Goal: Information Seeking & Learning: Learn about a topic

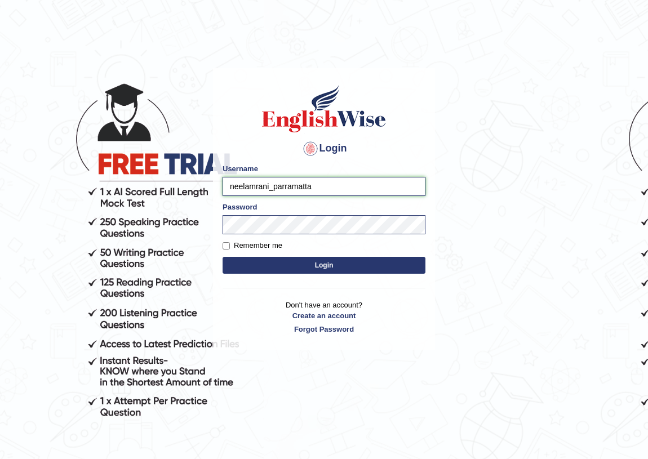
drag, startPoint x: 269, startPoint y: 187, endPoint x: 203, endPoint y: 189, distance: 66.0
click at [203, 189] on body "Login Please fix the following errors: Username neelamrani_parramatta Password …" at bounding box center [324, 262] width 648 height 459
type input "hoover_parramatta"
click at [268, 188] on input "neelamrani_parramatta" at bounding box center [324, 186] width 203 height 19
type input "hoover_parramatta"
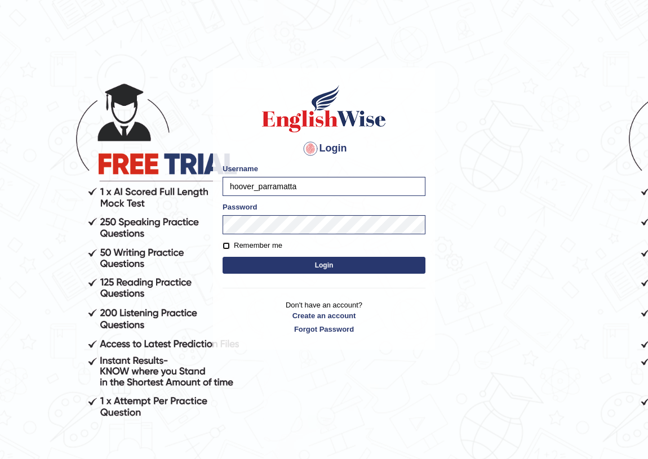
click at [228, 248] on input "Remember me" at bounding box center [226, 245] width 7 height 7
checkbox input "true"
click at [327, 265] on button "Login" at bounding box center [324, 265] width 203 height 17
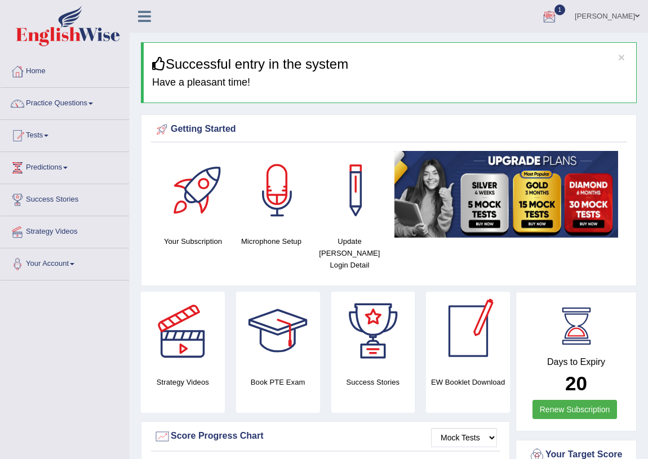
click at [558, 18] on div at bounding box center [549, 16] width 17 height 17
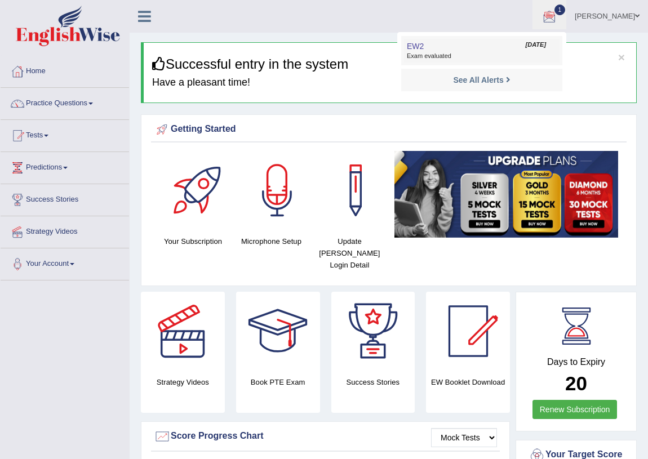
click at [448, 57] on span "Exam evaluated" at bounding box center [482, 56] width 150 height 9
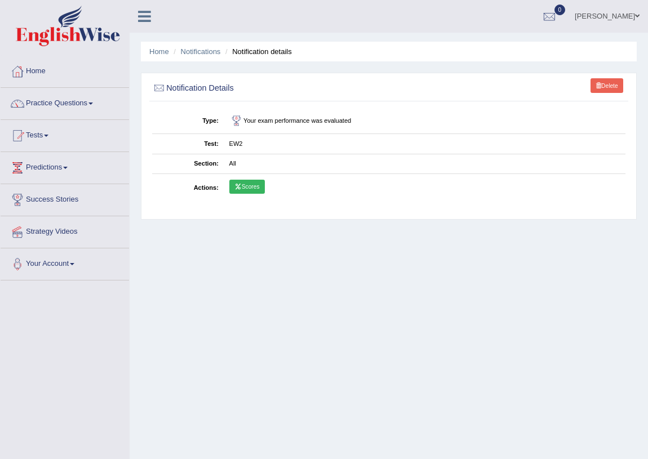
click at [246, 184] on link "Scores" at bounding box center [247, 187] width 36 height 15
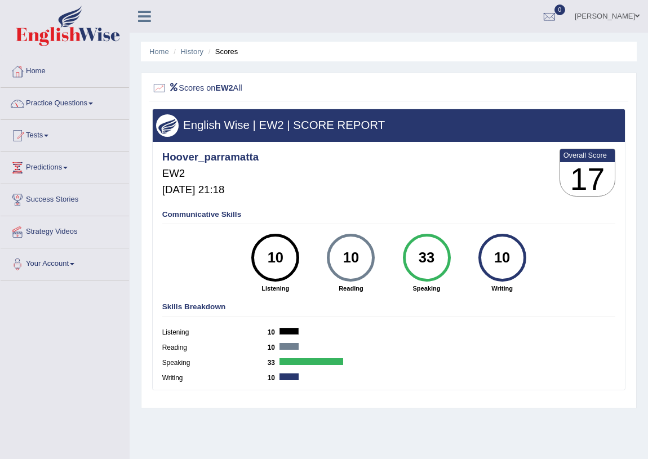
click at [192, 258] on div "Communicative Skills 10 Listening 10 Reading 33 Speaking 10 Writing" at bounding box center [388, 251] width 458 height 91
click at [181, 257] on div "Communicative Skills 10 Listening 10 Reading 33 Speaking 10 Writing" at bounding box center [388, 251] width 458 height 91
click at [227, 247] on div "Communicative Skills 10 Listening 10 Reading 33 Speaking 10 Writing" at bounding box center [388, 251] width 458 height 91
drag, startPoint x: 384, startPoint y: 372, endPoint x: 242, endPoint y: 321, distance: 151.3
click at [384, 371] on div "Skills Breakdown Listening 10 Reading 10 Speaking 33 Writing 10" at bounding box center [388, 344] width 458 height 91
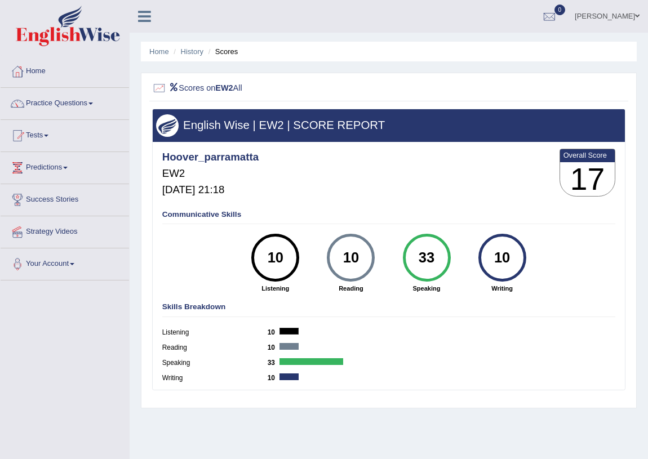
click at [180, 249] on div "Communicative Skills 10 Listening 10 Reading 33 Speaking 10 Writing" at bounding box center [388, 251] width 458 height 91
click at [192, 365] on label "Speaking" at bounding box center [214, 363] width 105 height 10
click at [276, 366] on b "33" at bounding box center [274, 363] width 12 height 8
click at [420, 259] on div "33" at bounding box center [426, 258] width 35 height 41
click at [274, 363] on b "33" at bounding box center [274, 363] width 12 height 8
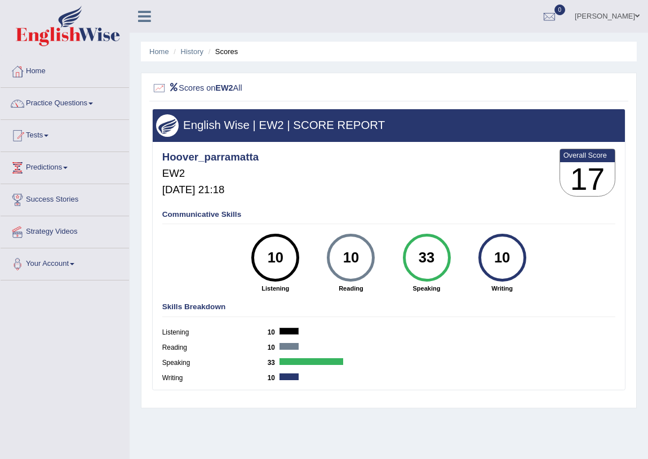
click at [202, 249] on div "Communicative Skills 10 Listening 10 Reading 33 Speaking 10 Writing" at bounding box center [388, 251] width 458 height 91
click at [200, 270] on div "Communicative Skills 10 Listening 10 Reading 33 Speaking 10 Writing" at bounding box center [388, 251] width 458 height 91
click at [168, 361] on label "Speaking" at bounding box center [214, 363] width 105 height 10
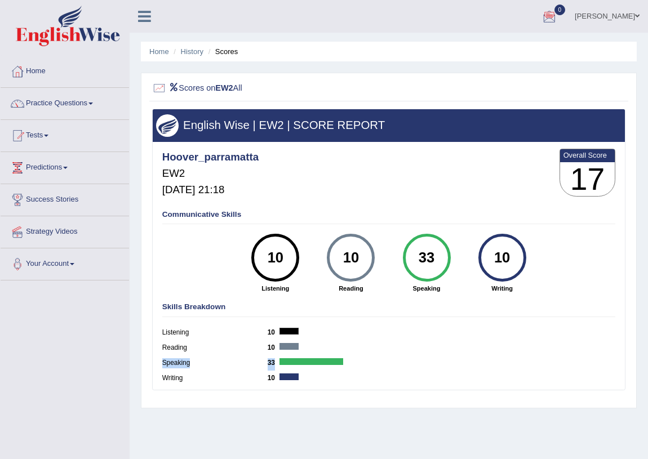
click at [168, 361] on label "Speaking" at bounding box center [214, 363] width 105 height 10
click at [381, 376] on div "Writing 10" at bounding box center [389, 379] width 454 height 15
click at [91, 101] on link "Practice Questions" at bounding box center [65, 102] width 128 height 28
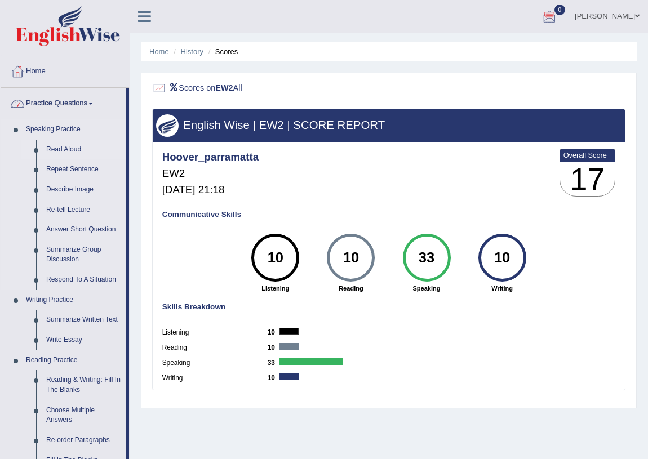
click at [72, 145] on link "Read Aloud" at bounding box center [83, 150] width 85 height 20
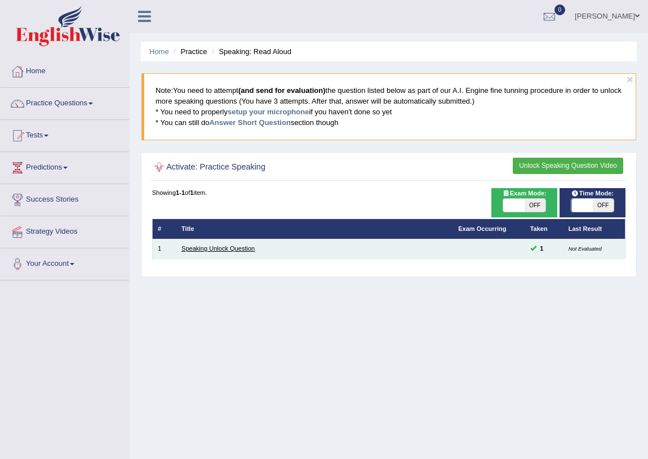
click at [215, 248] on link "Speaking Unlock Question" at bounding box center [217, 248] width 73 height 7
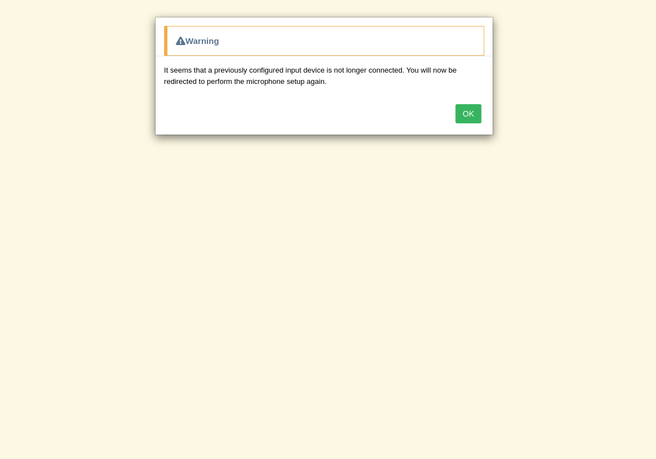
click at [478, 125] on div "OK" at bounding box center [324, 114] width 337 height 39
click at [473, 117] on button "OK" at bounding box center [468, 113] width 26 height 19
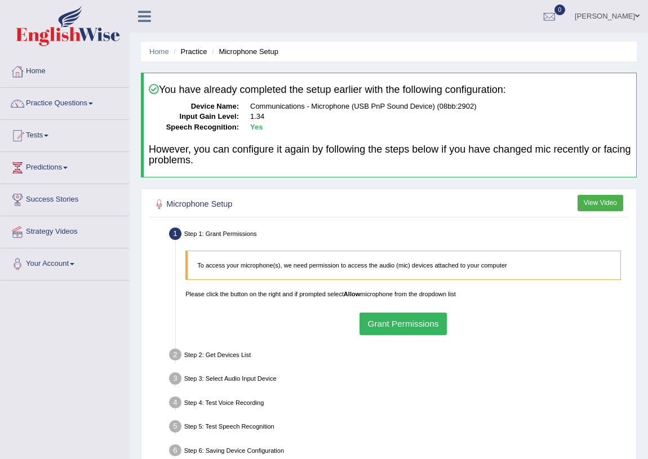
click at [314, 205] on h2 "Microphone Setup" at bounding box center [299, 204] width 294 height 15
click at [398, 215] on div "Microphone Setup View Video" at bounding box center [388, 206] width 478 height 24
click at [347, 220] on div "Microphone Setup View Video Step 1: Grant Permissions To access your microphone…" at bounding box center [389, 334] width 496 height 291
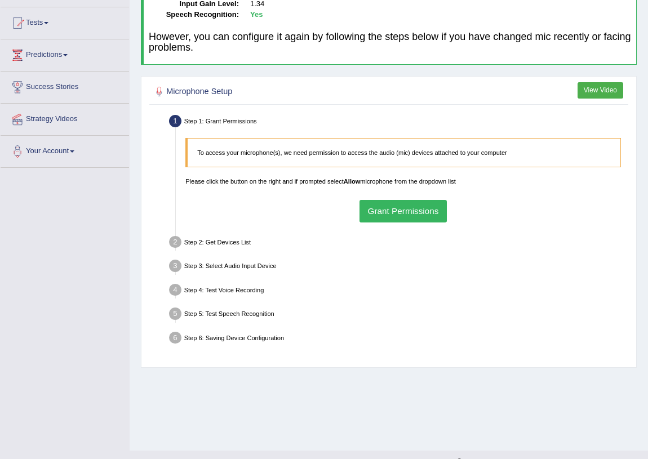
scroll to position [132, 0]
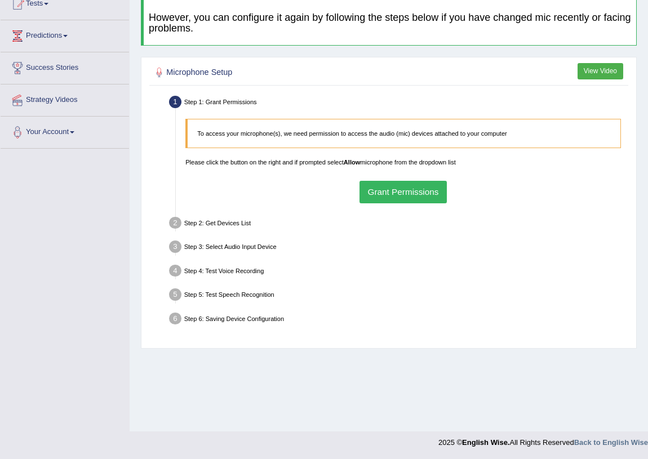
drag, startPoint x: 229, startPoint y: 369, endPoint x: 215, endPoint y: 271, distance: 98.4
click at [229, 362] on div "Home Practice Microphone Setup You have already completed the setup earlier wit…" at bounding box center [389, 150] width 518 height 564
click at [259, 175] on div "To access your microphone(s), we need permission to access the audio (mic) devi…" at bounding box center [403, 161] width 445 height 94
click at [473, 338] on div "Step 1: Grant Permissions To access your microphone(s), we need permission to a…" at bounding box center [388, 218] width 478 height 250
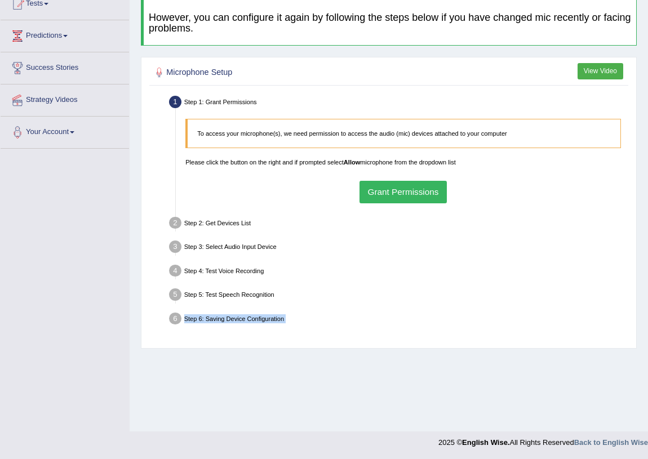
click at [473, 338] on div "Step 1: Grant Permissions To access your microphone(s), we need permission to a…" at bounding box center [388, 218] width 478 height 250
drag, startPoint x: 181, startPoint y: 172, endPoint x: 198, endPoint y: 172, distance: 16.9
click at [181, 172] on div "To access your microphone(s), we need permission to access the audio (mic) devi…" at bounding box center [403, 161] width 445 height 94
click at [406, 191] on button "Grant Permissions" at bounding box center [403, 192] width 87 height 22
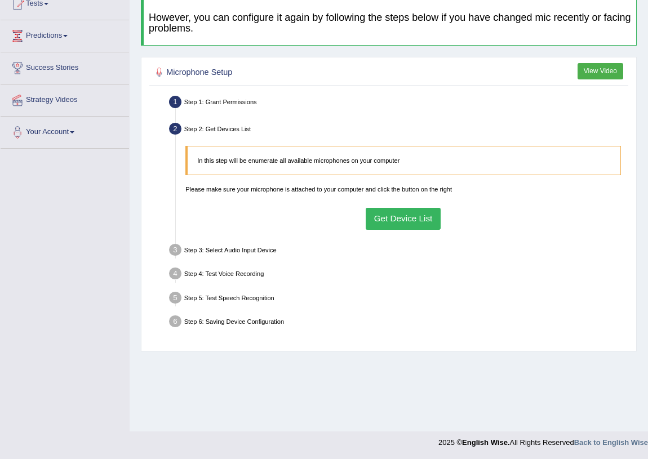
drag, startPoint x: 311, startPoint y: 213, endPoint x: 349, endPoint y: 213, distance: 38.3
click at [317, 213] on div "In this step will be enumerate all available microphones on your computer Pleas…" at bounding box center [403, 188] width 445 height 94
click at [394, 211] on button "Get Device List" at bounding box center [403, 219] width 75 height 22
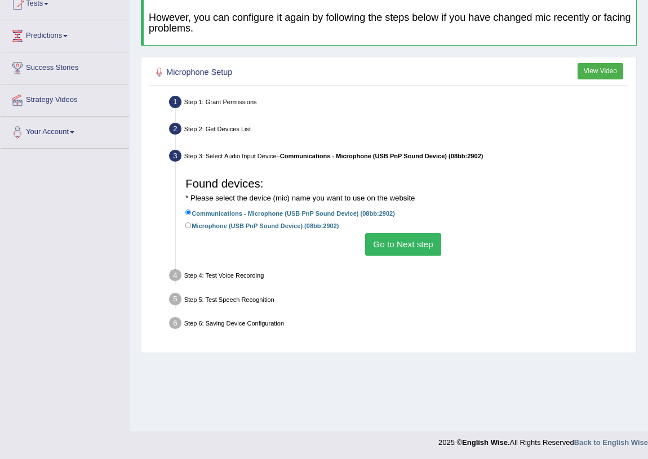
click at [393, 243] on button "Go to Next step" at bounding box center [403, 244] width 76 height 22
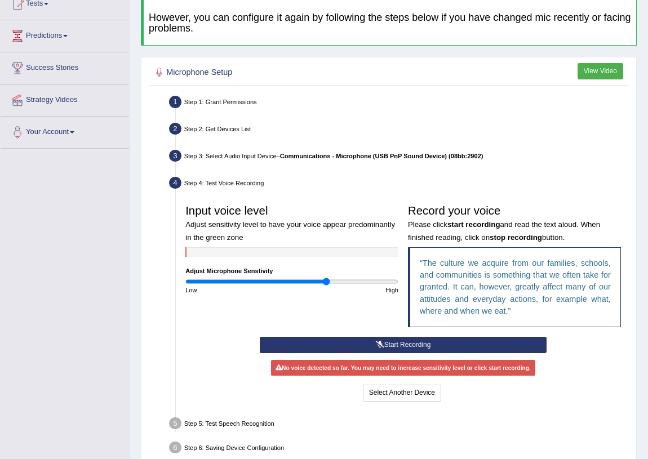
click at [415, 343] on button "Start Recording" at bounding box center [403, 345] width 287 height 16
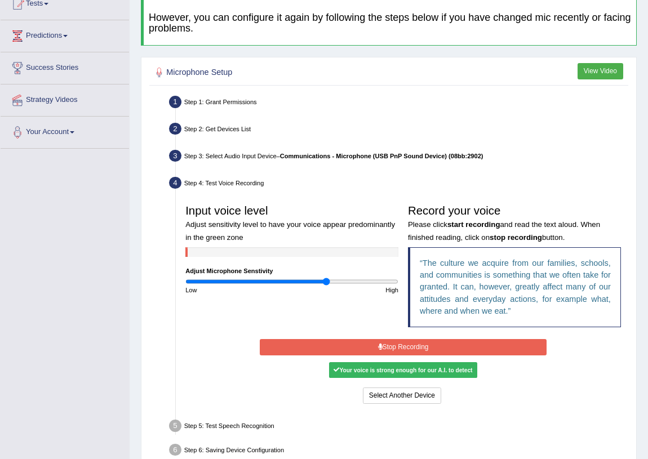
click at [442, 345] on button "Stop Recording" at bounding box center [403, 347] width 287 height 16
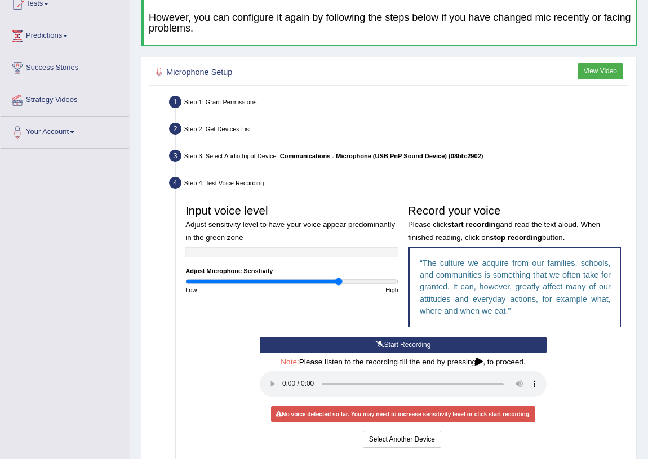
drag, startPoint x: 323, startPoint y: 280, endPoint x: 339, endPoint y: 283, distance: 16.1
type input "1.46"
click at [339, 283] on input "range" at bounding box center [291, 282] width 213 height 8
drag, startPoint x: 190, startPoint y: 345, endPoint x: 447, endPoint y: 389, distance: 260.7
click at [192, 345] on div "Start Recording Stop Recording Note: Please listen to the recording till the en…" at bounding box center [403, 393] width 445 height 113
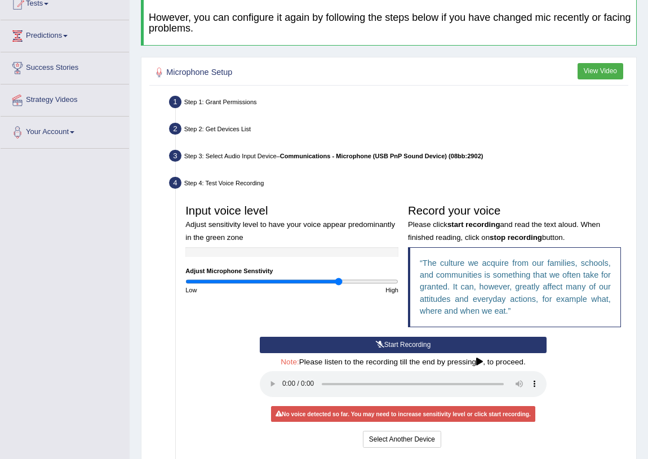
drag, startPoint x: 197, startPoint y: 385, endPoint x: 293, endPoint y: 428, distance: 104.9
click at [198, 385] on div "Start Recording Stop Recording Note: Please listen to the recording till the en…" at bounding box center [403, 393] width 445 height 113
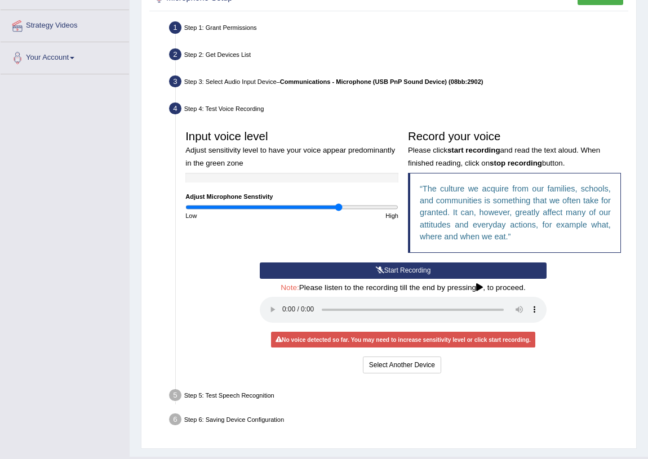
scroll to position [231, 0]
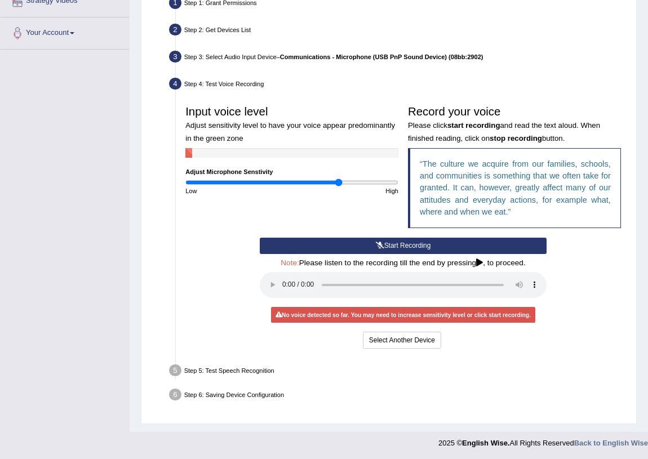
click at [619, 319] on div "Start Recording Stop Recording Note: Please listen to the recording till the en…" at bounding box center [403, 294] width 445 height 113
click at [342, 213] on div "Input voice level Adjust sensitivity level to have your voice appear predominan…" at bounding box center [403, 169] width 445 height 138
click at [384, 242] on button "Start Recording" at bounding box center [403, 246] width 287 height 16
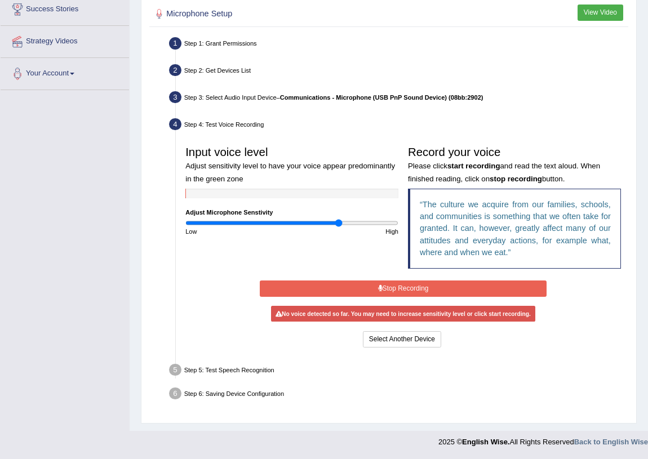
scroll to position [187, 0]
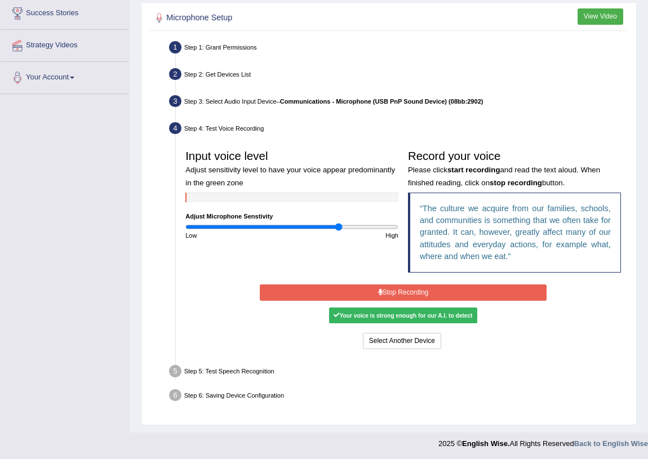
click at [415, 314] on div "Your voice is strong enough for our A.I. to detect" at bounding box center [403, 316] width 148 height 16
click at [423, 287] on button "Stop Recording" at bounding box center [403, 293] width 287 height 16
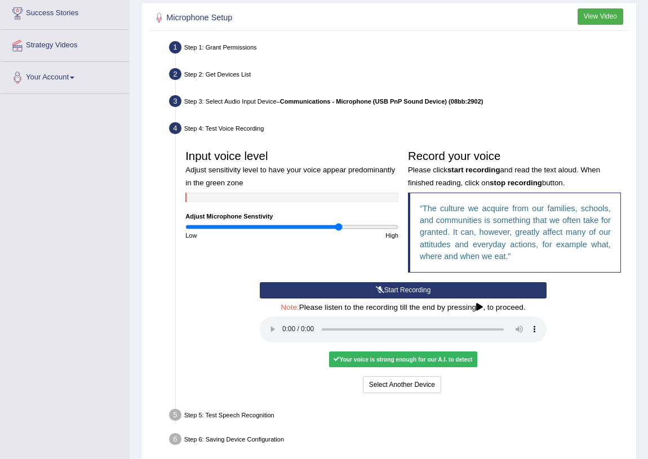
click at [416, 356] on div "Your voice is strong enough for our A.I. to detect" at bounding box center [403, 360] width 148 height 16
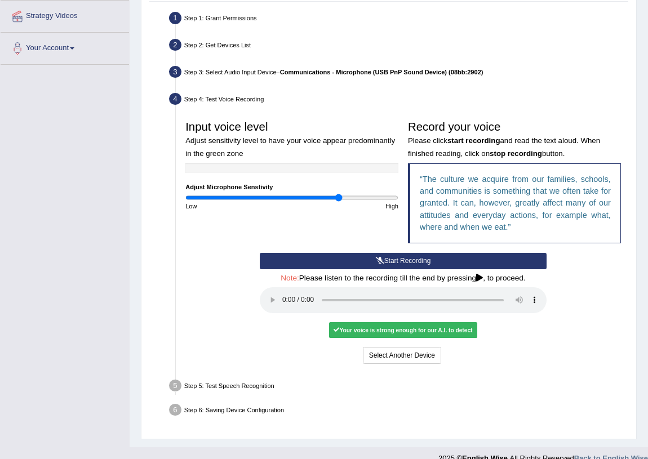
scroll to position [231, 0]
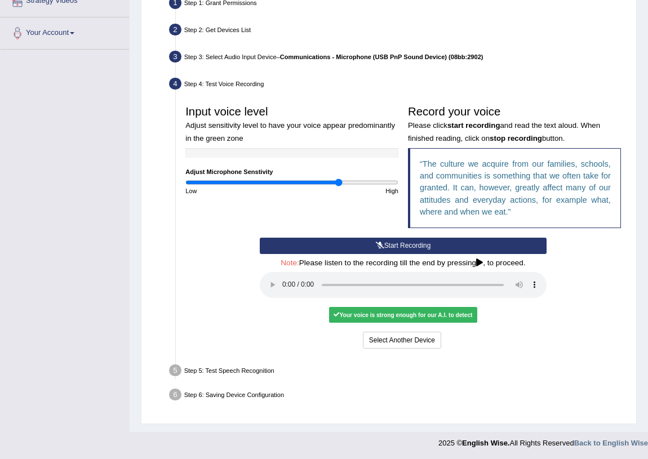
click at [518, 329] on div "Start Recording Stop Recording Note: Please listen to the recording till the en…" at bounding box center [403, 294] width 296 height 113
click at [557, 334] on div "Start Recording Stop Recording Note: Please listen to the recording till the en…" at bounding box center [403, 294] width 445 height 113
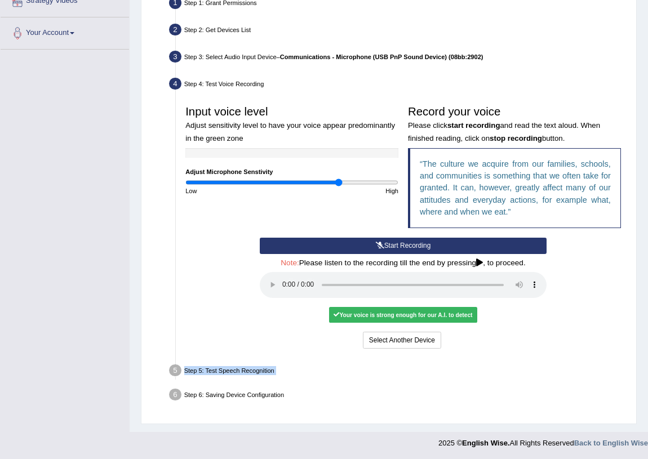
click at [557, 334] on div "Start Recording Stop Recording Note: Please listen to the recording till the en…" at bounding box center [403, 294] width 445 height 113
click at [475, 340] on button "Voice is ok. Go to Next step" at bounding box center [443, 340] width 95 height 16
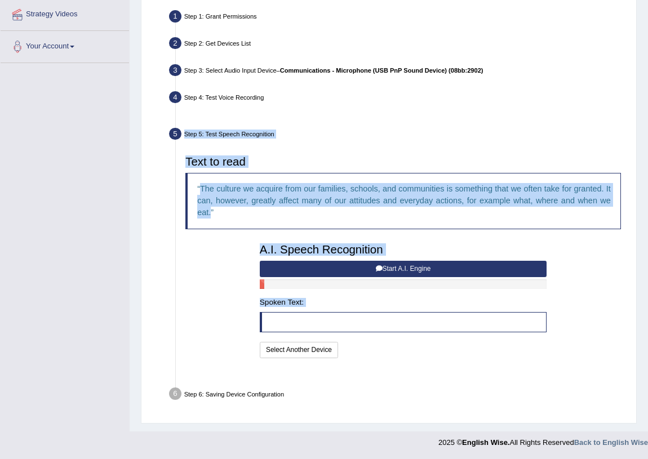
scroll to position [193, 0]
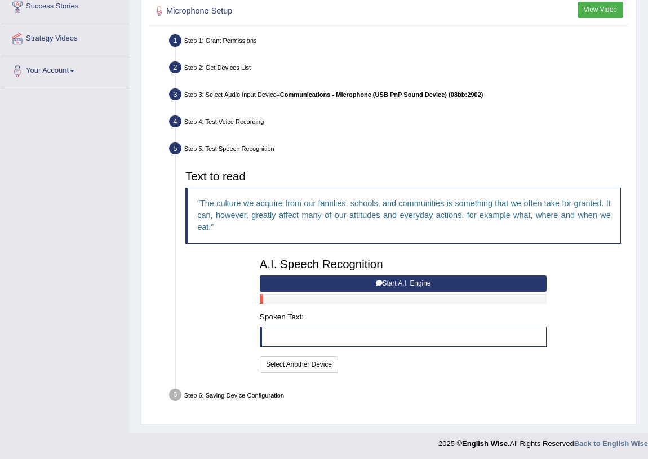
click at [110, 289] on div "Toggle navigation Home Practice Questions Speaking Practice Read Aloud Repeat S…" at bounding box center [324, 131] width 648 height 649
click at [175, 299] on li "Step 5: Test Speech Recognition Text to read The culture we acquire from our fa…" at bounding box center [398, 260] width 455 height 241
click at [419, 282] on button "Start A.I. Engine" at bounding box center [403, 284] width 287 height 16
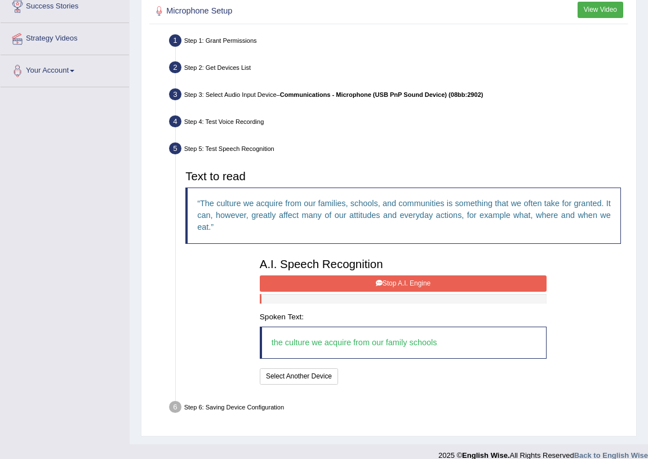
click at [372, 278] on button "Stop A.I. Engine" at bounding box center [403, 284] width 287 height 16
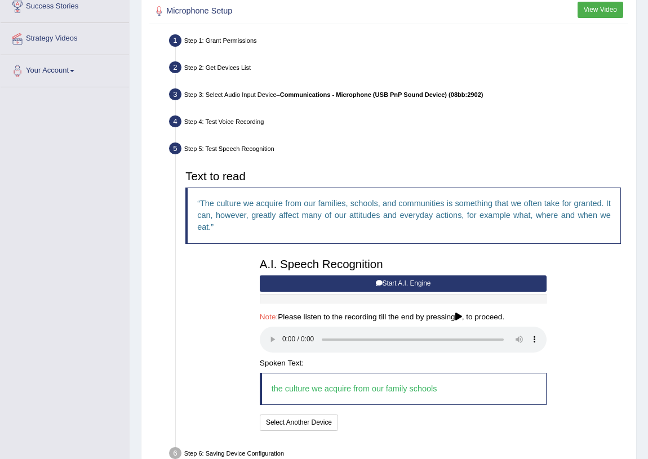
click at [391, 420] on div "I will practice without this feature Select Another Device Speech is ok. Go to …" at bounding box center [403, 424] width 287 height 19
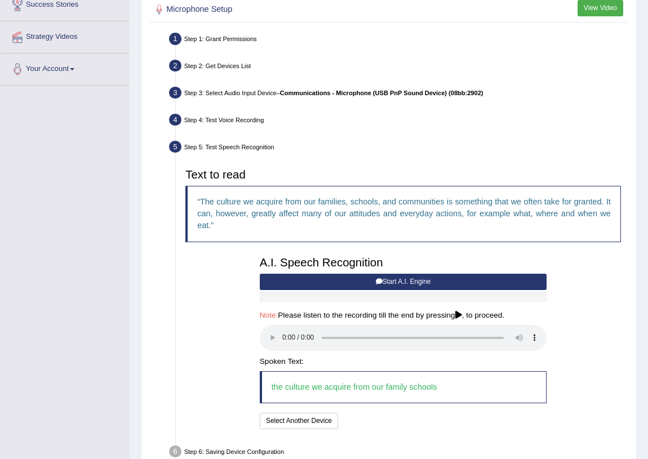
scroll to position [252, 0]
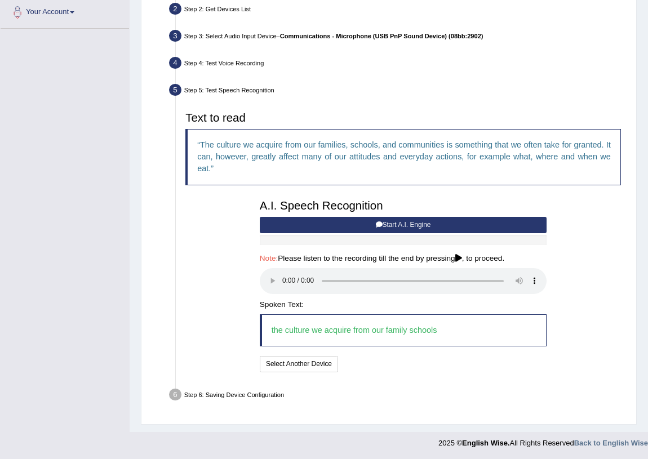
click at [201, 264] on div "Text to read The culture we acquire from our families, schools, and communities…" at bounding box center [403, 241] width 445 height 268
click at [382, 365] on button "Speech is ok. Go to Last step" at bounding box center [392, 364] width 100 height 16
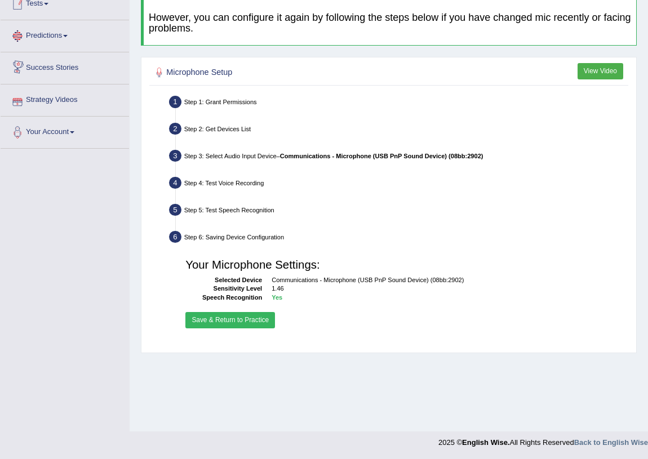
click at [234, 323] on button "Save & Return to Practice" at bounding box center [230, 320] width 90 height 16
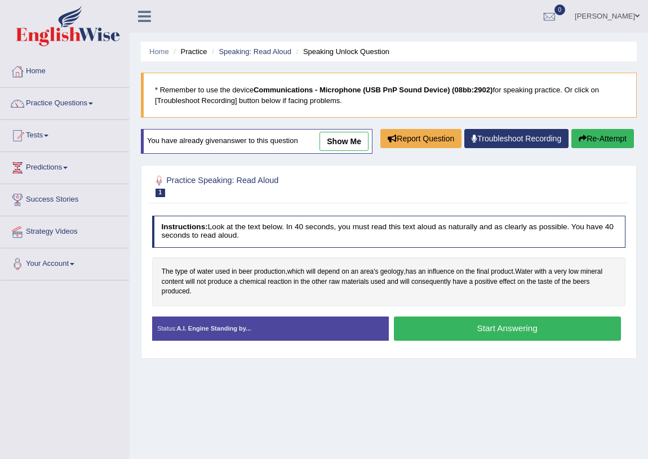
click at [81, 318] on div "Toggle navigation Home Practice Questions Speaking Practice Read Aloud Repeat S…" at bounding box center [324, 293] width 648 height 586
click at [530, 341] on button "Start Answering" at bounding box center [507, 329] width 227 height 24
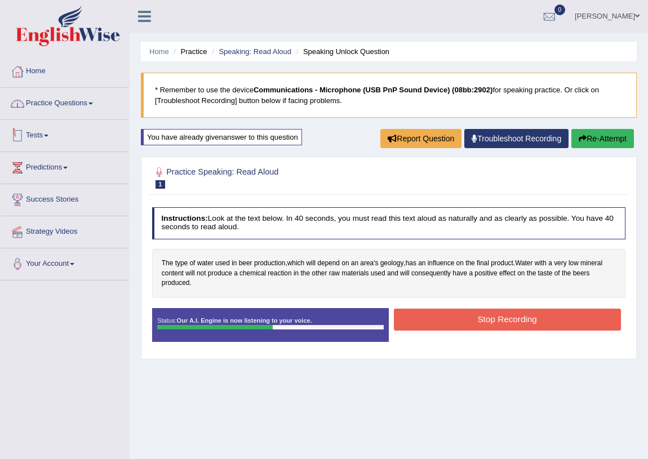
click at [63, 108] on link "Practice Questions" at bounding box center [65, 102] width 128 height 28
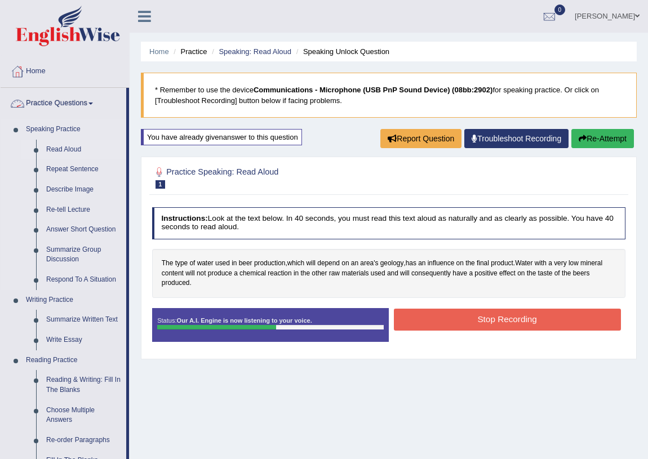
click at [72, 147] on link "Read Aloud" at bounding box center [83, 150] width 85 height 20
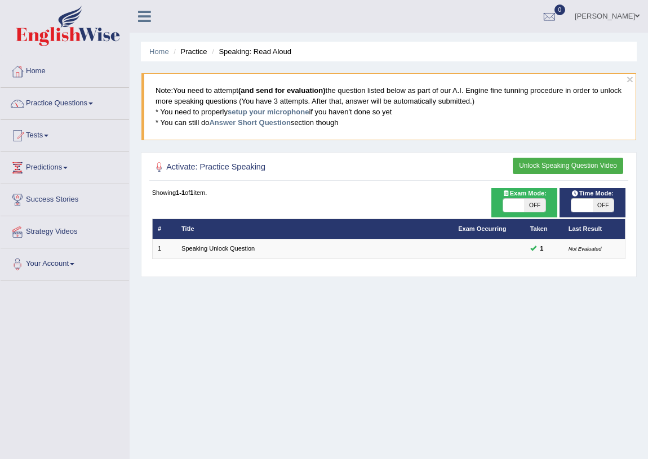
click at [590, 203] on span at bounding box center [581, 206] width 21 height 14
checkbox input "true"
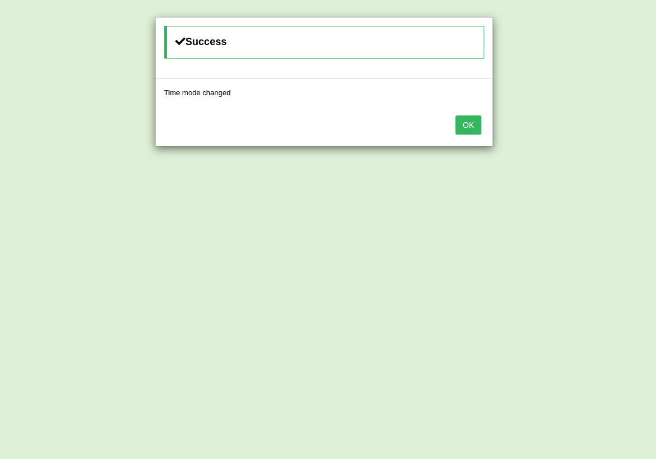
click at [456, 117] on button "OK" at bounding box center [468, 125] width 26 height 19
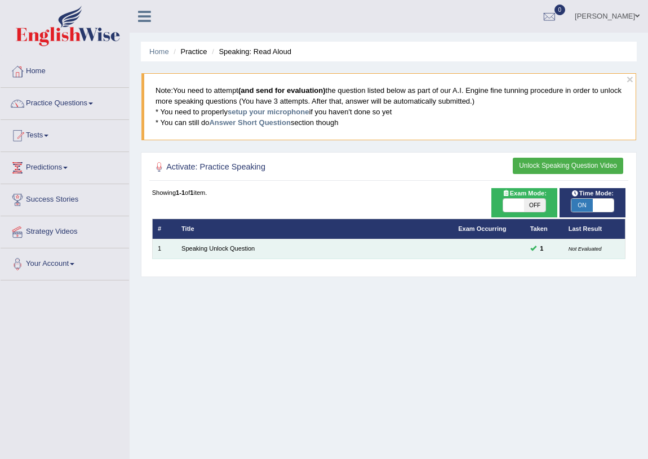
click at [243, 253] on td "Speaking Unlock Question" at bounding box center [314, 249] width 277 height 20
click at [232, 247] on link "Speaking Unlock Question" at bounding box center [217, 248] width 73 height 7
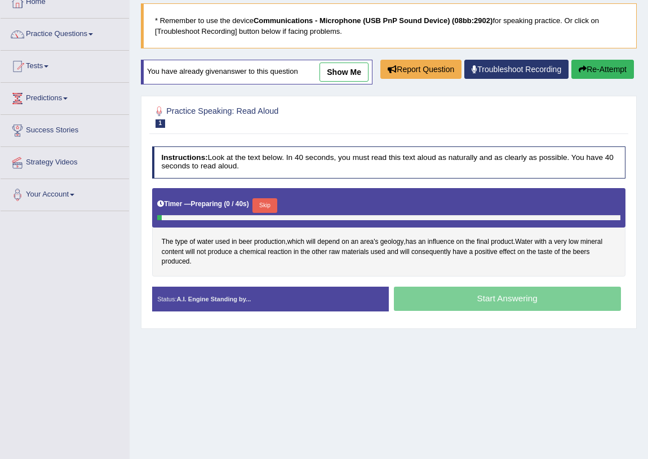
scroll to position [132, 0]
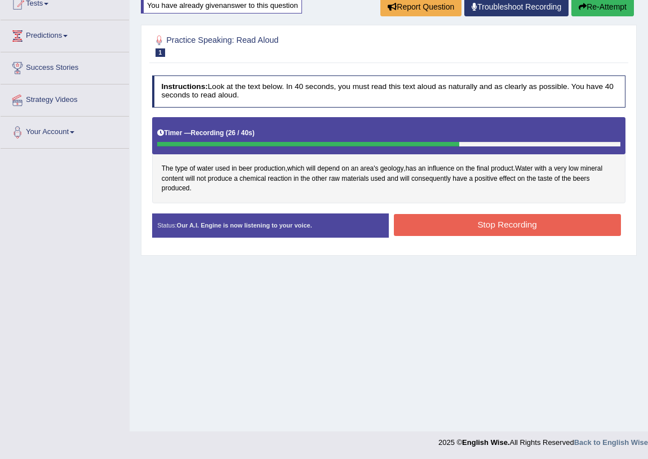
click at [553, 222] on button "Stop Recording" at bounding box center [507, 225] width 227 height 22
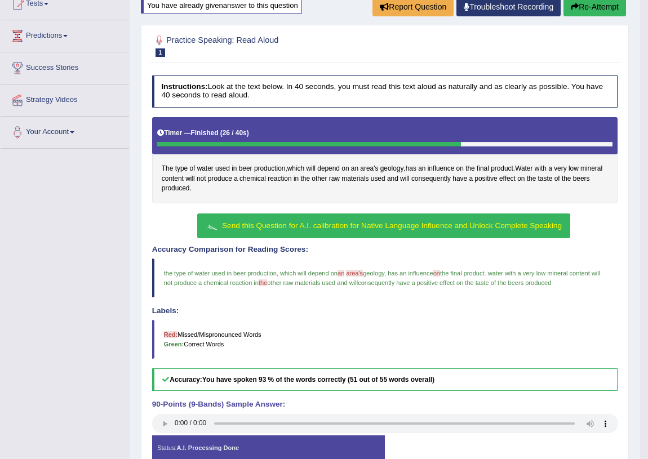
click at [276, 223] on span "Send this Question for A.I. calibration for Native Language Influence and Unloc…" at bounding box center [392, 225] width 340 height 8
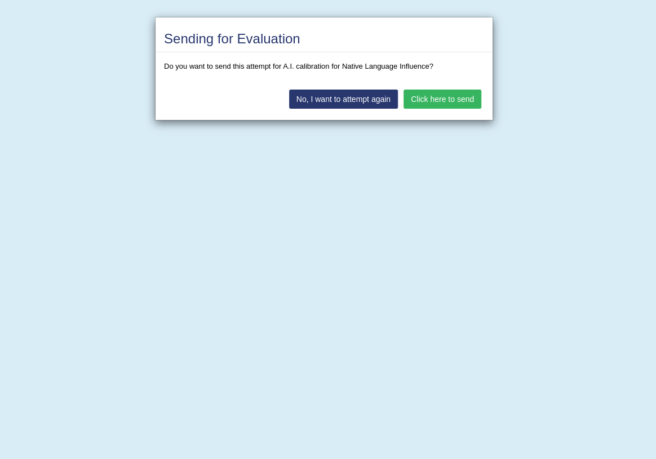
click at [441, 91] on button "Click here to send" at bounding box center [442, 99] width 78 height 19
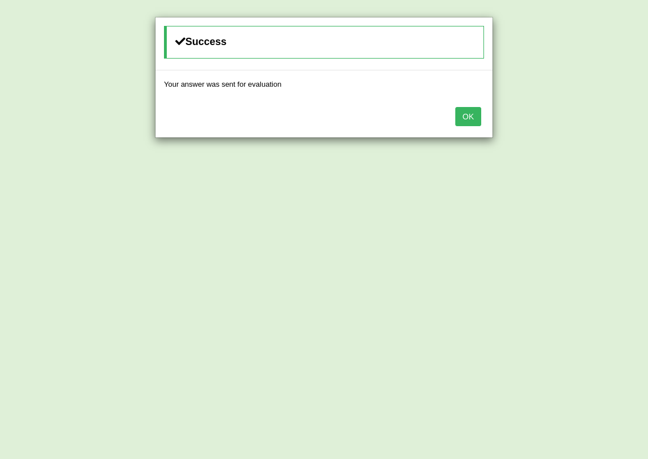
click at [469, 114] on button "OK" at bounding box center [468, 116] width 26 height 19
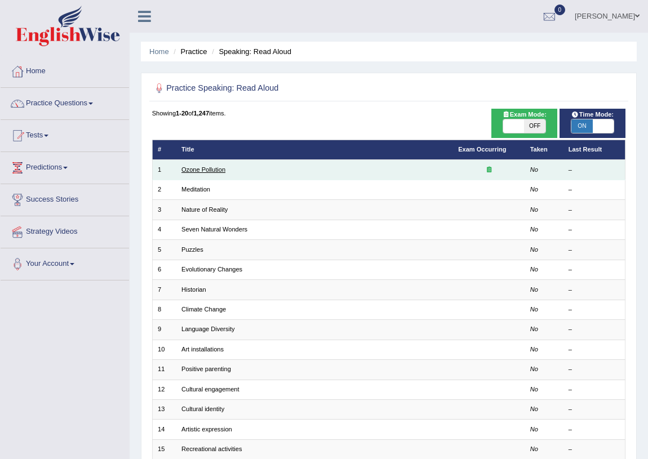
click at [199, 168] on link "Ozone Pollution" at bounding box center [203, 169] width 44 height 7
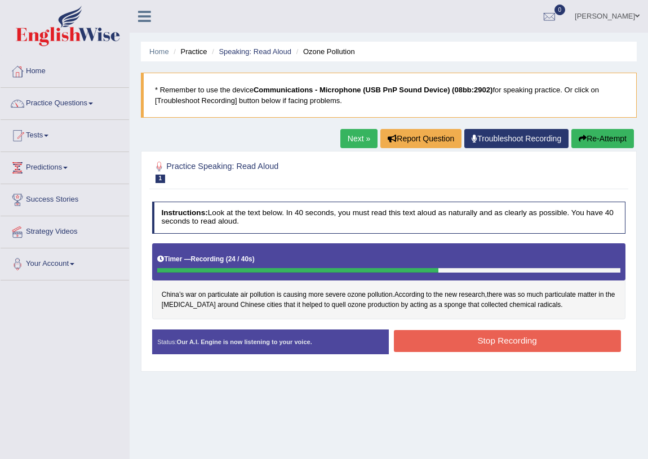
click at [513, 343] on button "Stop Recording" at bounding box center [507, 341] width 227 height 22
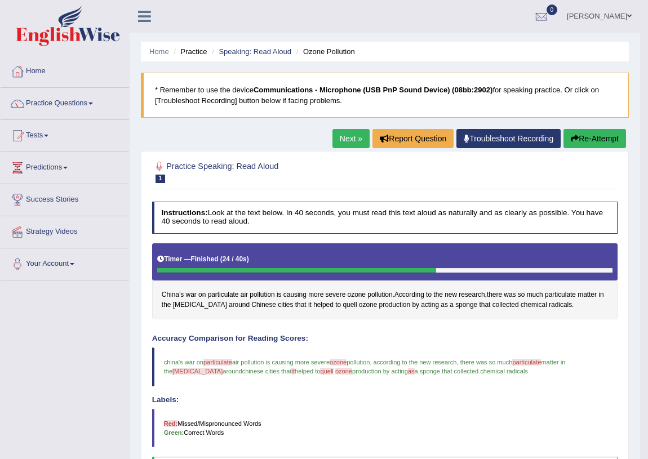
click at [339, 134] on link "Next »" at bounding box center [350, 138] width 37 height 19
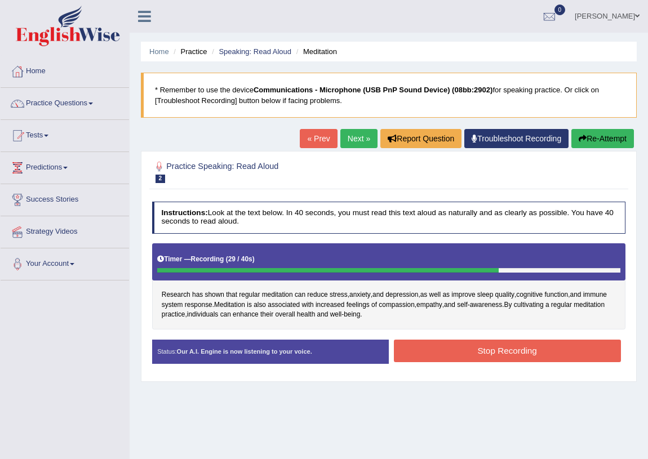
click at [462, 354] on button "Stop Recording" at bounding box center [507, 351] width 227 height 22
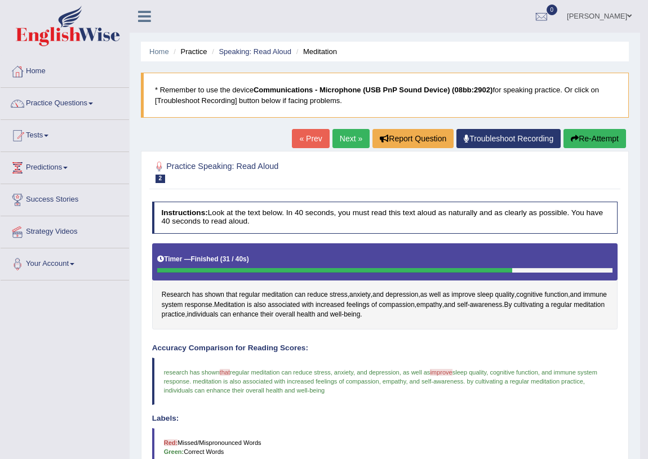
click at [356, 137] on link "Next »" at bounding box center [350, 138] width 37 height 19
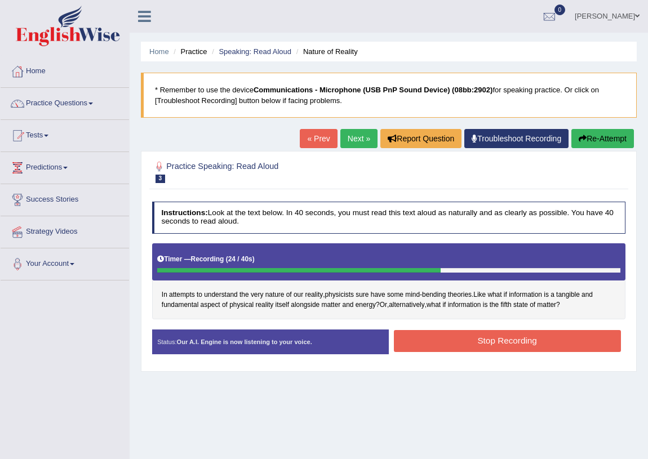
click at [509, 342] on button "Stop Recording" at bounding box center [507, 341] width 227 height 22
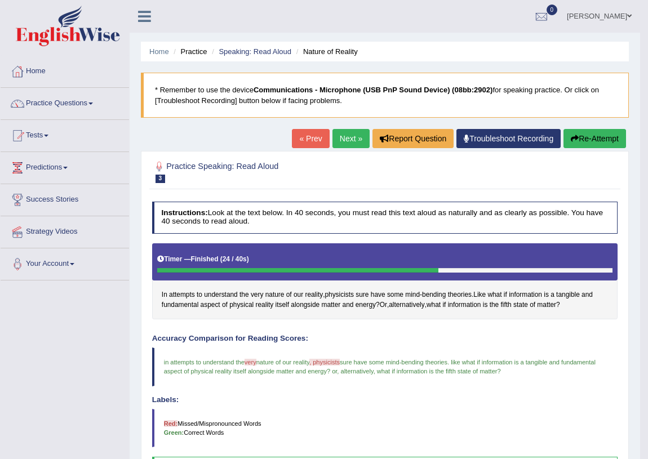
click at [345, 135] on link "Next »" at bounding box center [350, 138] width 37 height 19
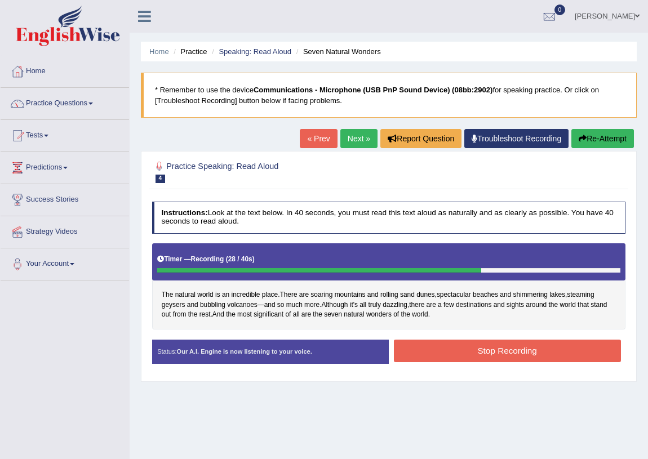
click at [492, 347] on button "Stop Recording" at bounding box center [507, 351] width 227 height 22
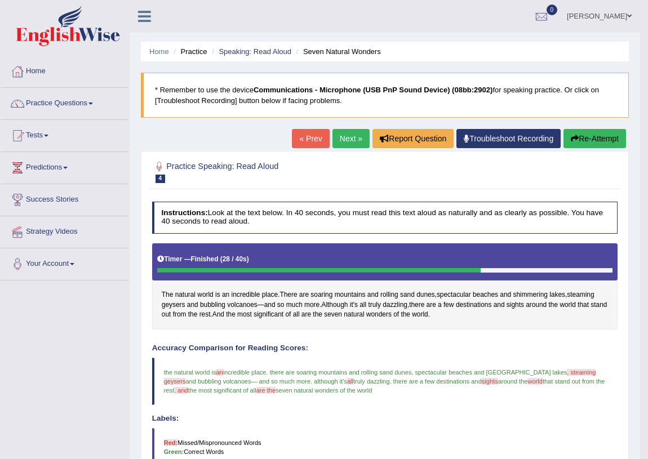
click at [344, 135] on link "Next »" at bounding box center [350, 138] width 37 height 19
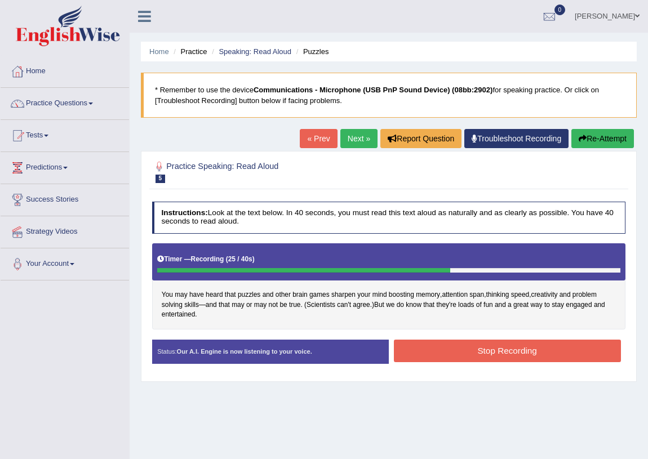
click at [499, 351] on button "Stop Recording" at bounding box center [507, 351] width 227 height 22
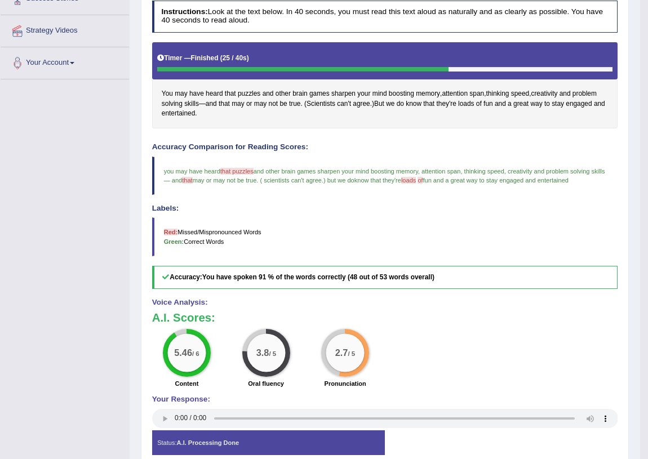
scroll to position [251, 0]
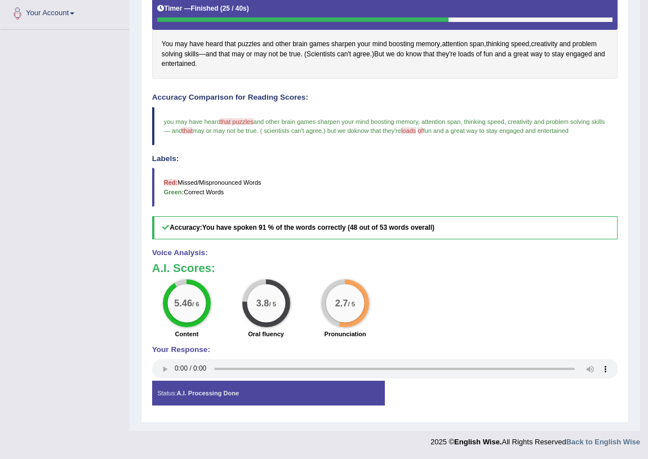
click at [301, 396] on div "Status: A.I. Processing Done" at bounding box center [268, 393] width 233 height 25
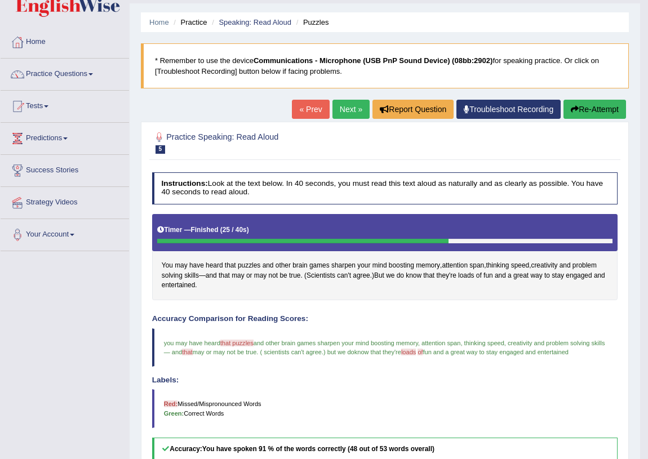
scroll to position [0, 0]
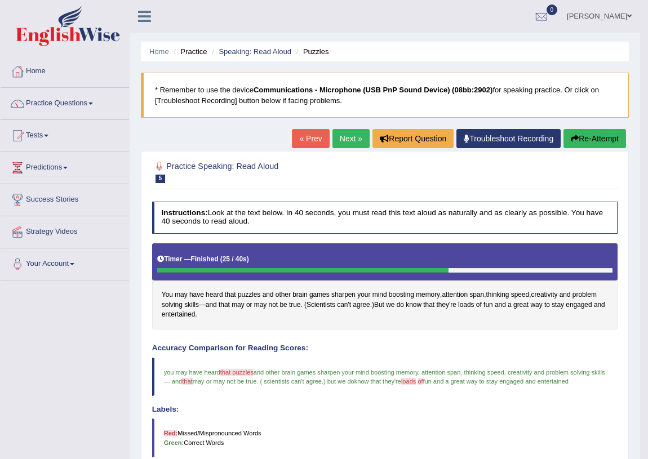
click at [343, 138] on link "Next »" at bounding box center [350, 138] width 37 height 19
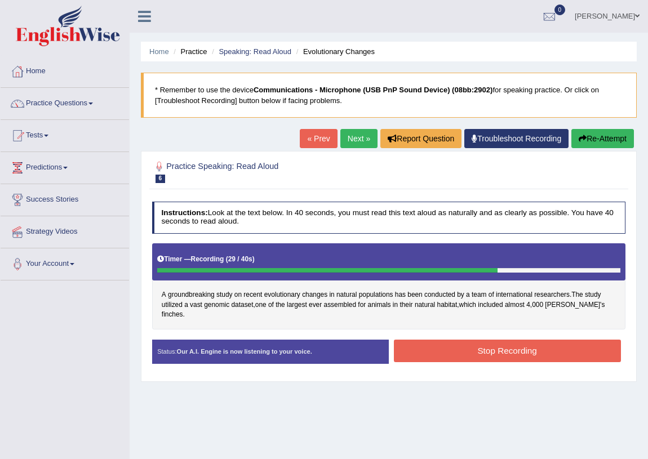
click at [518, 343] on button "Stop Recording" at bounding box center [507, 351] width 227 height 22
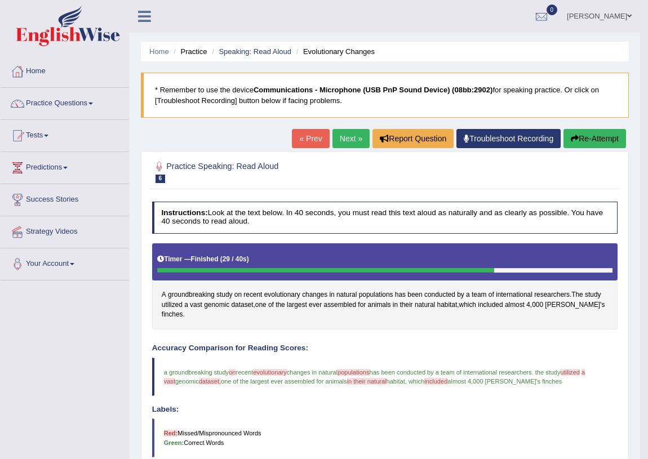
click at [434, 393] on div "Accuracy Comparison for Reading Scores: a groundbreaking study on of recent evo…" at bounding box center [385, 416] width 466 height 145
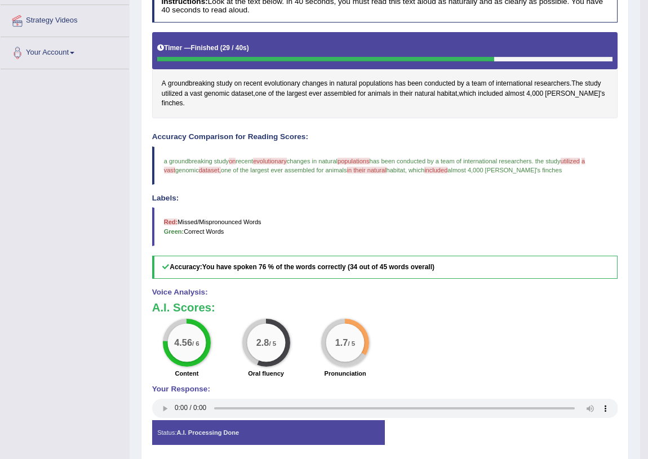
scroll to position [241, 0]
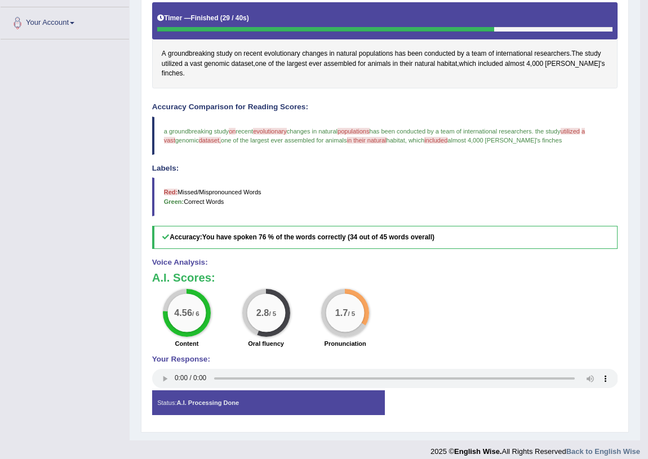
click at [358, 394] on div "Status: A.I. Processing Done" at bounding box center [268, 403] width 233 height 25
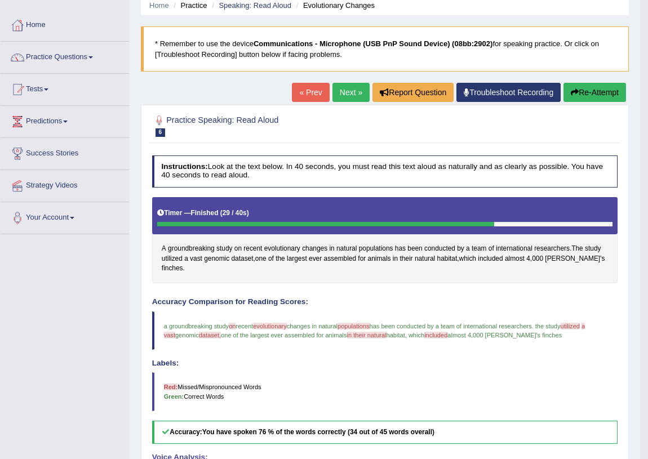
scroll to position [0, 0]
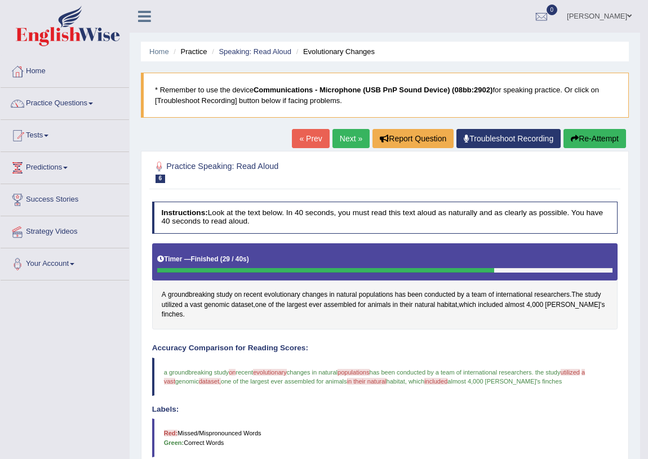
click at [345, 140] on link "Next »" at bounding box center [350, 138] width 37 height 19
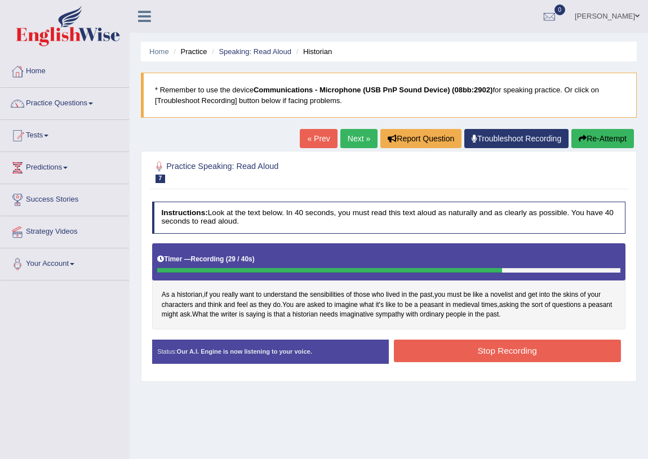
click at [517, 347] on button "Stop Recording" at bounding box center [507, 351] width 227 height 22
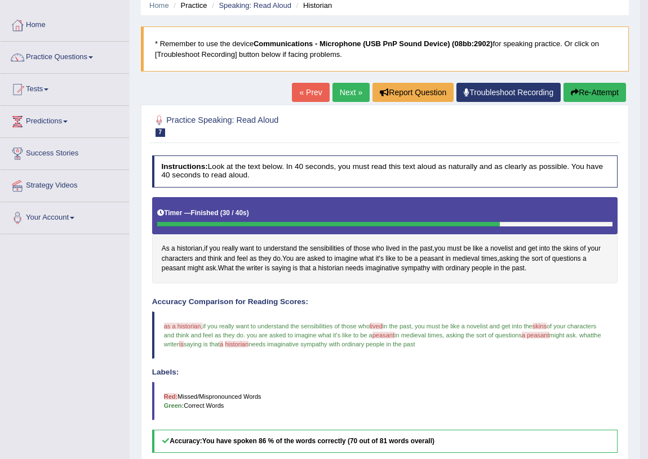
scroll to position [260, 0]
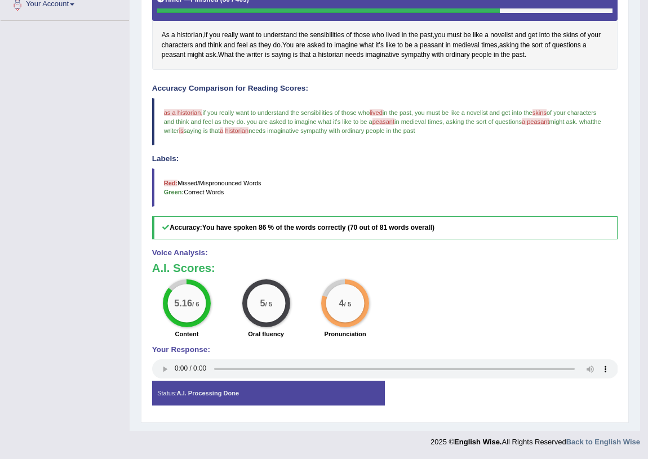
click at [343, 395] on div "Status: A.I. Processing Done" at bounding box center [268, 393] width 233 height 25
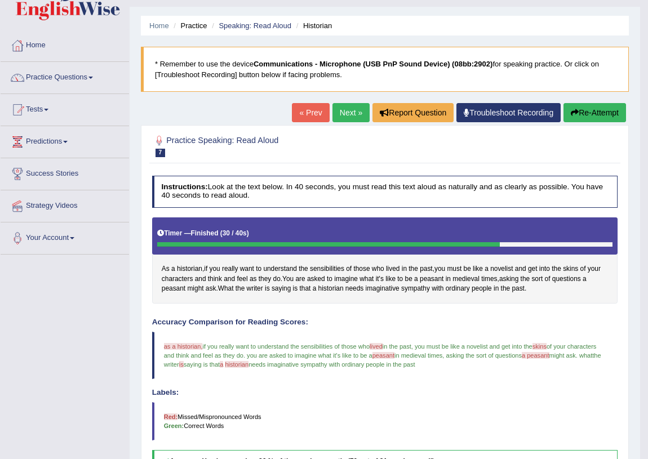
scroll to position [0, 0]
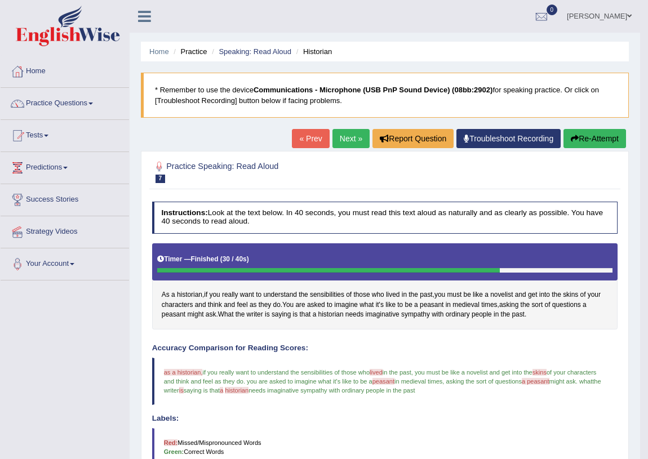
click at [342, 140] on link "Next »" at bounding box center [350, 138] width 37 height 19
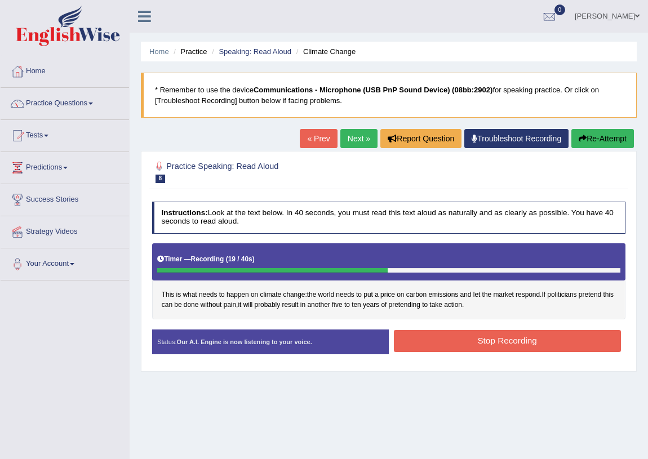
click at [525, 340] on button "Stop Recording" at bounding box center [507, 341] width 227 height 22
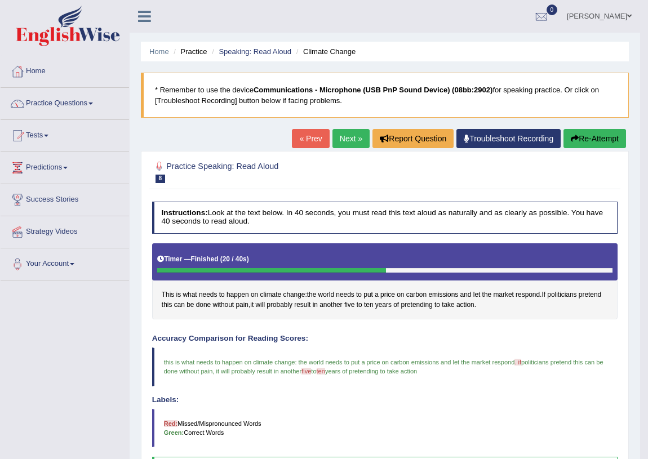
click at [352, 139] on link "Next »" at bounding box center [350, 138] width 37 height 19
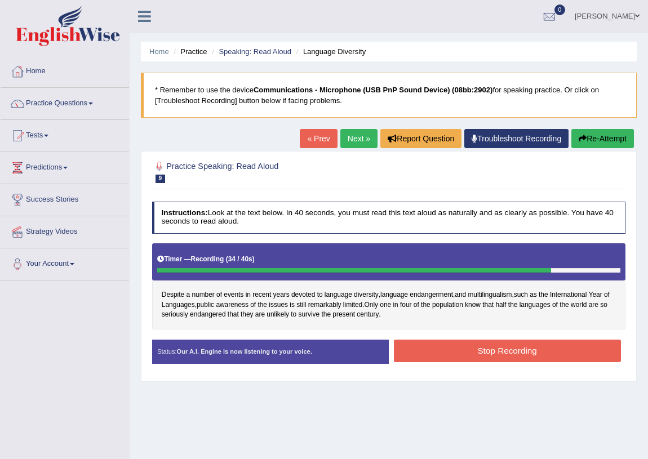
click at [486, 355] on button "Stop Recording" at bounding box center [507, 351] width 227 height 22
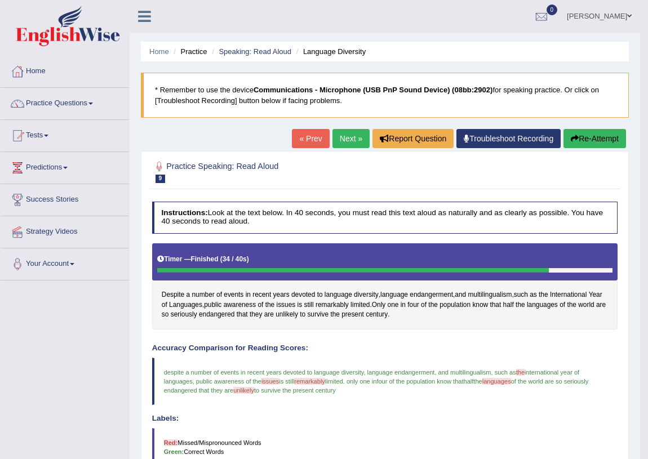
click at [479, 403] on blockquote "despite a number of events in recent years devoted to language diversity , lang…" at bounding box center [385, 382] width 466 height 48
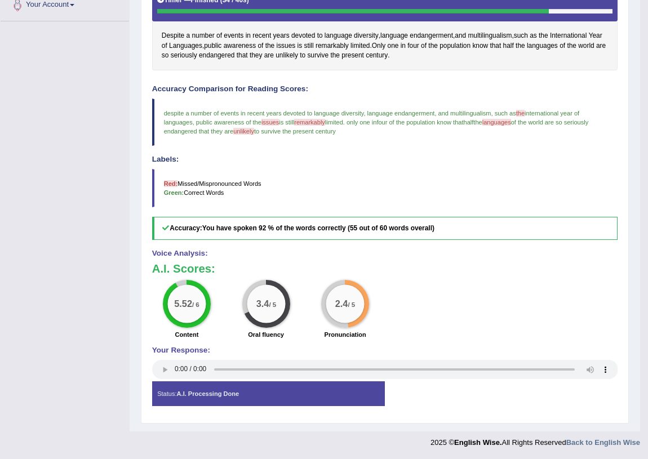
scroll to position [260, 0]
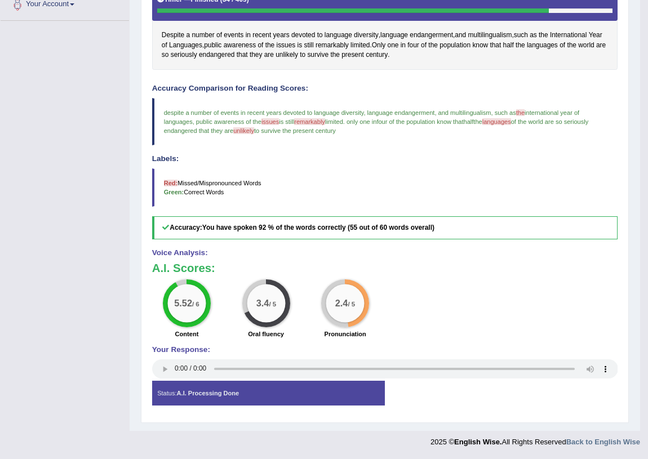
click at [358, 396] on div "Status: A.I. Processing Done" at bounding box center [268, 393] width 233 height 25
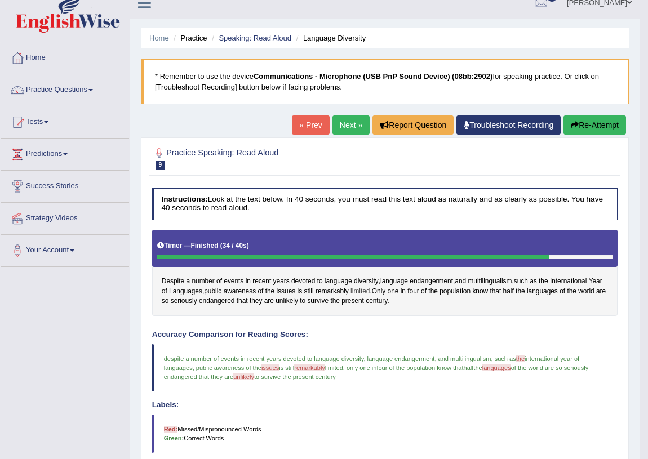
scroll to position [0, 0]
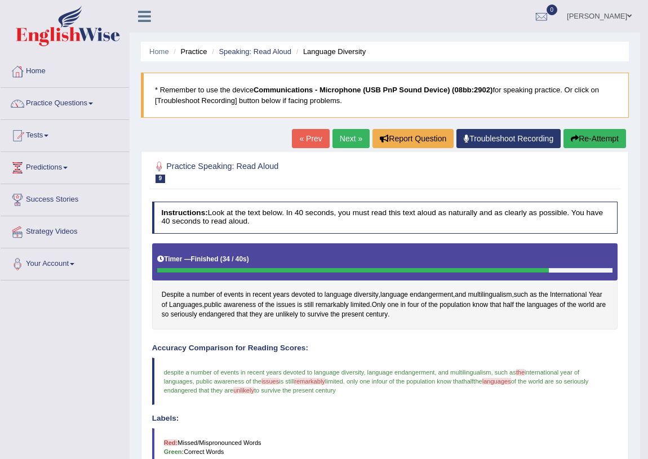
click at [348, 140] on link "Next »" at bounding box center [350, 138] width 37 height 19
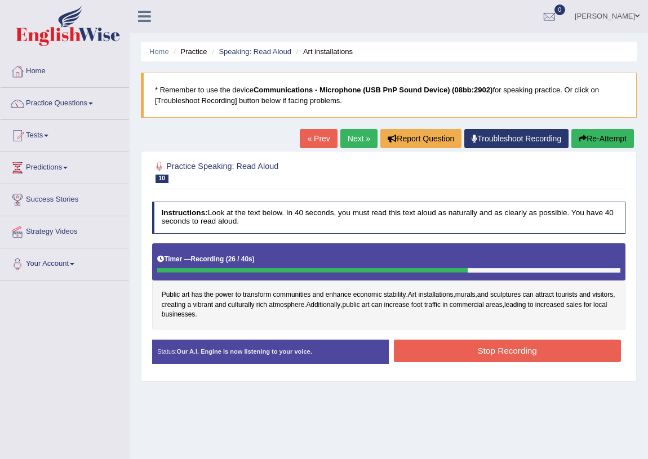
click at [478, 352] on button "Stop Recording" at bounding box center [507, 351] width 227 height 22
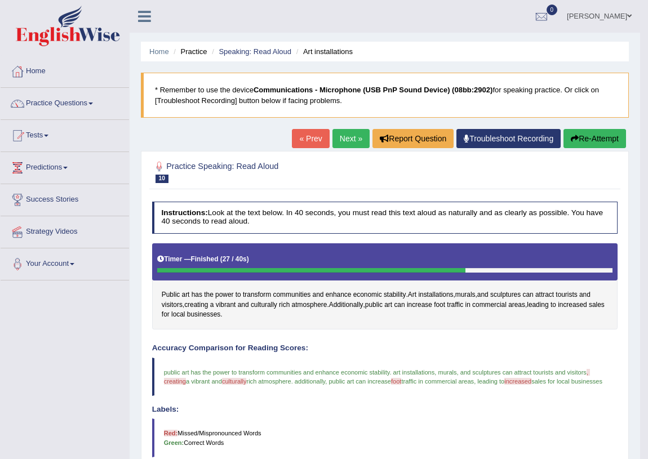
click at [298, 179] on h2 "Practice Speaking: Read Aloud 10 Art installations" at bounding box center [296, 171] width 289 height 24
click at [72, 104] on link "Practice Questions" at bounding box center [65, 102] width 128 height 28
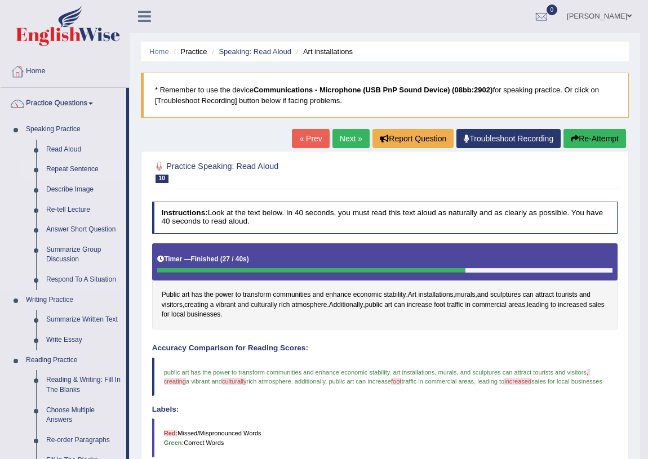
click at [90, 169] on link "Repeat Sentence" at bounding box center [83, 169] width 85 height 20
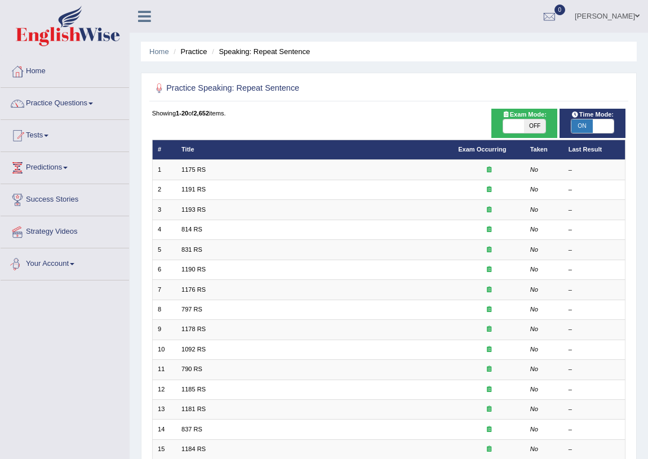
click at [60, 354] on div "Toggle navigation Home Practice Questions Speaking Practice Read Aloud Repeat S…" at bounding box center [324, 322] width 648 height 645
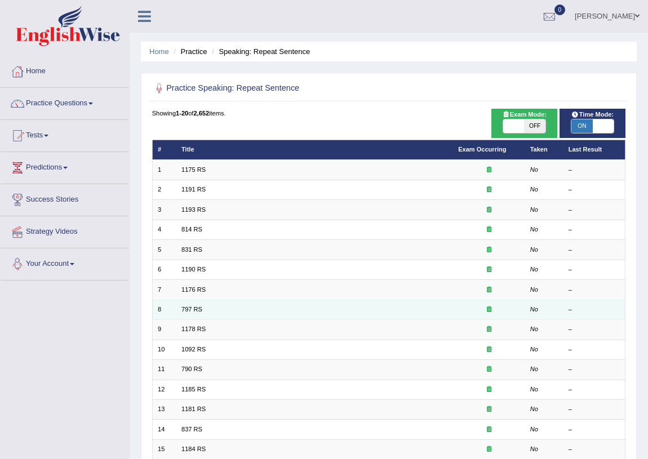
drag, startPoint x: 110, startPoint y: 352, endPoint x: 171, endPoint y: 308, distance: 74.7
click at [110, 351] on div "Toggle navigation Home Practice Questions Speaking Practice Read Aloud Repeat S…" at bounding box center [324, 322] width 648 height 645
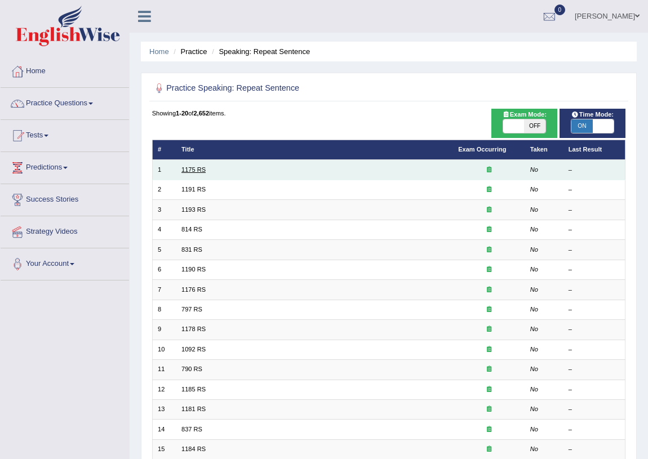
click at [192, 169] on link "1175 RS" at bounding box center [193, 169] width 24 height 7
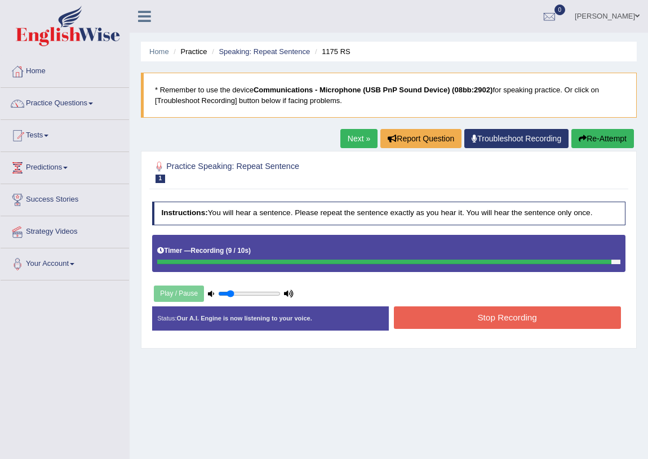
click at [507, 319] on button "Stop Recording" at bounding box center [507, 318] width 227 height 22
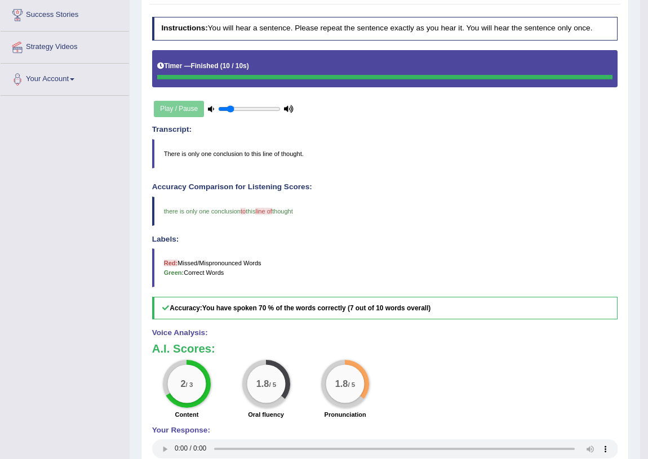
scroll to position [265, 0]
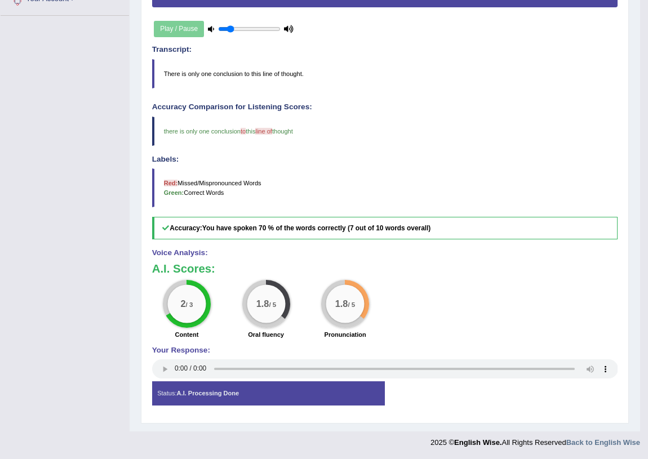
click at [492, 400] on div "Status: A.I. Processing Done Start Answering Stop Recording" at bounding box center [385, 399] width 466 height 34
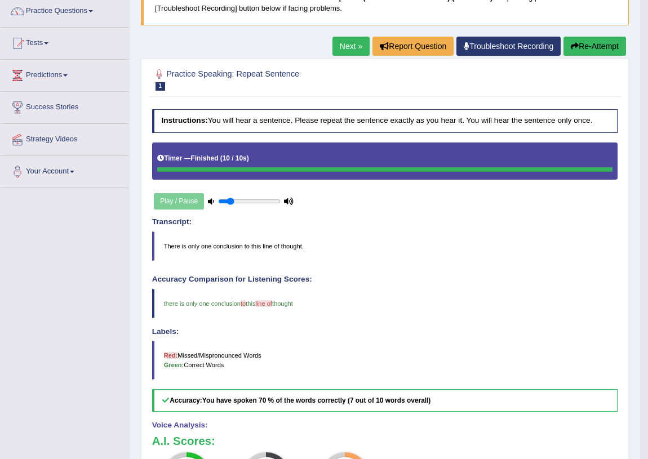
scroll to position [0, 0]
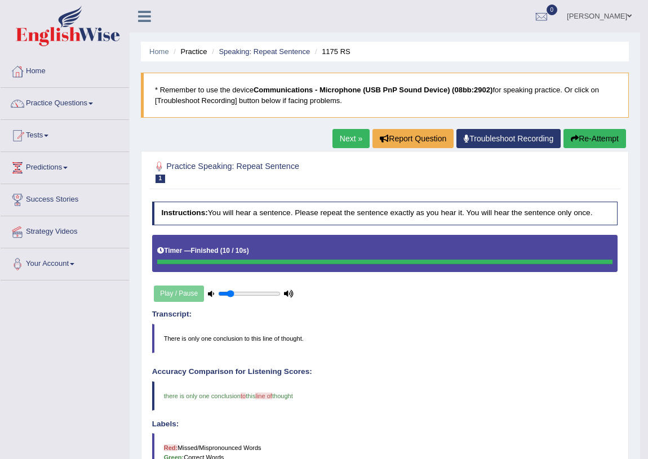
click at [347, 135] on link "Next »" at bounding box center [350, 138] width 37 height 19
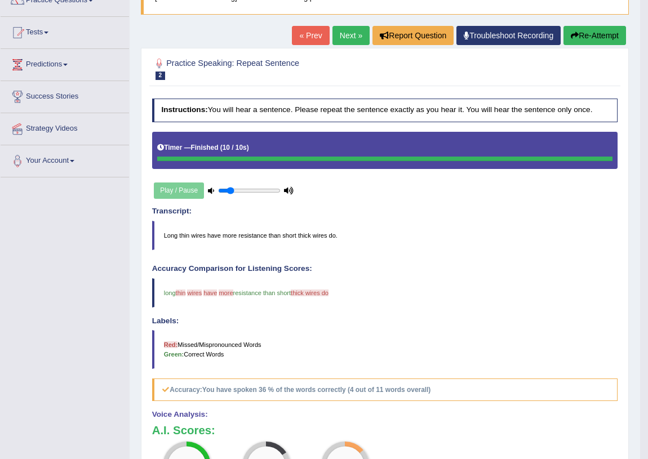
scroll to position [95, 0]
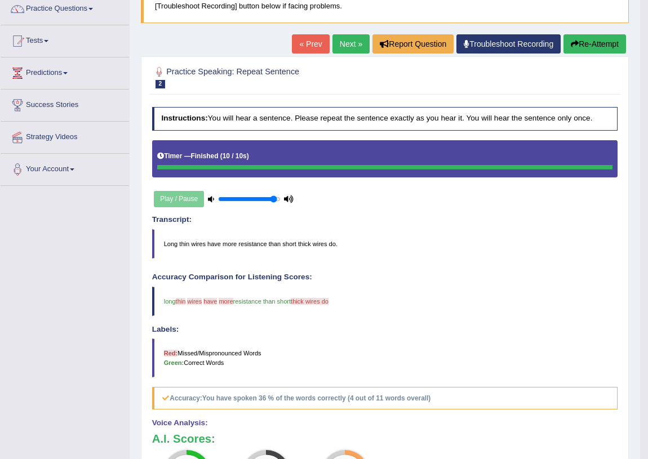
drag, startPoint x: 233, startPoint y: 197, endPoint x: 273, endPoint y: 203, distance: 41.0
click at [273, 203] on input "range" at bounding box center [249, 200] width 63 height 8
click at [174, 197] on div "Play / Pause" at bounding box center [224, 199] width 144 height 24
drag, startPoint x: 274, startPoint y: 197, endPoint x: 266, endPoint y: 197, distance: 7.9
type input "0.8"
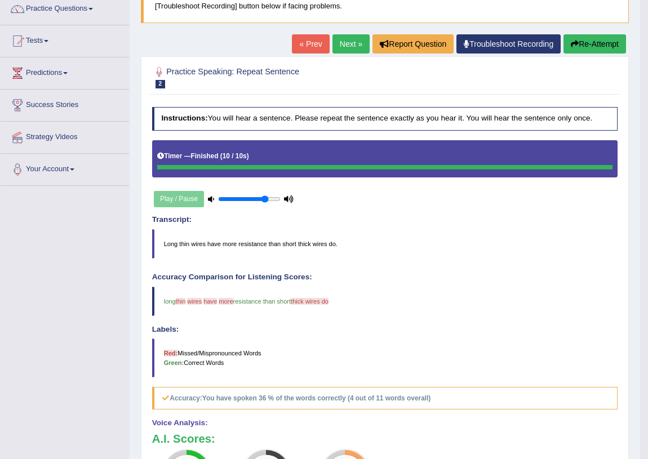
click at [266, 197] on input "range" at bounding box center [249, 200] width 63 height 8
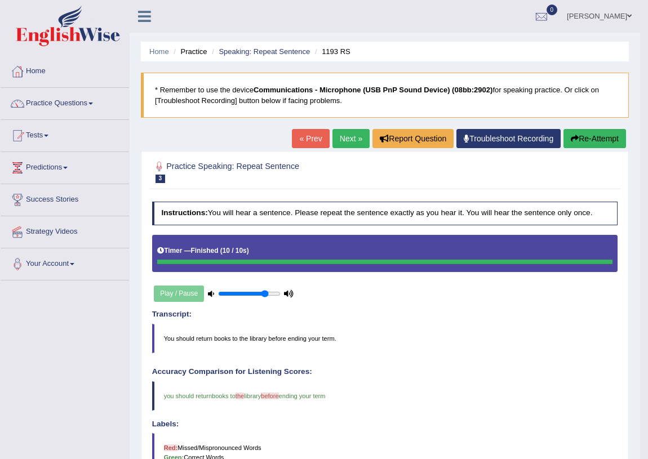
click at [351, 139] on link "Next »" at bounding box center [350, 138] width 37 height 19
click at [343, 134] on link "Next »" at bounding box center [350, 138] width 37 height 19
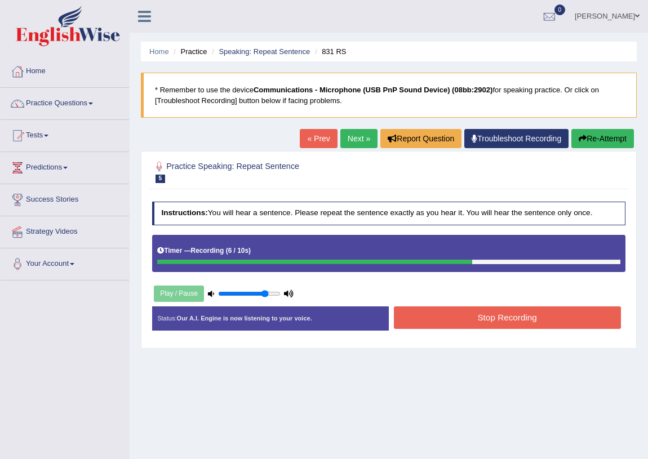
click at [489, 314] on button "Stop Recording" at bounding box center [507, 318] width 227 height 22
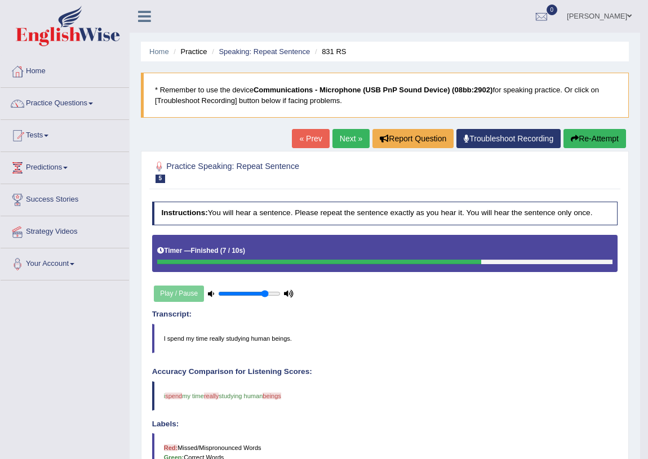
click at [348, 136] on link "Next »" at bounding box center [350, 138] width 37 height 19
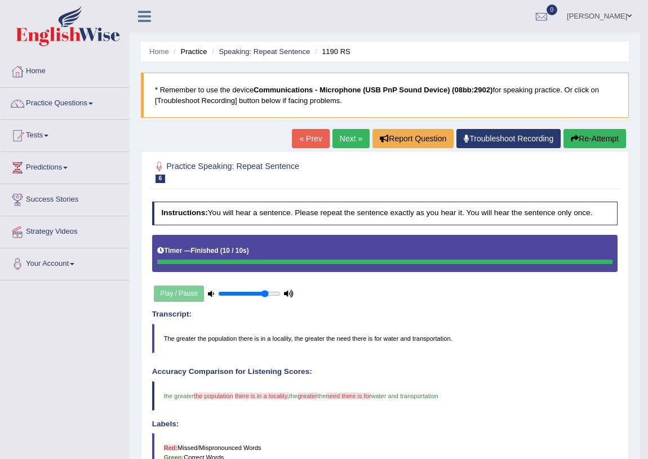
click at [343, 138] on link "Next »" at bounding box center [350, 138] width 37 height 19
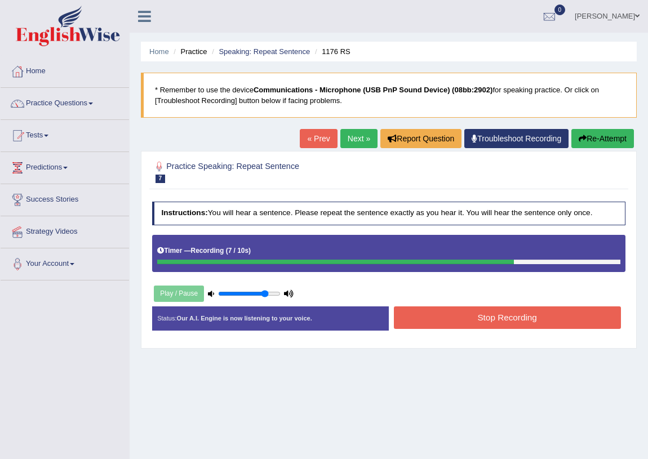
click at [533, 317] on button "Stop Recording" at bounding box center [507, 318] width 227 height 22
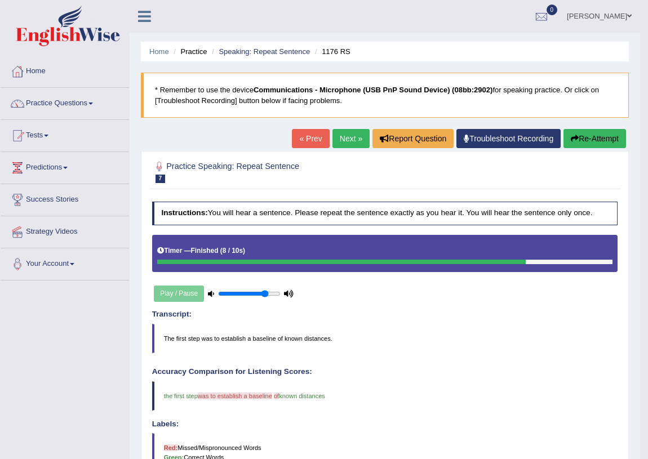
click at [349, 140] on link "Next »" at bounding box center [350, 138] width 37 height 19
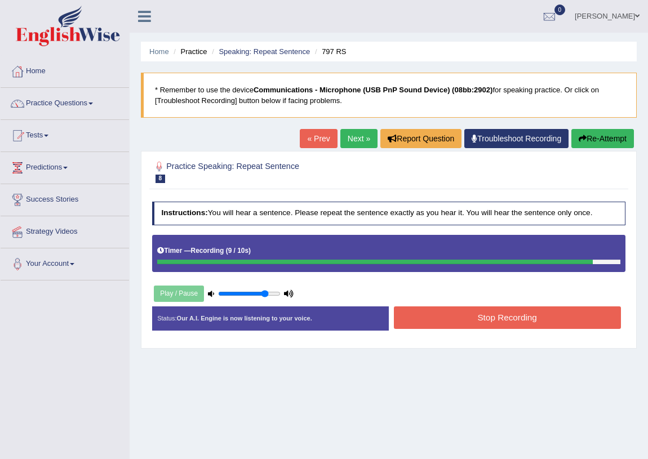
click at [507, 320] on button "Stop Recording" at bounding box center [507, 318] width 227 height 22
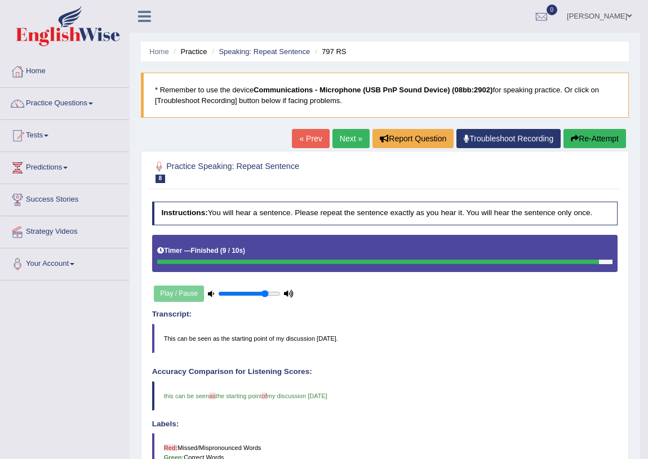
click at [345, 139] on link "Next »" at bounding box center [350, 138] width 37 height 19
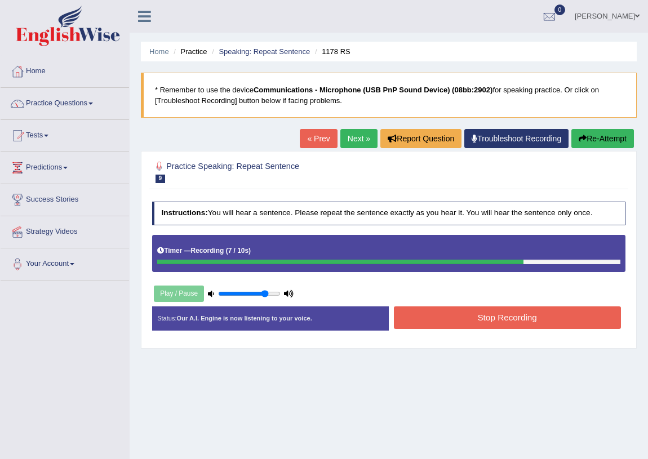
click at [500, 321] on button "Stop Recording" at bounding box center [507, 318] width 227 height 22
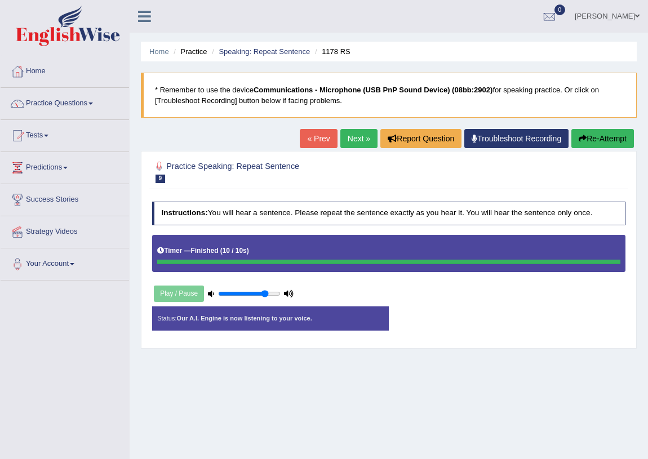
click at [439, 311] on div "Status: Our A.I. Engine is now listening to your voice. Start Answering Stop Re…" at bounding box center [389, 324] width 474 height 34
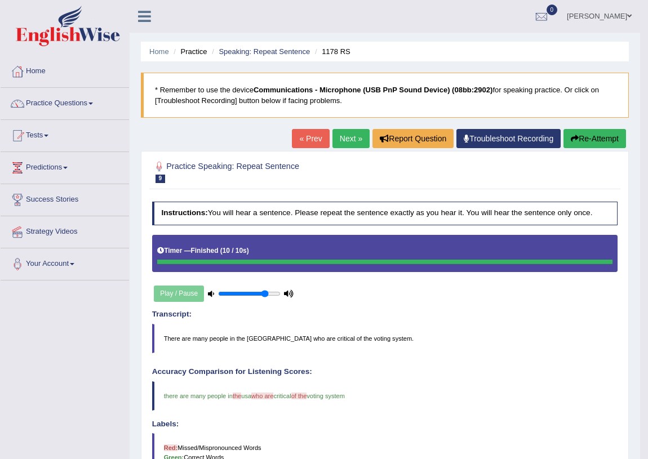
click at [340, 140] on link "Next »" at bounding box center [350, 138] width 37 height 19
click at [409, 389] on blockquote "students student have the hub option to live in college residences or apartment…" at bounding box center [385, 396] width 466 height 29
click at [348, 139] on link "Next »" at bounding box center [350, 138] width 37 height 19
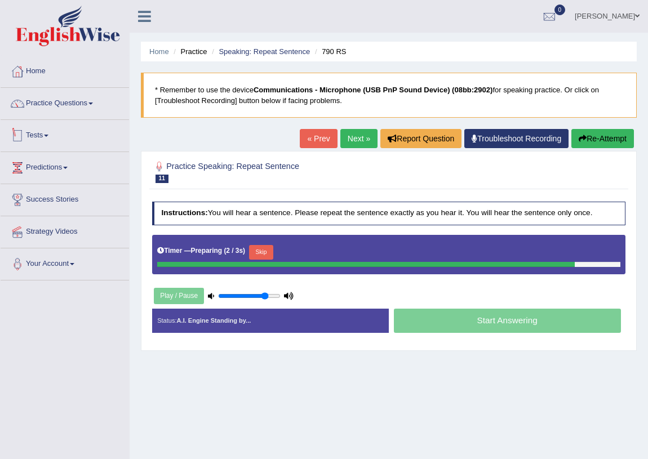
drag, startPoint x: 105, startPoint y: 350, endPoint x: 113, endPoint y: 349, distance: 7.3
click at [105, 349] on div "Toggle navigation Home Practice Questions Speaking Practice Read Aloud Repeat S…" at bounding box center [324, 293] width 648 height 586
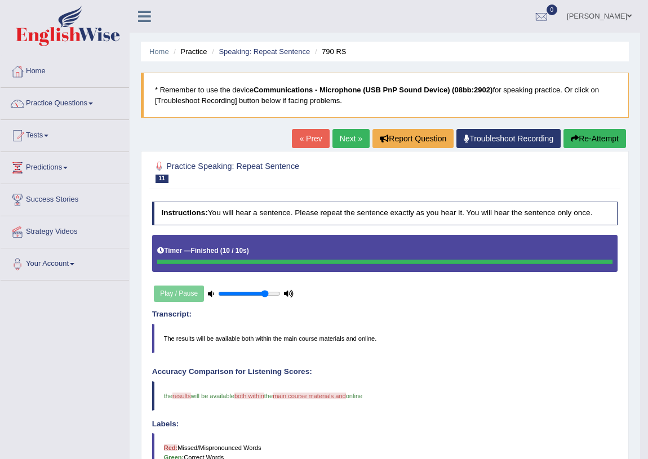
click at [343, 138] on link "Next »" at bounding box center [350, 138] width 37 height 19
click at [352, 139] on link "Next »" at bounding box center [350, 138] width 37 height 19
click at [357, 143] on link "Next »" at bounding box center [350, 138] width 37 height 19
click at [354, 141] on link "Next »" at bounding box center [350, 138] width 37 height 19
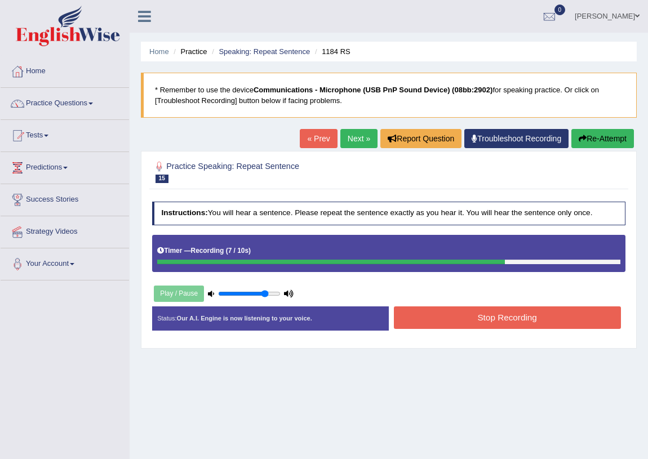
click at [545, 320] on button "Stop Recording" at bounding box center [507, 318] width 227 height 22
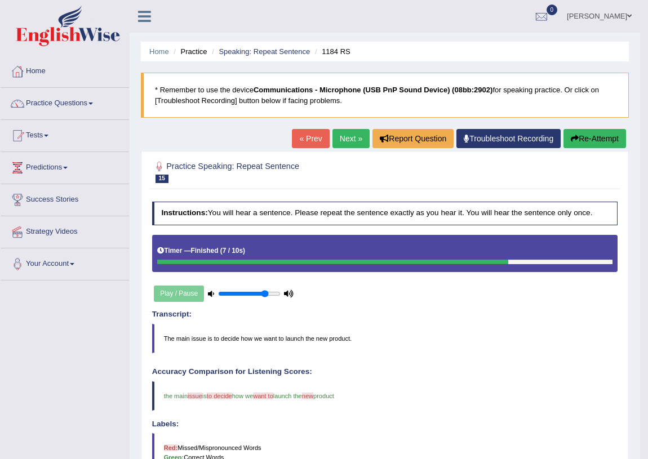
click at [348, 141] on link "Next »" at bounding box center [350, 138] width 37 height 19
click at [344, 139] on link "Next »" at bounding box center [350, 138] width 37 height 19
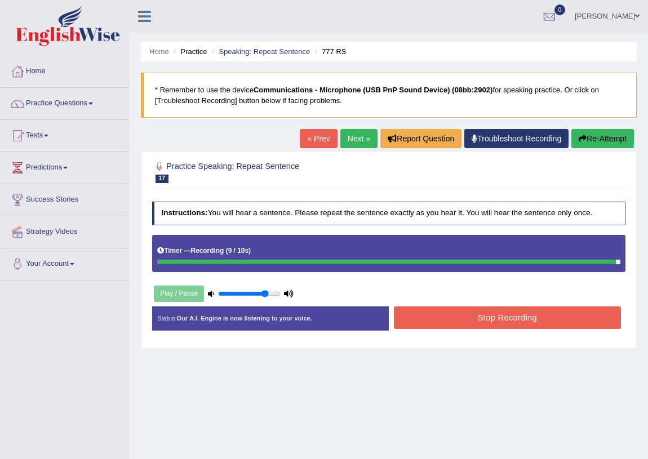
click at [548, 316] on button "Stop Recording" at bounding box center [507, 318] width 227 height 22
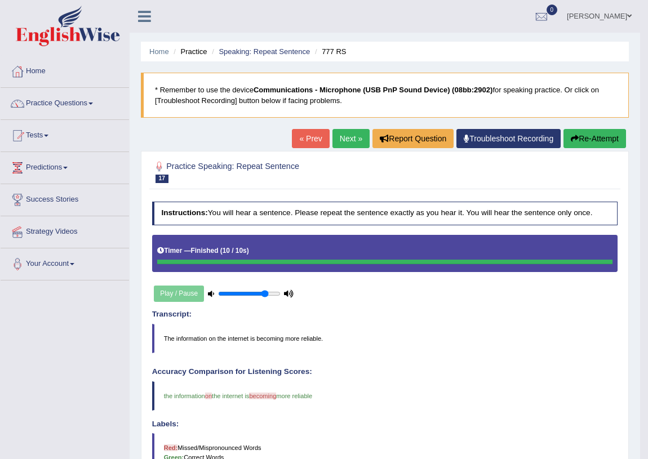
click at [342, 138] on link "Next »" at bounding box center [350, 138] width 37 height 19
click at [340, 135] on link "Next »" at bounding box center [350, 138] width 37 height 19
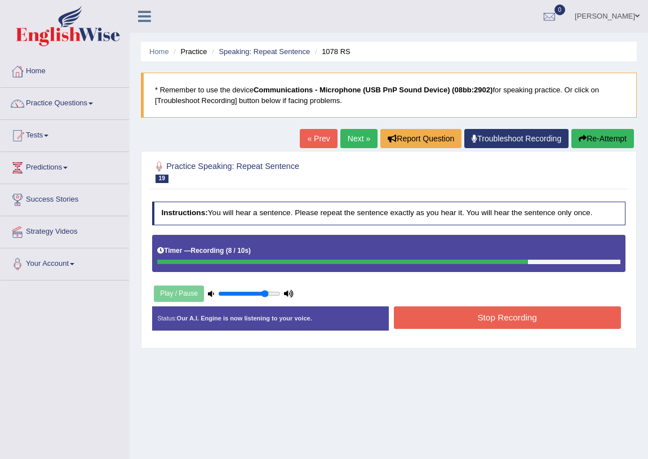
click at [507, 321] on button "Stop Recording" at bounding box center [507, 318] width 227 height 22
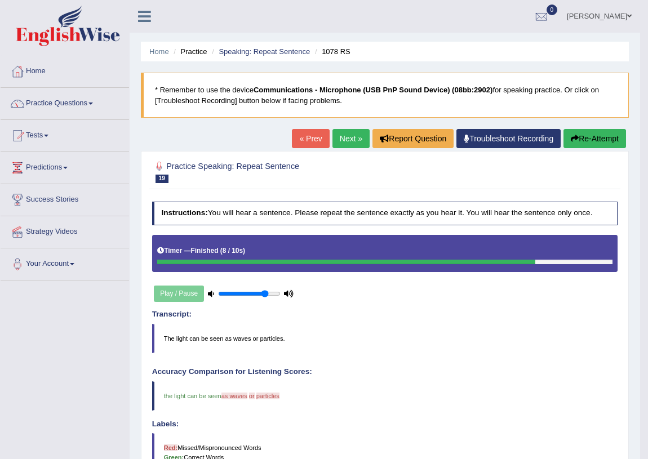
click at [338, 135] on link "Next »" at bounding box center [350, 138] width 37 height 19
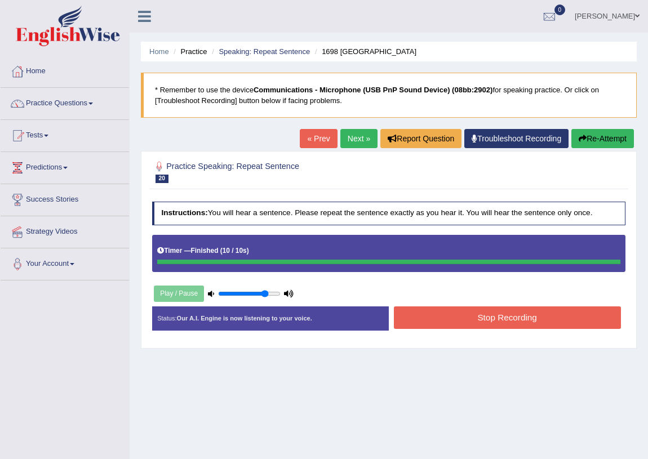
click at [483, 316] on button "Stop Recording" at bounding box center [507, 318] width 227 height 22
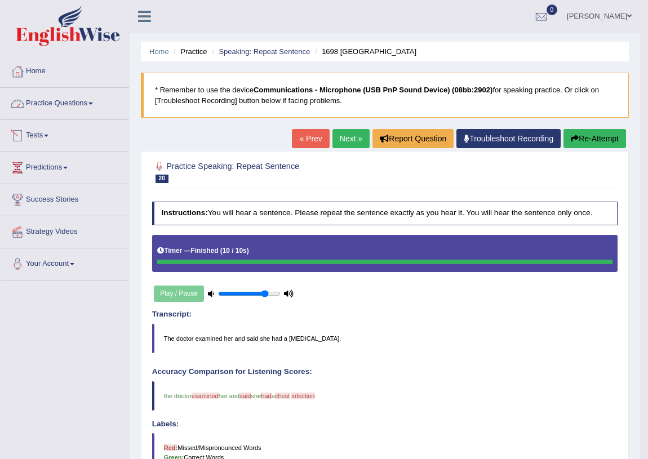
click at [69, 101] on link "Practice Questions" at bounding box center [65, 102] width 128 height 28
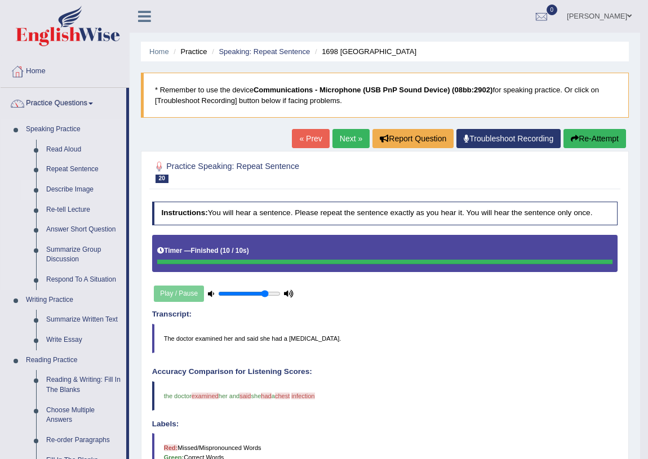
click at [67, 188] on link "Describe Image" at bounding box center [83, 190] width 85 height 20
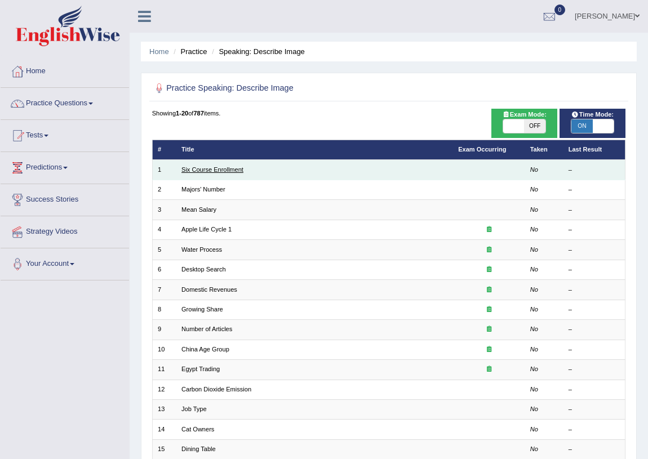
click at [221, 168] on link "Six Course Enrollment" at bounding box center [212, 169] width 62 height 7
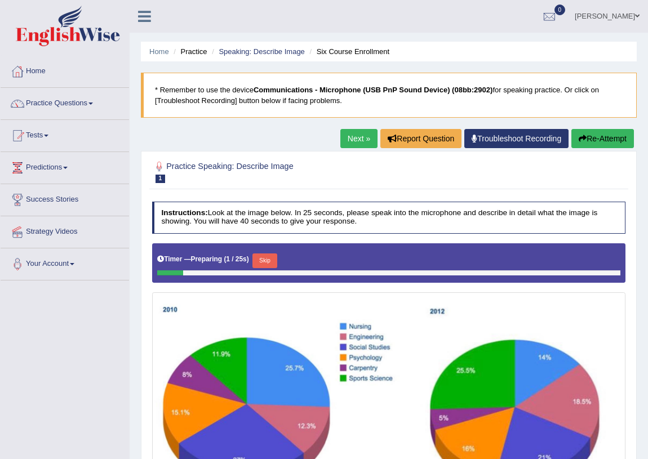
click at [381, 170] on h2 "Practice Speaking: Describe Image 1 Six Course Enrollment" at bounding box center [299, 171] width 294 height 24
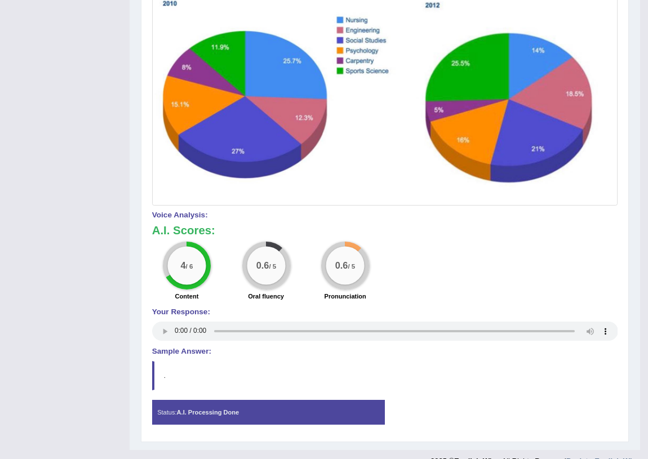
scroll to position [323, 0]
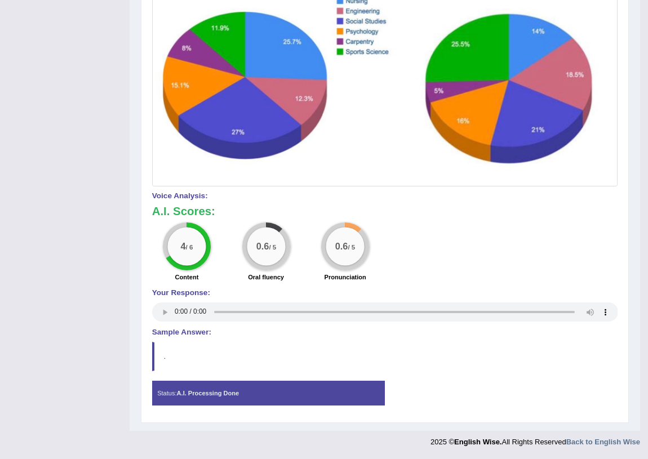
click at [419, 246] on div "4 / 6 Content 0.6 / 5 Oral fluency 0.6 / 5 Pronunciation" at bounding box center [385, 254] width 476 height 62
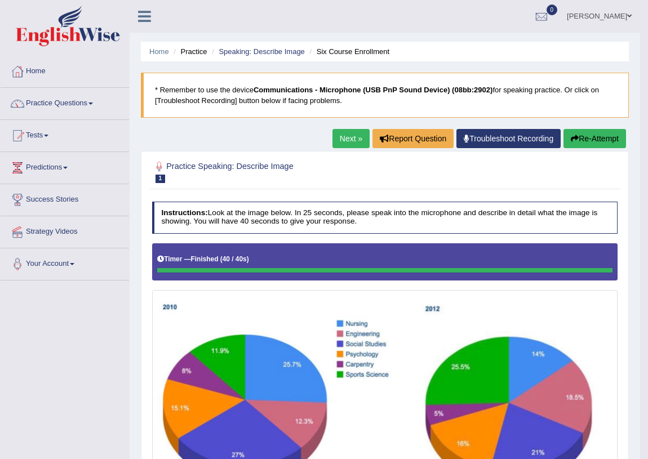
click at [347, 138] on link "Next »" at bounding box center [350, 138] width 37 height 19
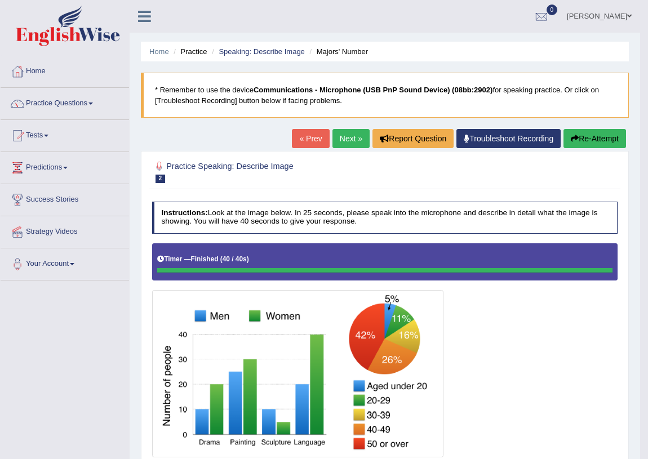
click at [355, 137] on link "Next »" at bounding box center [350, 138] width 37 height 19
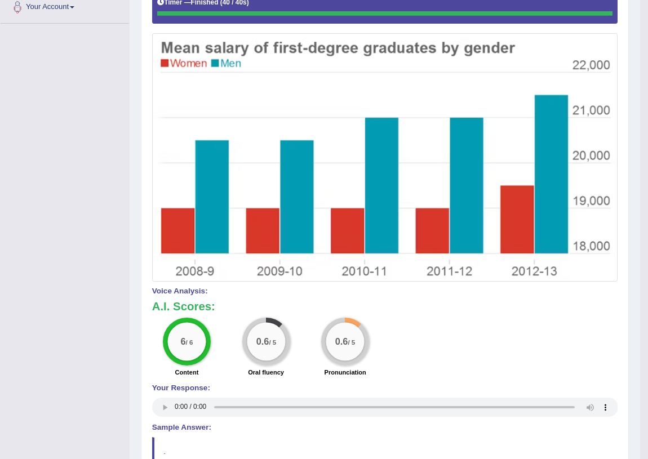
scroll to position [353, 0]
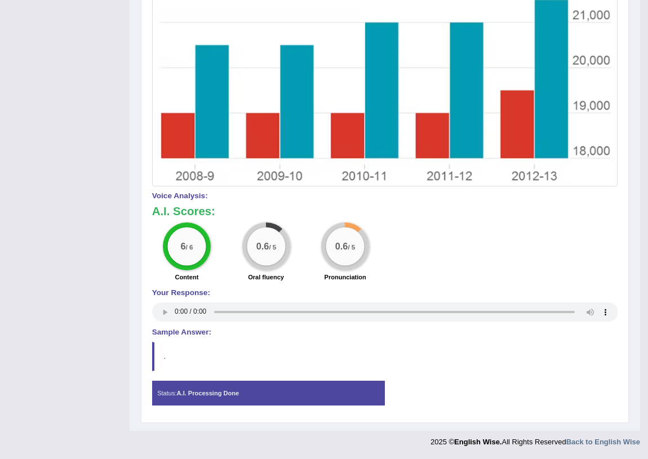
click at [321, 358] on blockquote "." at bounding box center [385, 356] width 466 height 29
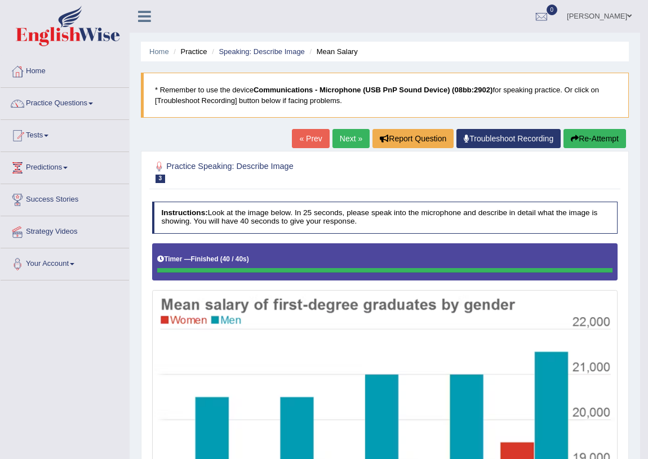
click at [352, 137] on link "Next »" at bounding box center [350, 138] width 37 height 19
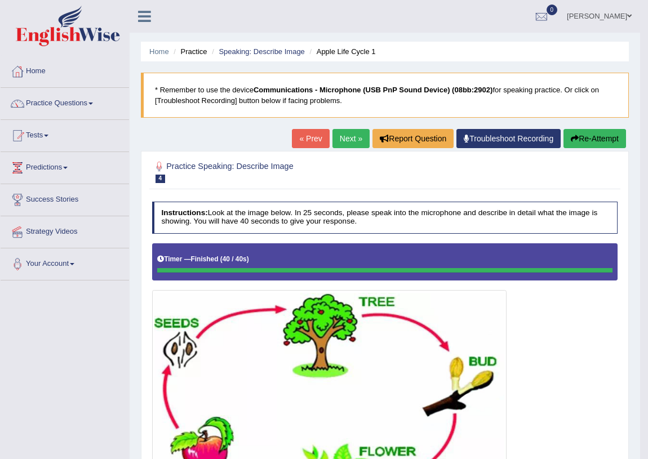
click at [353, 135] on link "Next »" at bounding box center [350, 138] width 37 height 19
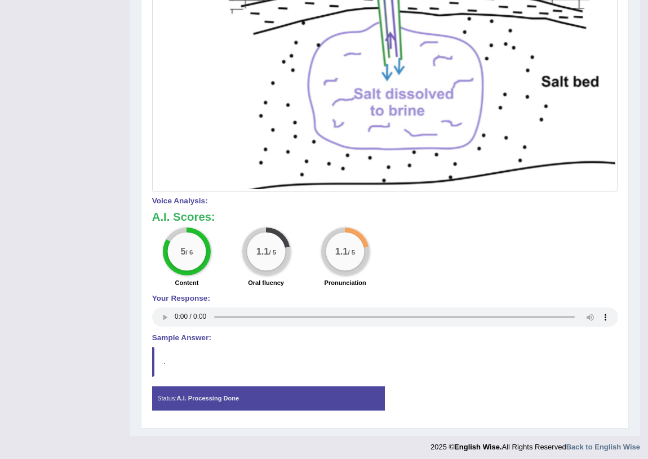
scroll to position [420, 0]
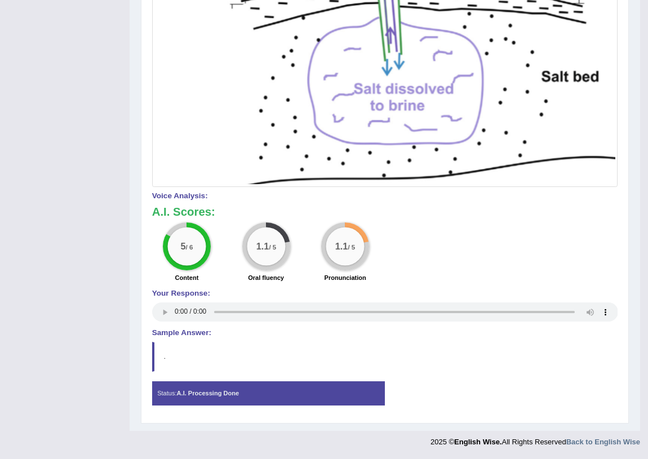
click at [434, 370] on blockquote "." at bounding box center [385, 356] width 466 height 29
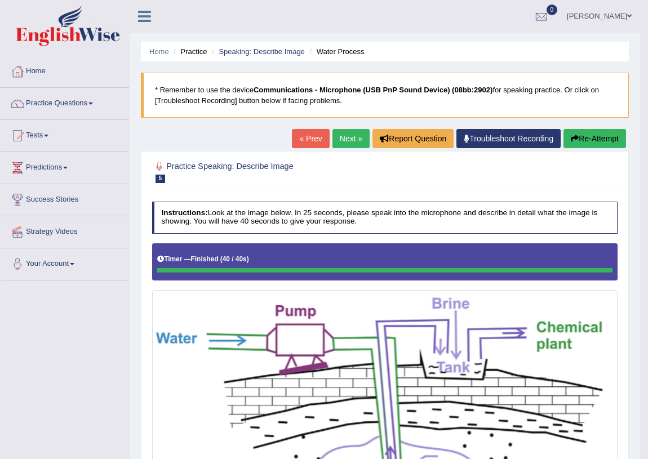
click at [344, 180] on h2 "Practice Speaking: Describe Image 5 Water Process" at bounding box center [296, 171] width 289 height 24
click at [78, 102] on link "Practice Questions" at bounding box center [65, 102] width 128 height 28
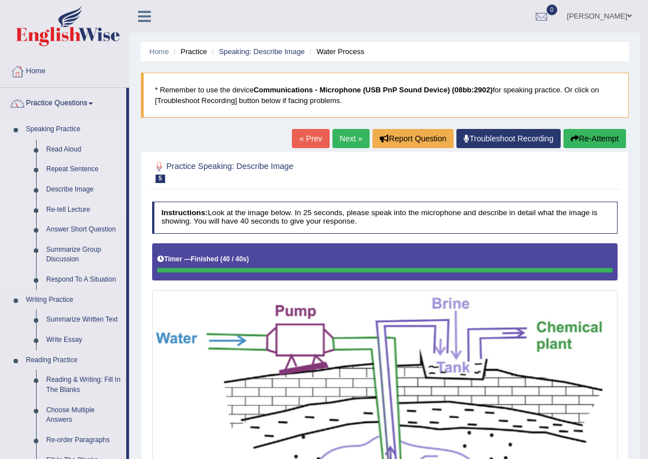
click at [72, 210] on link "Re-tell Lecture" at bounding box center [83, 210] width 85 height 20
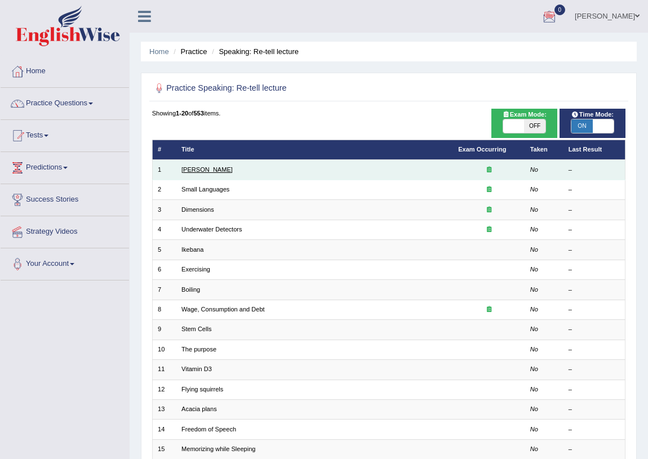
click at [216, 169] on link "Amory Lovins" at bounding box center [206, 169] width 51 height 7
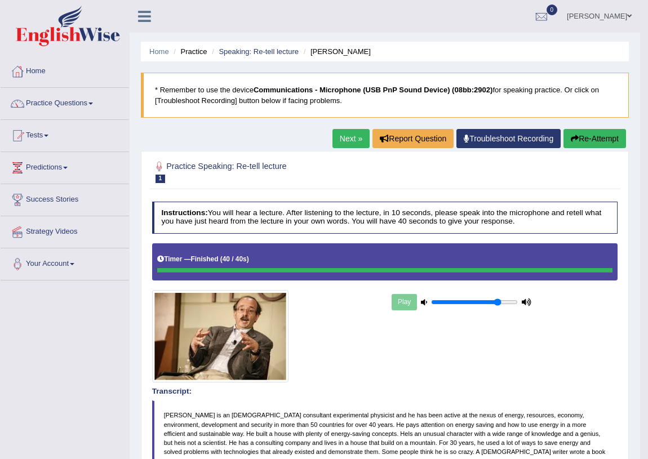
click at [347, 137] on link "Next »" at bounding box center [350, 138] width 37 height 19
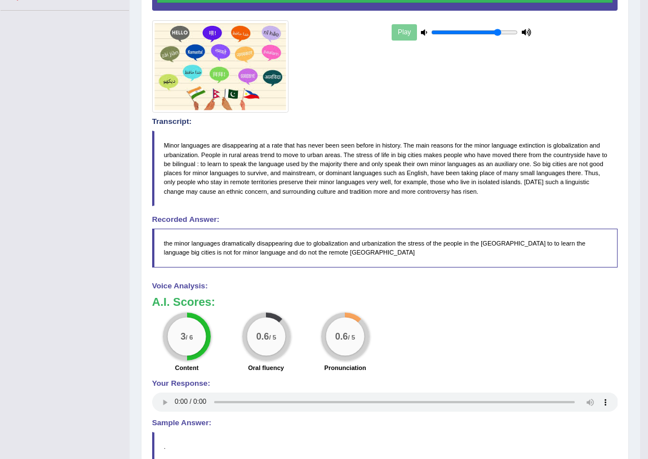
scroll to position [342, 0]
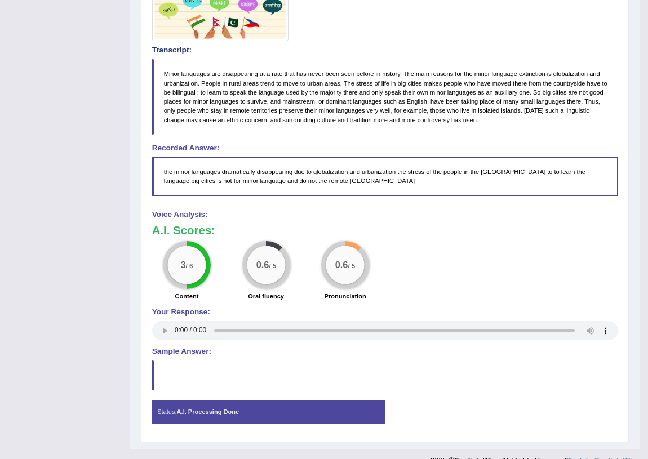
click at [341, 371] on blockquote "." at bounding box center [385, 375] width 466 height 29
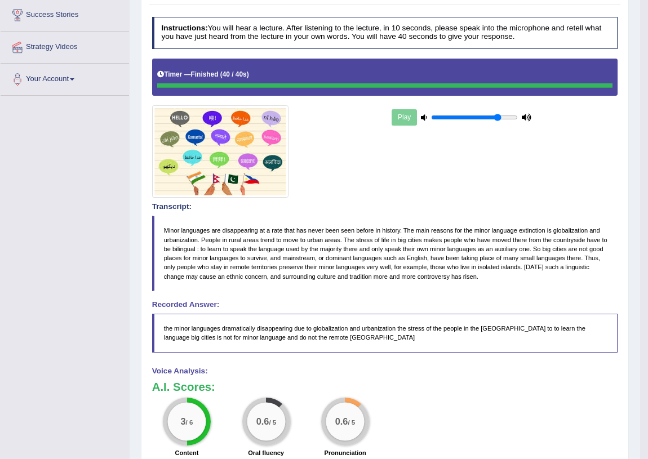
scroll to position [361, 0]
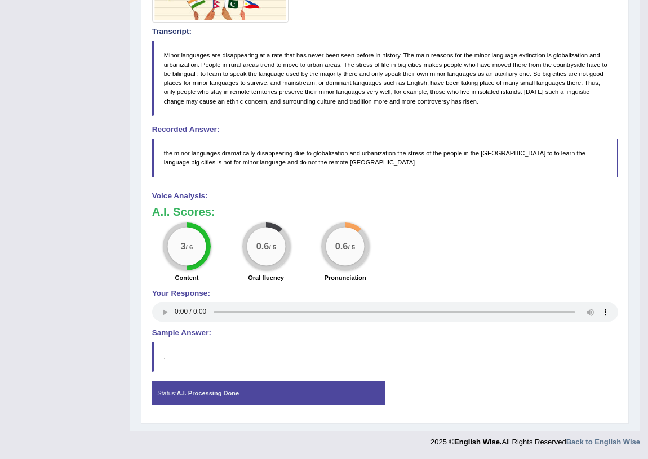
click at [302, 348] on blockquote "." at bounding box center [385, 356] width 466 height 29
drag, startPoint x: 88, startPoint y: 272, endPoint x: 91, endPoint y: 262, distance: 10.4
click at [91, 269] on div "Toggle navigation Home Practice Questions Speaking Practice Read Aloud Repeat S…" at bounding box center [320, 47] width 640 height 814
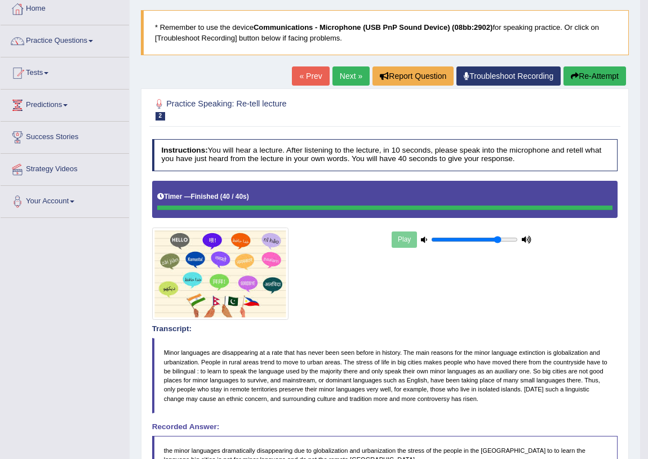
scroll to position [0, 0]
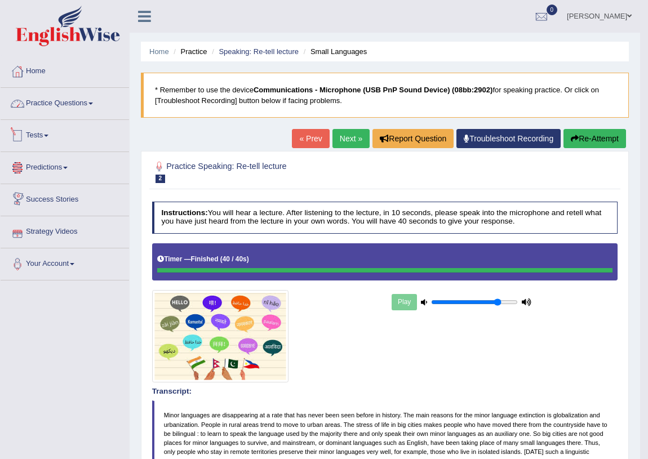
click at [73, 107] on link "Practice Questions" at bounding box center [65, 102] width 128 height 28
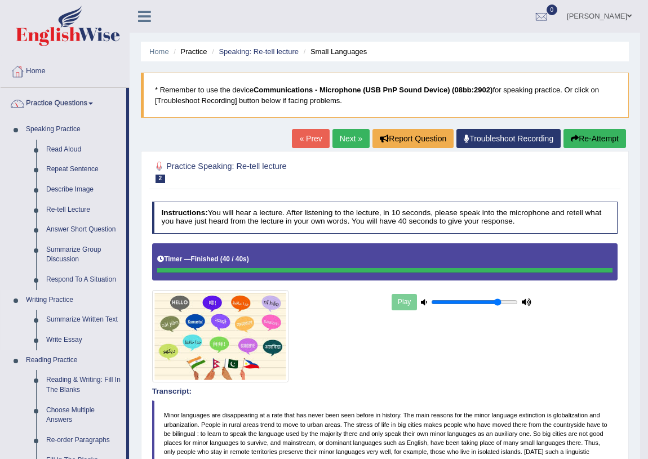
click at [55, 298] on link "Writing Practice" at bounding box center [73, 300] width 105 height 20
click at [67, 101] on link "Practice Questions" at bounding box center [64, 102] width 126 height 28
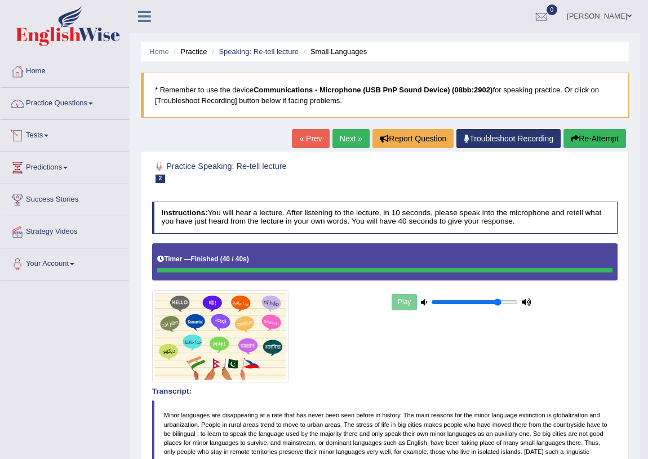
click at [65, 103] on link "Practice Questions" at bounding box center [65, 102] width 128 height 28
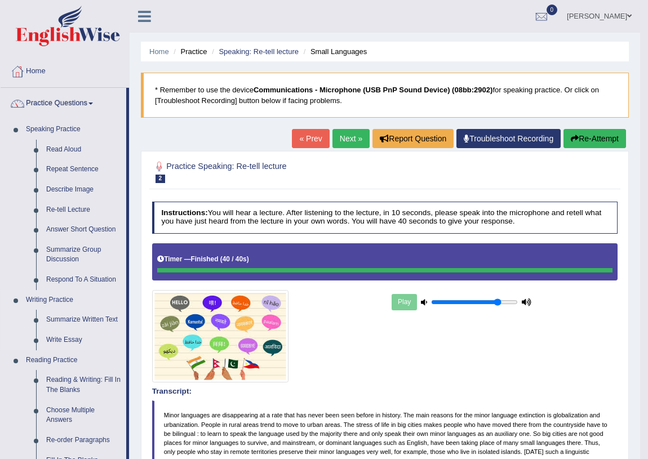
click at [67, 298] on link "Writing Practice" at bounding box center [73, 300] width 105 height 20
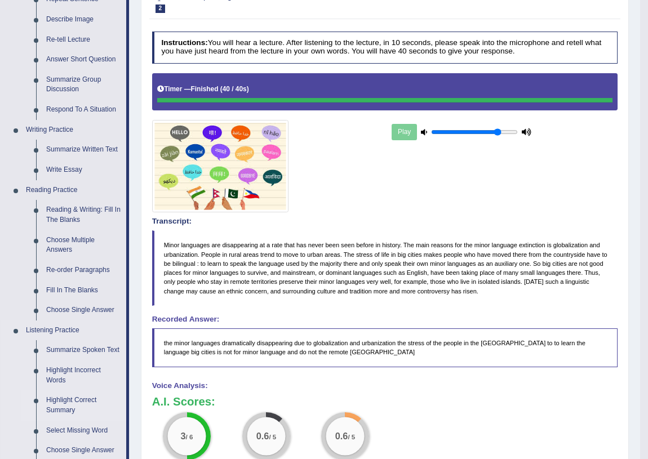
scroll to position [342, 0]
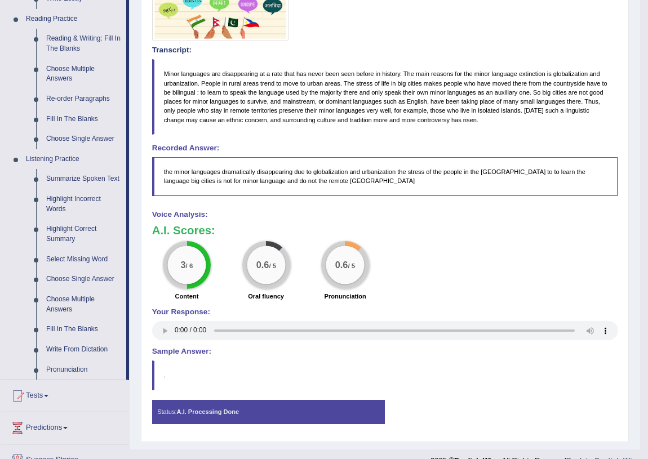
click at [389, 358] on div "Instructions: You will hear a lecture. After listening to the lecture, in 10 se…" at bounding box center [384, 146] width 471 height 582
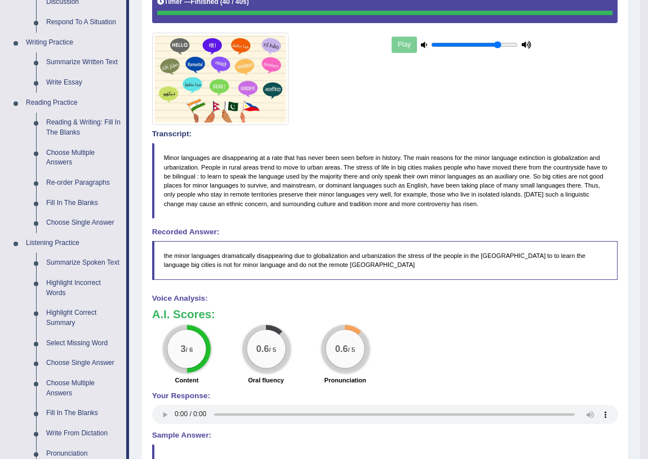
scroll to position [423, 0]
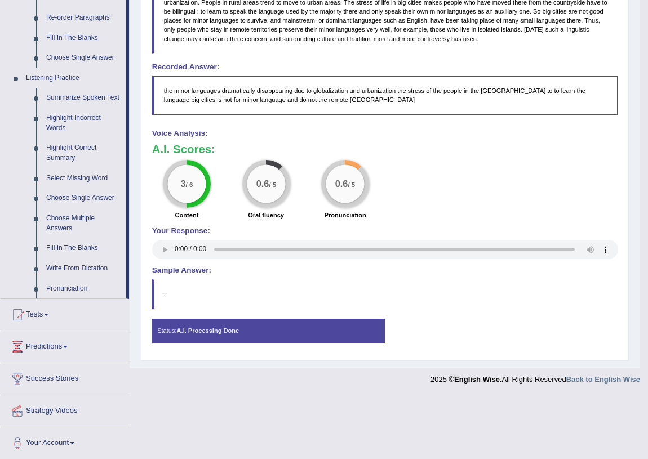
click at [311, 285] on blockquote "." at bounding box center [385, 294] width 466 height 29
click at [75, 267] on link "Write From Dictation" at bounding box center [83, 269] width 85 height 20
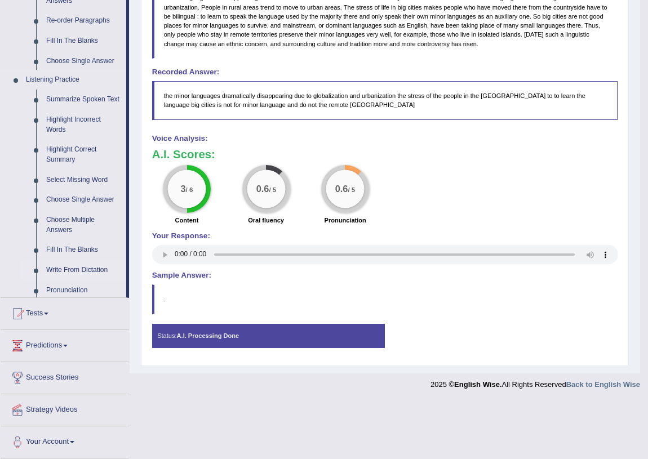
scroll to position [361, 0]
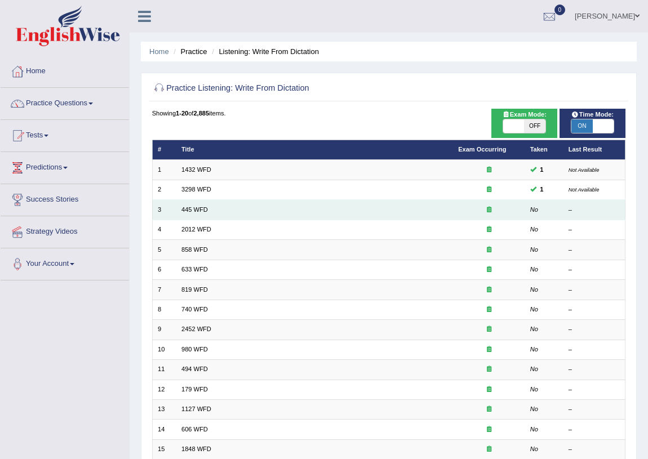
click at [489, 209] on icon at bounding box center [489, 209] width 5 height 6
click at [203, 207] on link "445 WFD" at bounding box center [194, 209] width 26 height 7
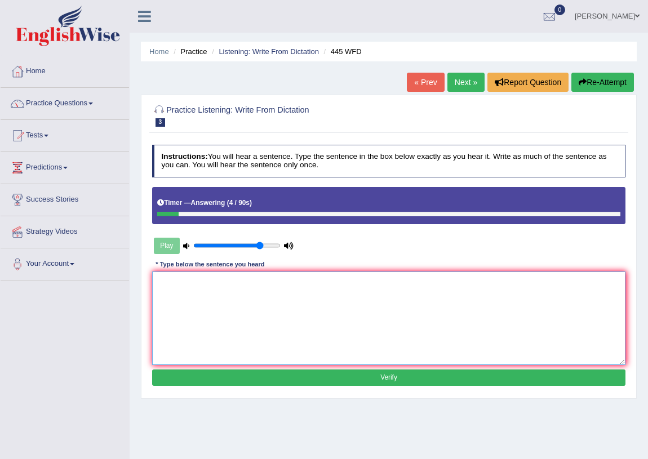
click at [186, 287] on textarea at bounding box center [389, 318] width 474 height 93
type textarea "spaceship land in [GEOGRAPHIC_DATA]"
click at [379, 368] on div "Instructions: You will hear a sentence. Type the sentence in the box below exac…" at bounding box center [388, 267] width 478 height 254
click at [379, 371] on button "Verify" at bounding box center [389, 378] width 474 height 16
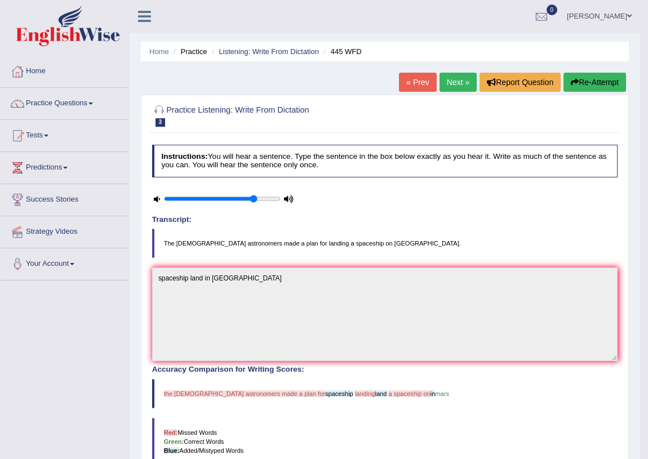
drag, startPoint x: 27, startPoint y: 330, endPoint x: 30, endPoint y: 266, distance: 64.3
click at [28, 327] on div "Toggle navigation Home Practice Questions Speaking Practice Read Aloud Repeat S…" at bounding box center [320, 331] width 640 height 663
click at [70, 104] on link "Practice Questions" at bounding box center [65, 102] width 128 height 28
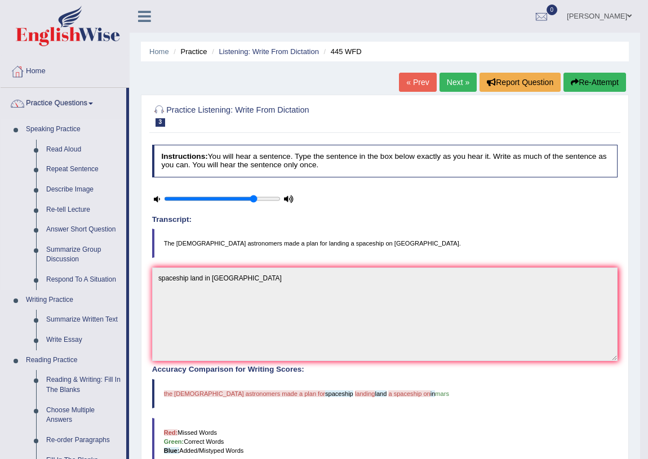
click at [61, 129] on link "Speaking Practice" at bounding box center [73, 129] width 105 height 20
click at [68, 150] on link "Read Aloud" at bounding box center [83, 150] width 85 height 20
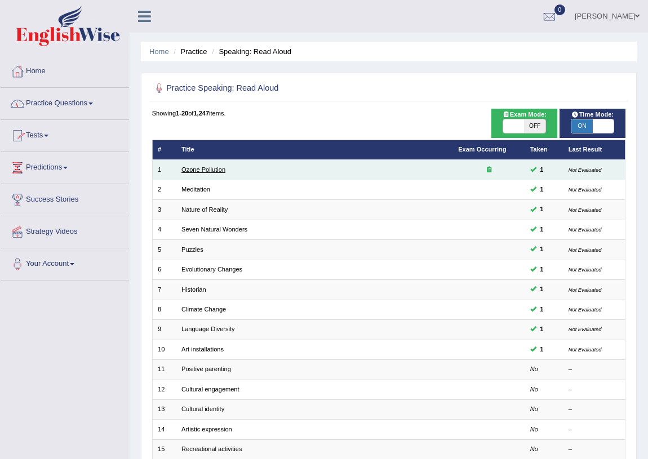
click at [189, 172] on link "Ozone Pollution" at bounding box center [203, 169] width 44 height 7
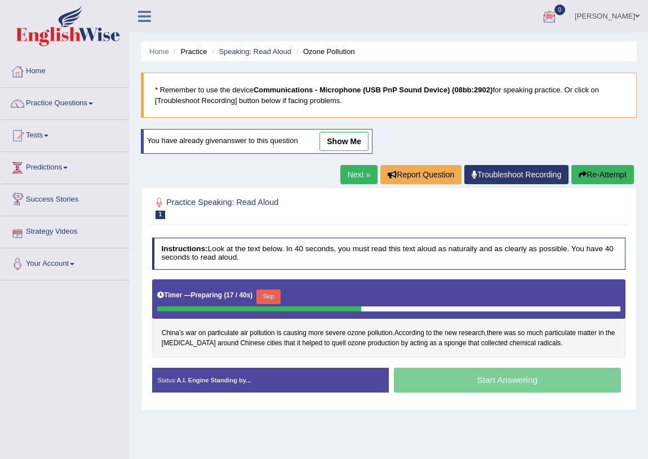
click at [335, 136] on link "show me" at bounding box center [344, 141] width 49 height 19
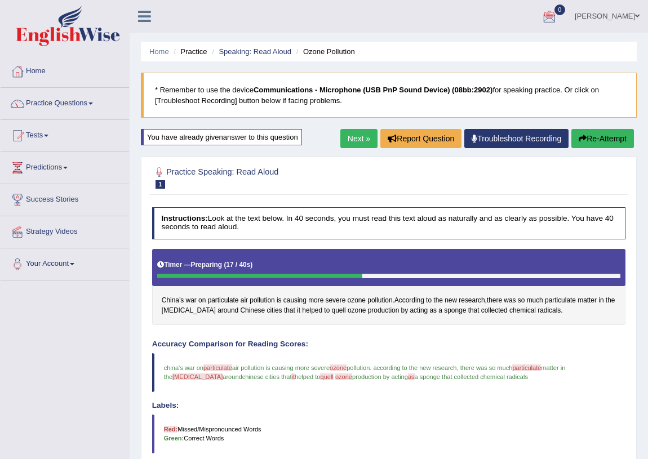
click at [361, 141] on link "Next »" at bounding box center [358, 138] width 37 height 19
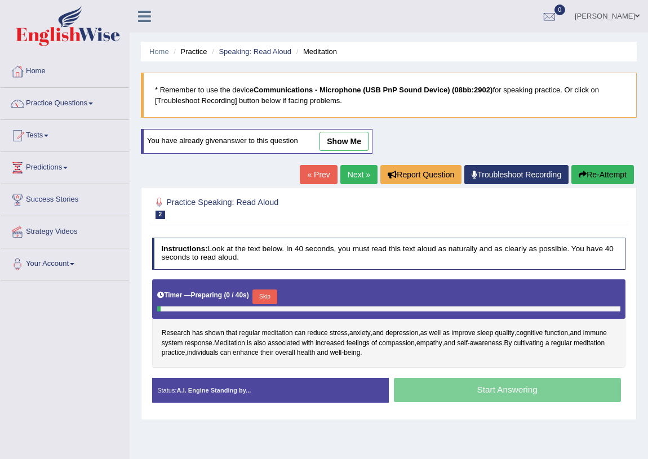
click at [356, 141] on link "show me" at bounding box center [344, 141] width 49 height 19
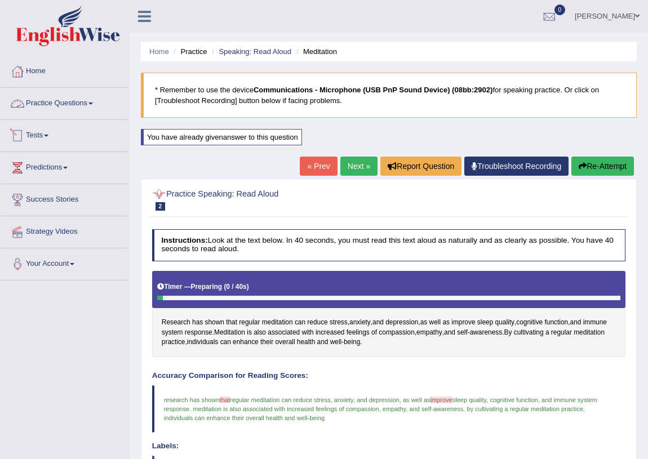
click at [30, 95] on link "Practice Questions" at bounding box center [65, 102] width 128 height 28
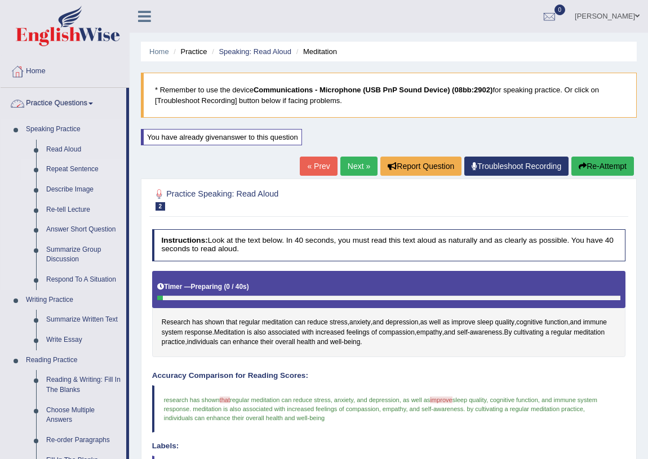
click at [60, 165] on link "Repeat Sentence" at bounding box center [83, 169] width 85 height 20
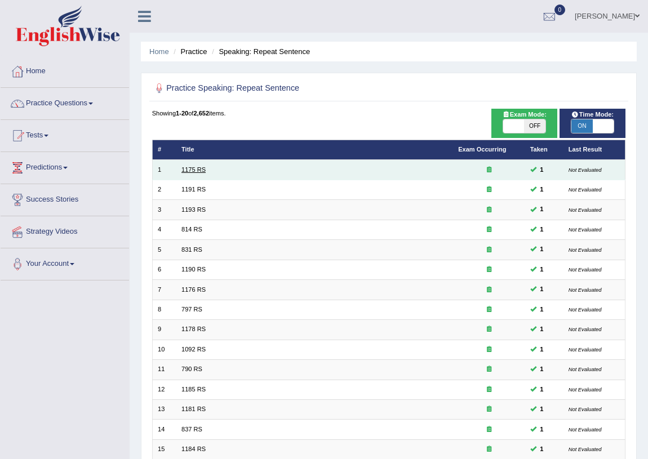
click at [199, 168] on link "1175 RS" at bounding box center [193, 169] width 24 height 7
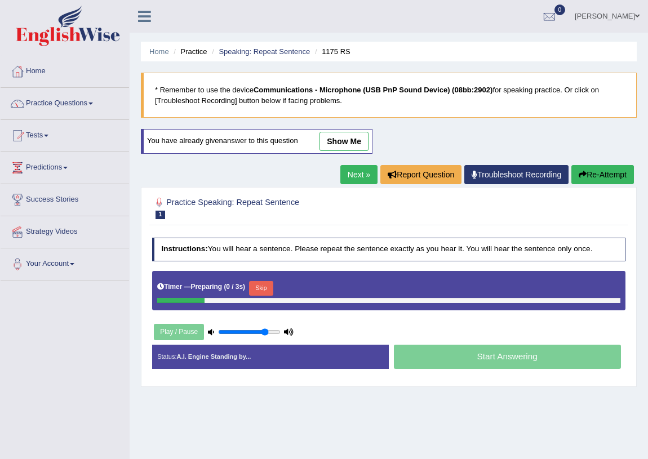
click at [329, 136] on link "show me" at bounding box center [344, 141] width 49 height 19
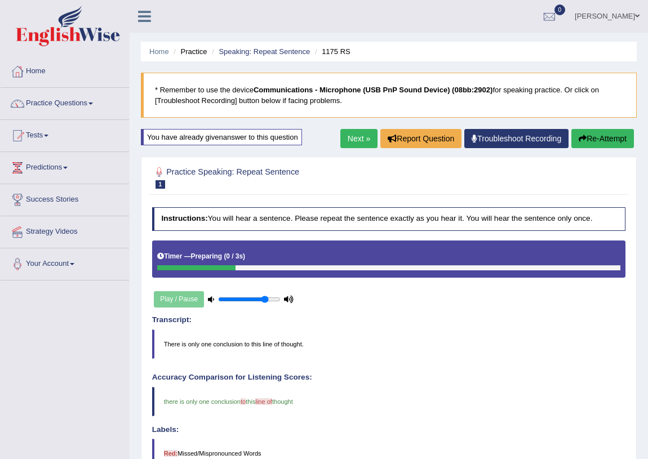
click at [342, 144] on link "Next »" at bounding box center [358, 138] width 37 height 19
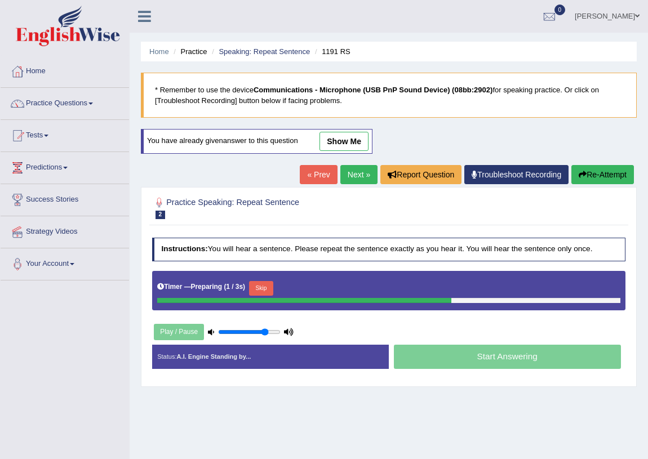
click at [330, 138] on link "show me" at bounding box center [344, 141] width 49 height 19
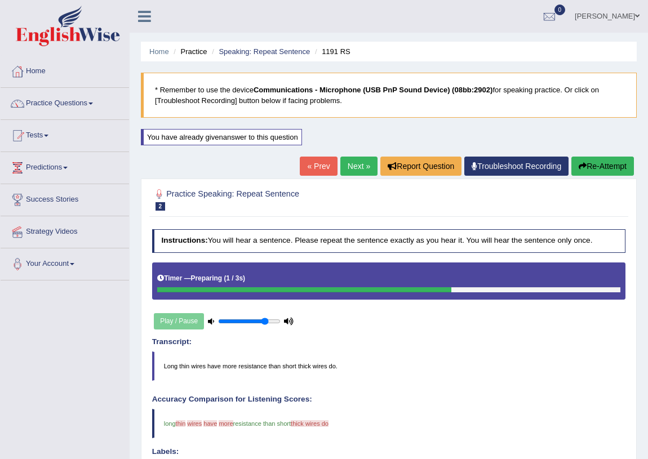
click at [343, 170] on link "Next »" at bounding box center [358, 166] width 37 height 19
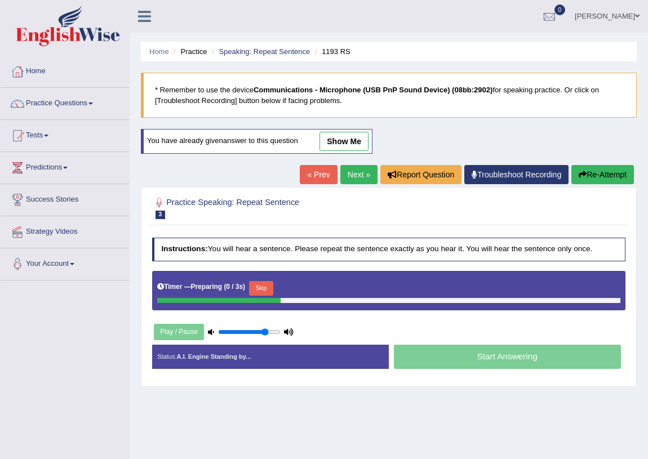
click at [357, 134] on link "show me" at bounding box center [344, 141] width 49 height 19
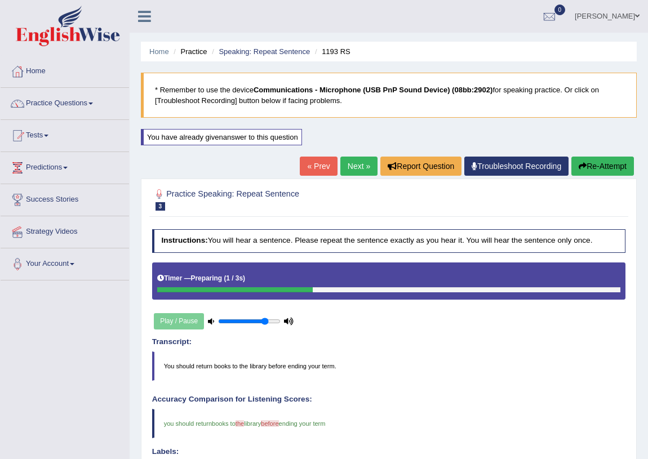
click at [355, 173] on link "Next »" at bounding box center [358, 166] width 37 height 19
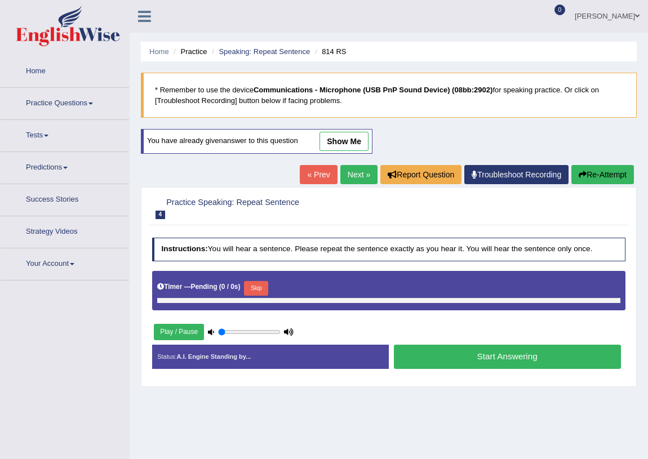
type input "0.8"
click at [339, 128] on div "Home Practice Speaking: Repeat Sentence 814 RS * Remember to use the device Com…" at bounding box center [389, 282] width 518 height 564
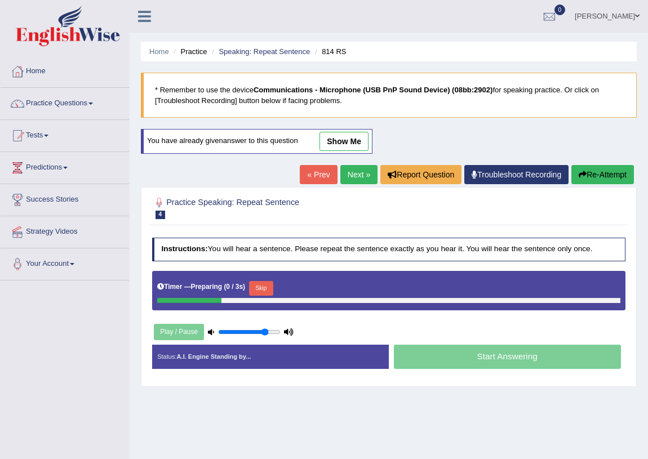
drag, startPoint x: 339, startPoint y: 133, endPoint x: 338, endPoint y: 141, distance: 7.9
click at [338, 135] on link "show me" at bounding box center [344, 141] width 49 height 19
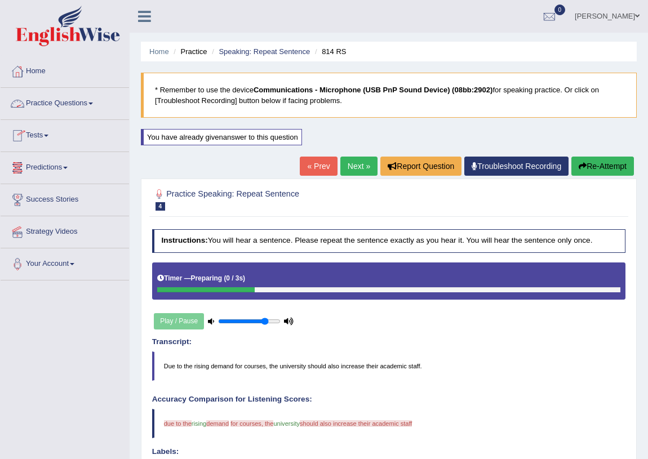
click at [33, 100] on link "Practice Questions" at bounding box center [65, 102] width 128 height 28
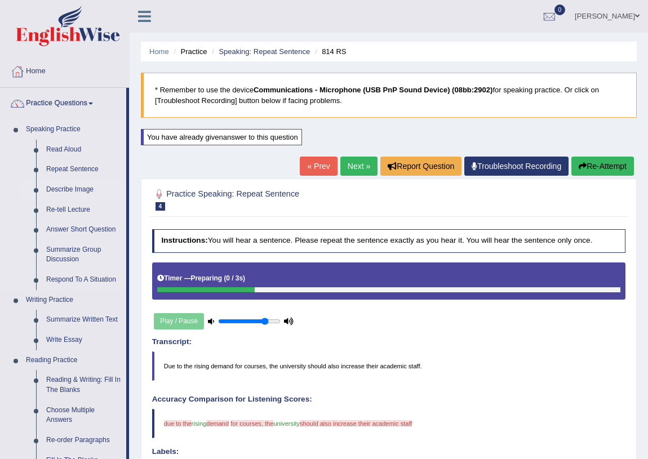
click at [74, 186] on link "Describe Image" at bounding box center [83, 190] width 85 height 20
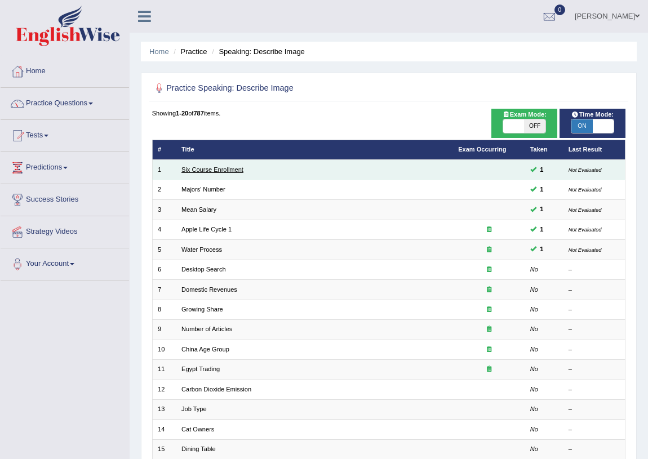
click at [205, 169] on link "Six Course Enrollment" at bounding box center [212, 169] width 62 height 7
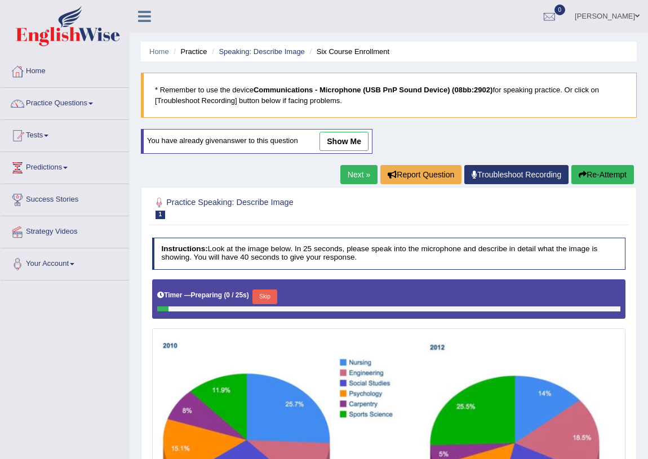
click at [336, 138] on link "show me" at bounding box center [344, 141] width 49 height 19
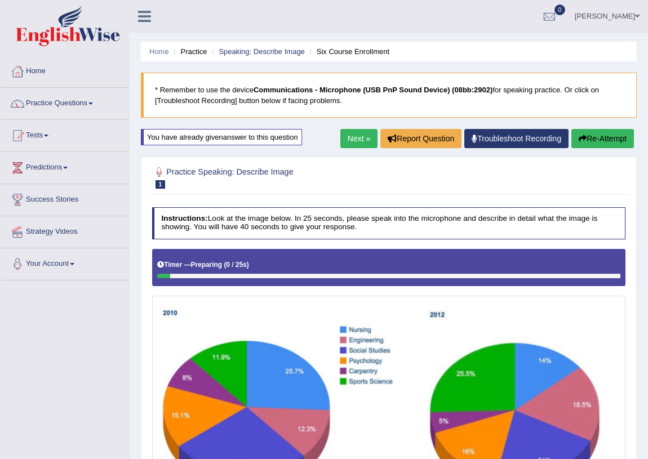
click at [351, 135] on link "Next »" at bounding box center [358, 138] width 37 height 19
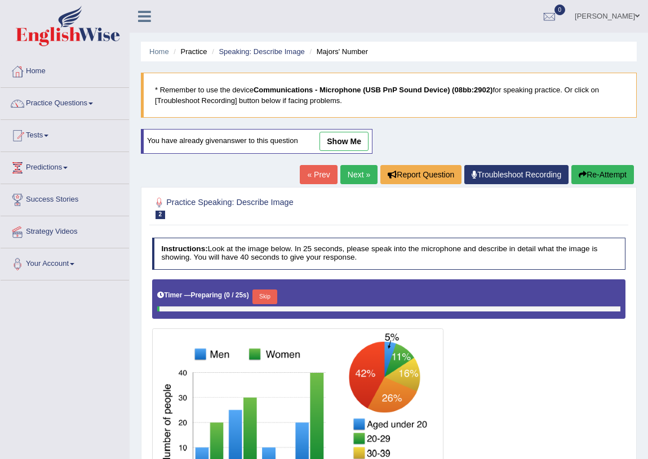
click at [353, 135] on link "show me" at bounding box center [344, 141] width 49 height 19
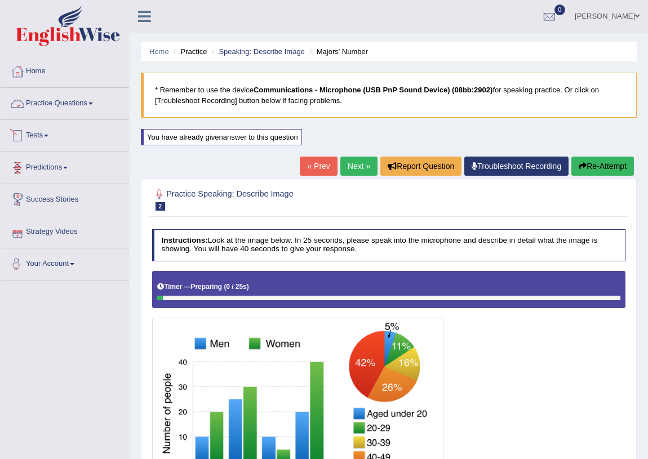
click at [53, 113] on link "Practice Questions" at bounding box center [65, 102] width 128 height 28
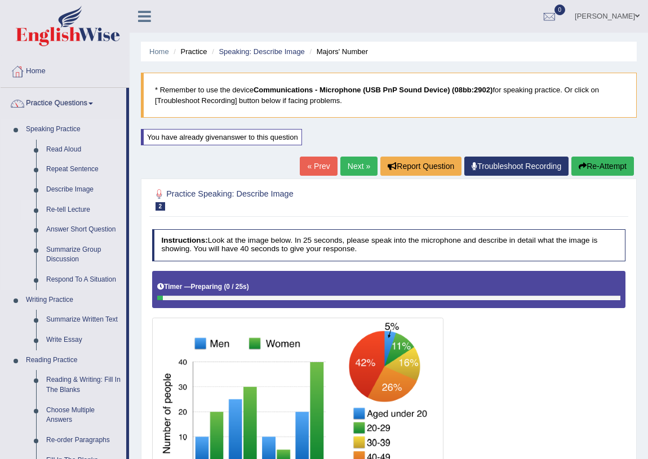
click at [67, 212] on link "Re-tell Lecture" at bounding box center [83, 210] width 85 height 20
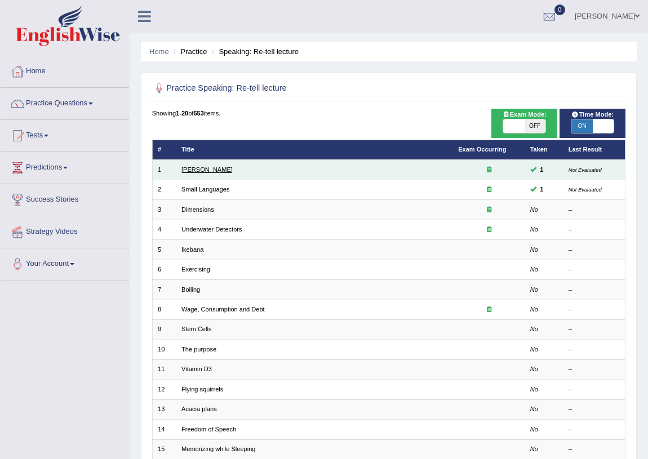
click at [215, 168] on link "[PERSON_NAME]" at bounding box center [206, 169] width 51 height 7
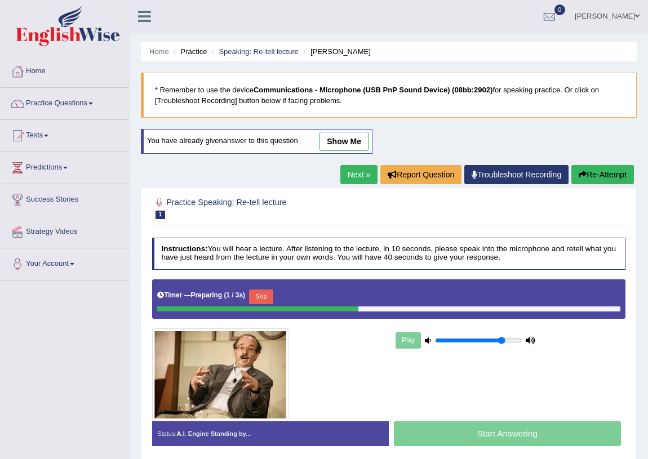
click at [330, 138] on link "show me" at bounding box center [344, 141] width 49 height 19
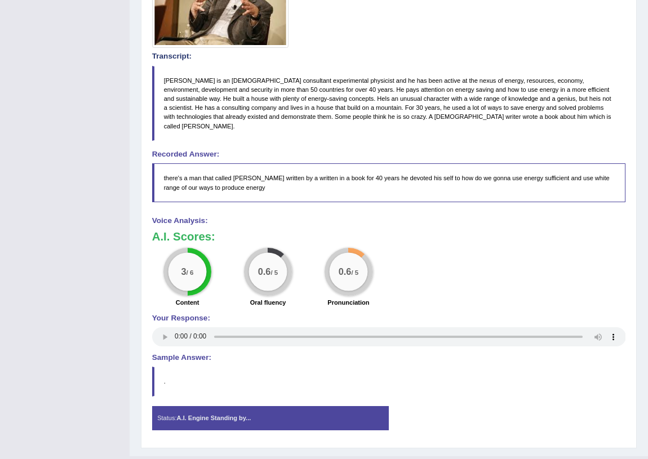
scroll to position [357, 0]
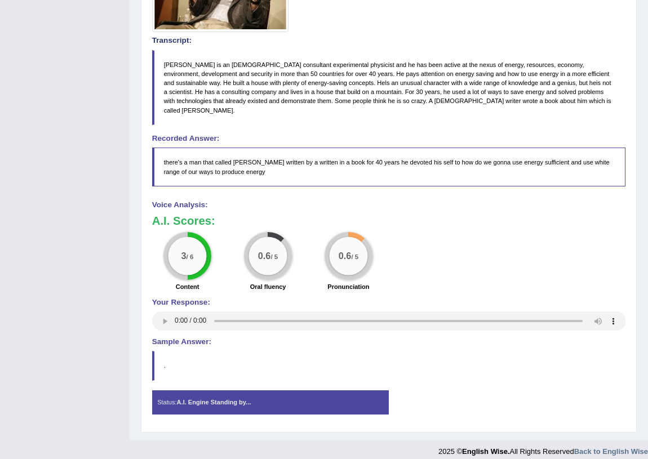
click at [212, 305] on div "Your Response:" at bounding box center [389, 316] width 474 height 35
drag, startPoint x: 455, startPoint y: 257, endPoint x: 445, endPoint y: 269, distance: 16.0
click at [456, 257] on div "3 / 6 Content 0.6 / 5 Oral fluency 0.6 / 5 Pronunciation" at bounding box center [389, 263] width 484 height 62
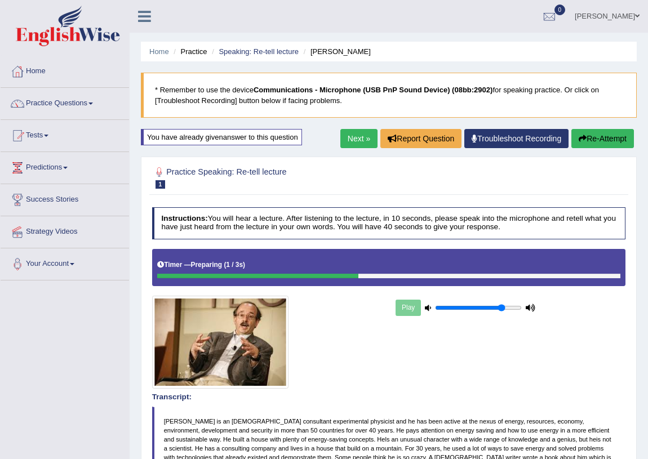
click at [79, 356] on div "Toggle navigation Home Practice Questions Speaking Practice Read Aloud Repeat S…" at bounding box center [324, 410] width 648 height 820
click at [68, 326] on div "Toggle navigation Home Practice Questions Speaking Practice Read Aloud Repeat S…" at bounding box center [324, 410] width 648 height 820
click at [57, 99] on link "Practice Questions" at bounding box center [65, 102] width 128 height 28
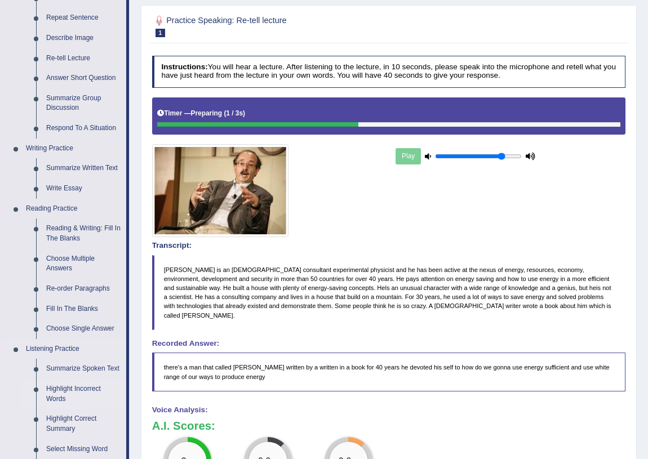
scroll to position [170, 0]
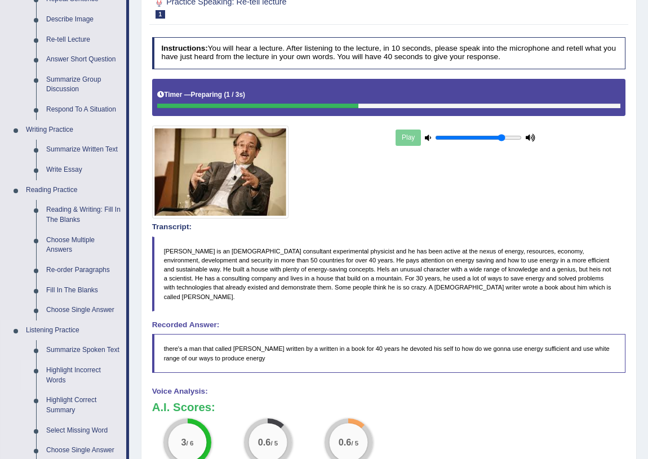
click at [76, 372] on link "Highlight Incorrect Words" at bounding box center [83, 376] width 85 height 30
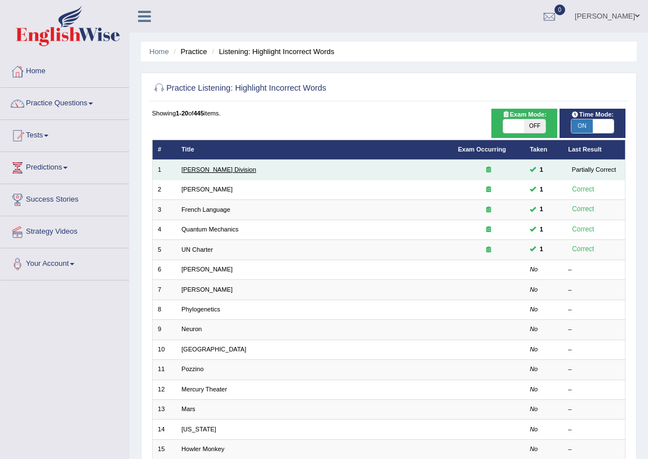
click at [192, 166] on link "[PERSON_NAME] Division" at bounding box center [218, 169] width 75 height 7
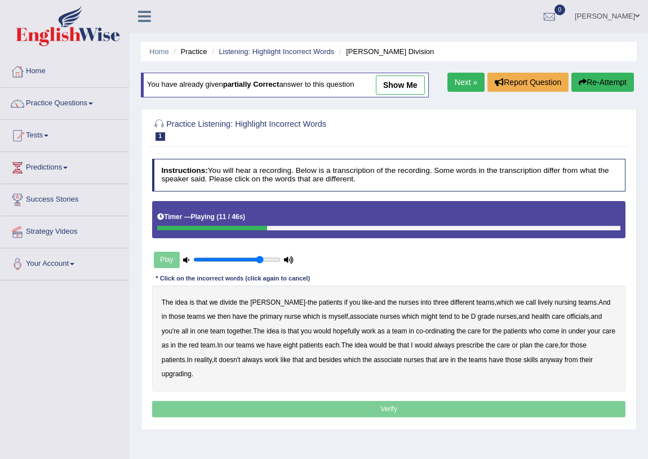
click at [538, 303] on b "lively" at bounding box center [545, 303] width 15 height 8
click at [567, 316] on b "officials" at bounding box center [578, 317] width 22 height 8
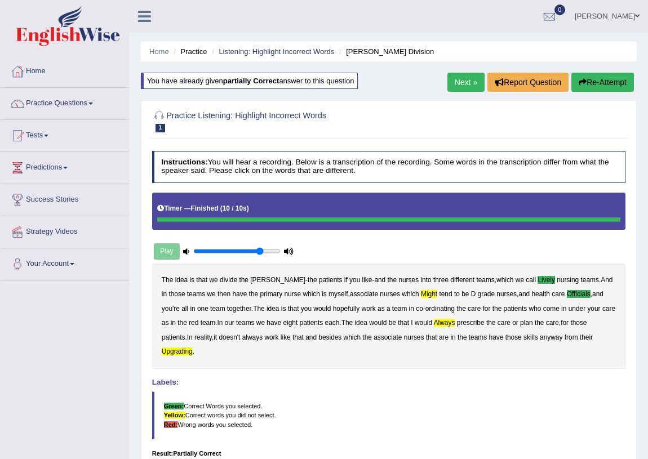
click at [467, 107] on div at bounding box center [389, 121] width 474 height 29
click at [37, 107] on link "Practice Questions" at bounding box center [65, 102] width 128 height 28
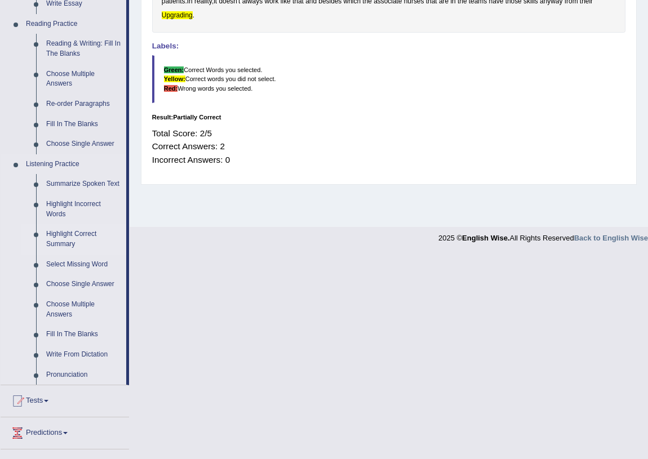
scroll to position [342, 0]
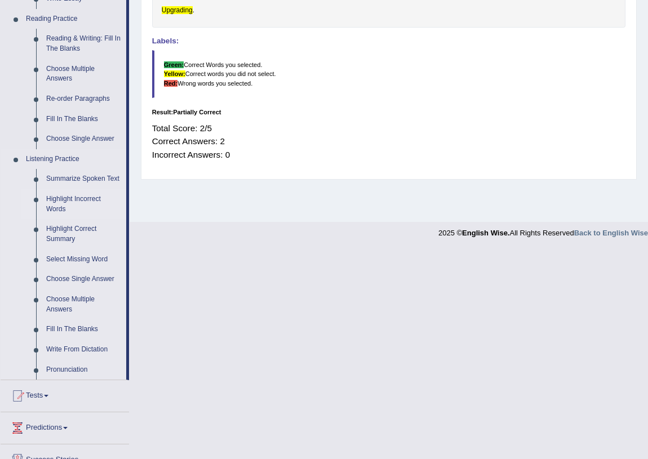
click at [63, 207] on link "Highlight Incorrect Words" at bounding box center [83, 204] width 85 height 30
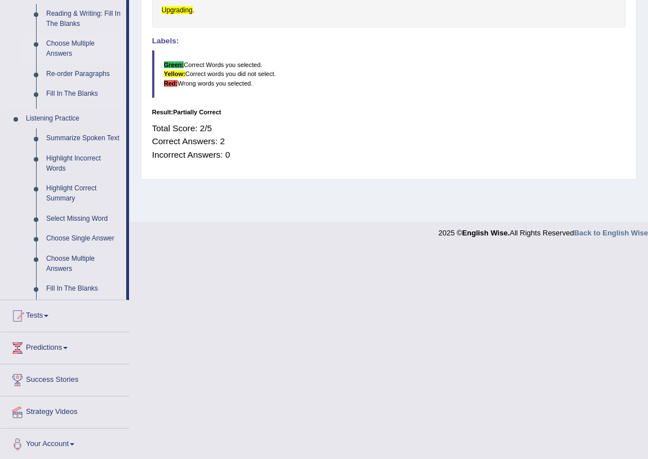
scroll to position [243, 0]
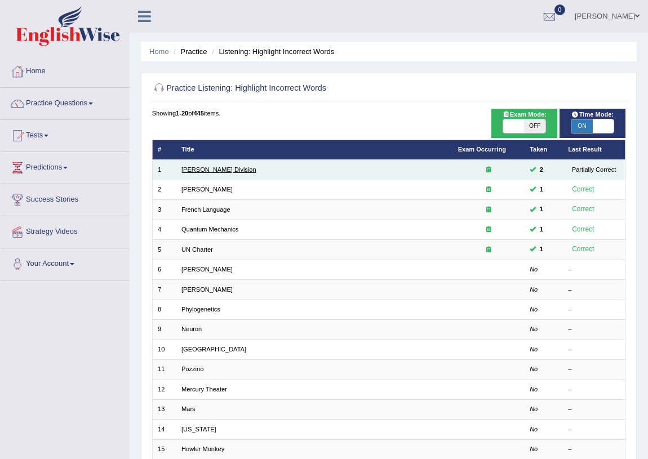
click at [205, 167] on link "[PERSON_NAME] Division" at bounding box center [218, 169] width 75 height 7
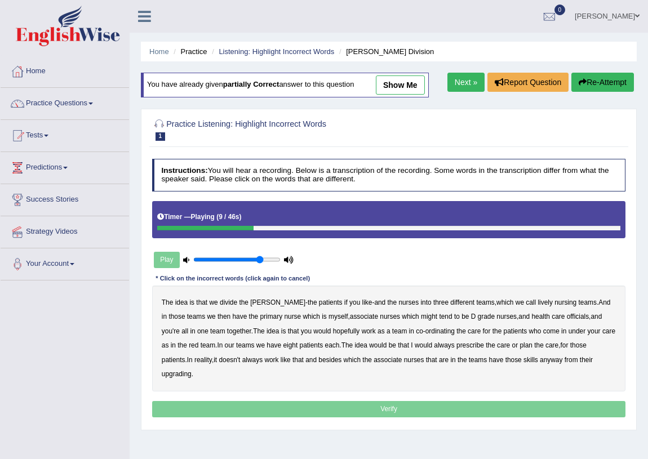
click at [526, 304] on b "call" at bounding box center [531, 303] width 10 height 8
click at [538, 304] on b "lively" at bounding box center [545, 303] width 15 height 8
click at [555, 303] on b "nursing" at bounding box center [566, 303] width 22 height 8
click at [552, 320] on b "care" at bounding box center [558, 317] width 13 height 8
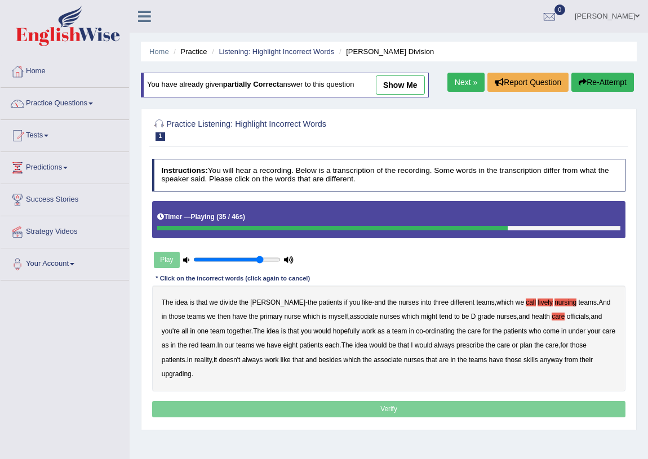
click at [434, 347] on b "always" at bounding box center [444, 346] width 20 height 8
click at [580, 361] on b "their" at bounding box center [586, 360] width 13 height 8
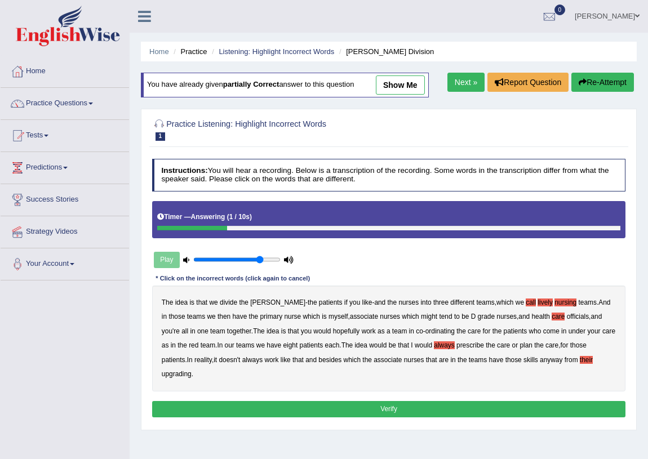
click at [192, 370] on b "upgrading" at bounding box center [177, 374] width 30 height 8
click at [580, 360] on b "their" at bounding box center [586, 360] width 13 height 8
click at [526, 302] on b "call" at bounding box center [531, 303] width 10 height 8
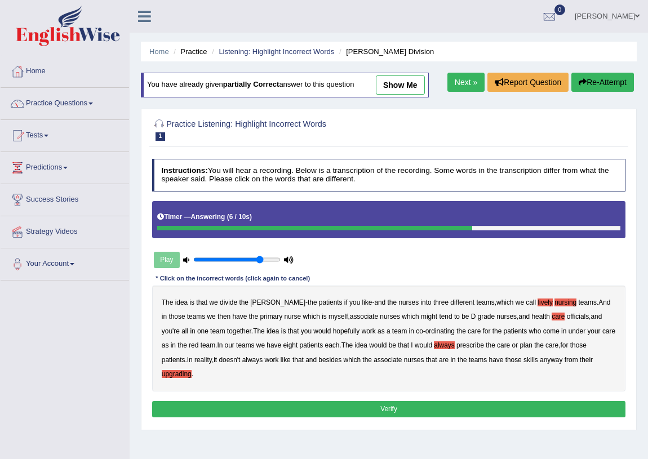
click at [555, 302] on b "nursing" at bounding box center [566, 303] width 22 height 8
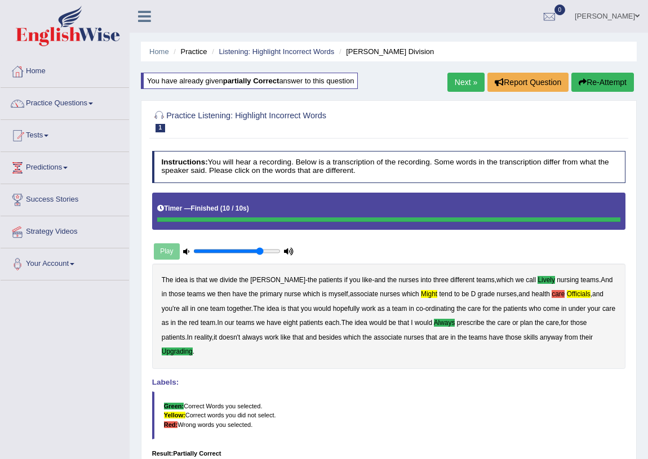
click at [374, 392] on blockquote "Green: Correct Words you selected. Yellow: Correct words you did not select. Re…" at bounding box center [389, 416] width 474 height 48
click at [52, 108] on link "Practice Questions" at bounding box center [65, 102] width 128 height 28
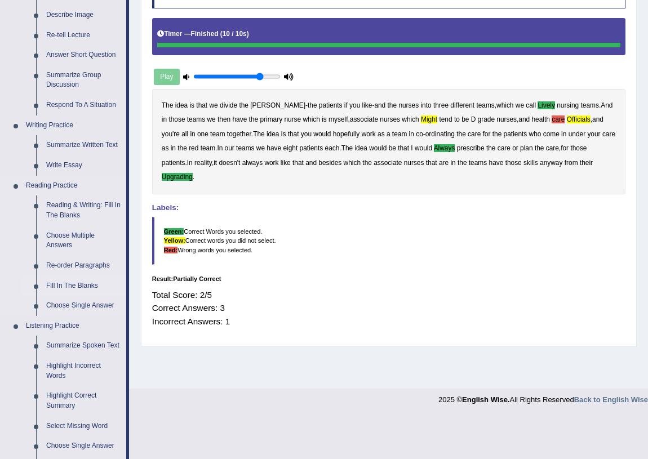
scroll to position [170, 0]
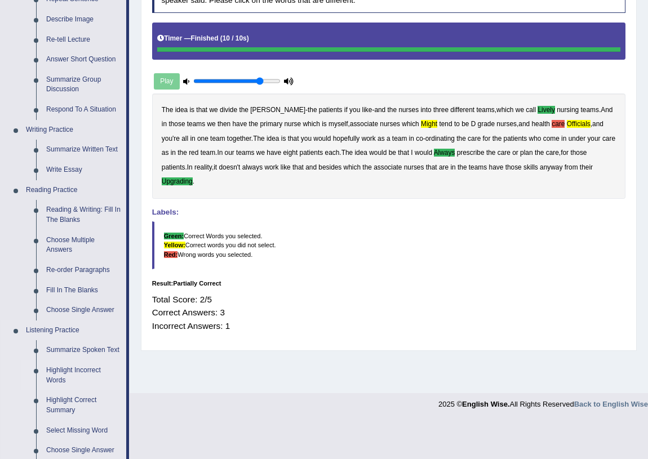
click at [69, 367] on link "Highlight Incorrect Words" at bounding box center [83, 376] width 85 height 30
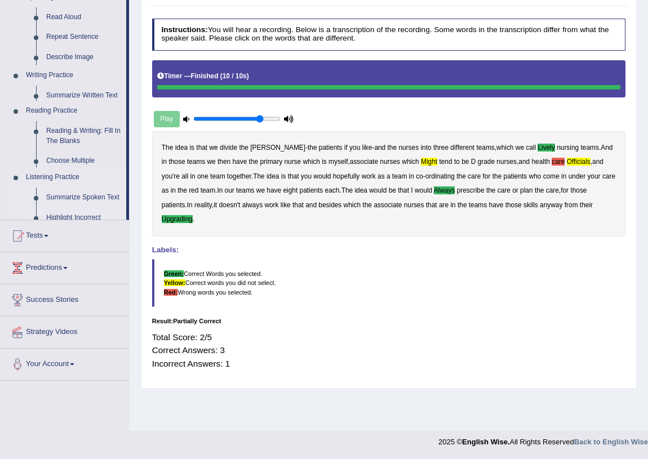
scroll to position [132, 0]
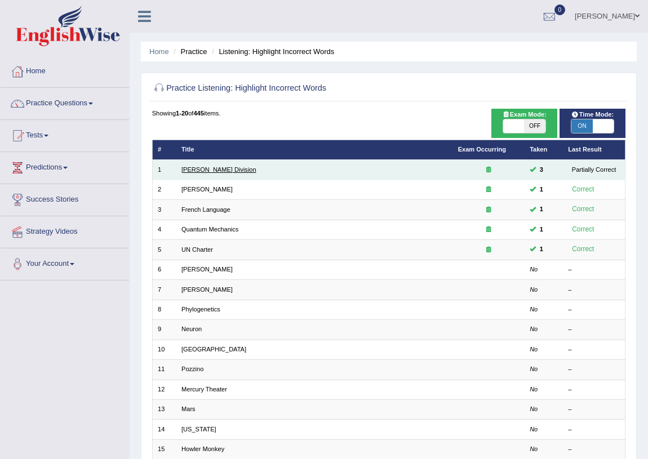
click at [188, 168] on link "[PERSON_NAME] Division" at bounding box center [218, 169] width 75 height 7
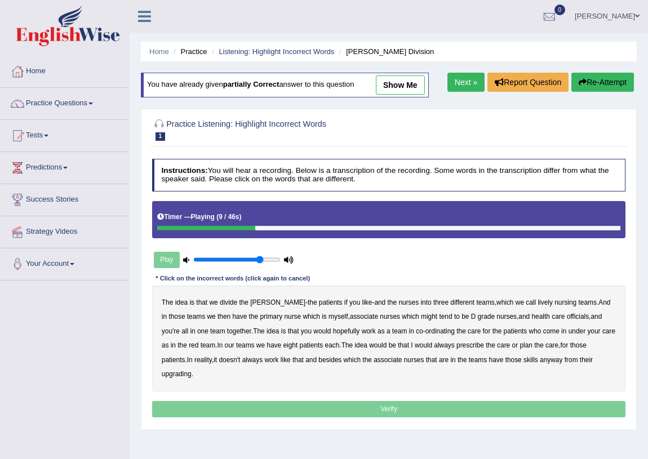
click at [538, 301] on b "lively" at bounding box center [545, 303] width 15 height 8
click at [567, 316] on b "officials" at bounding box center [578, 317] width 22 height 8
click at [421, 313] on b "might" at bounding box center [429, 317] width 16 height 8
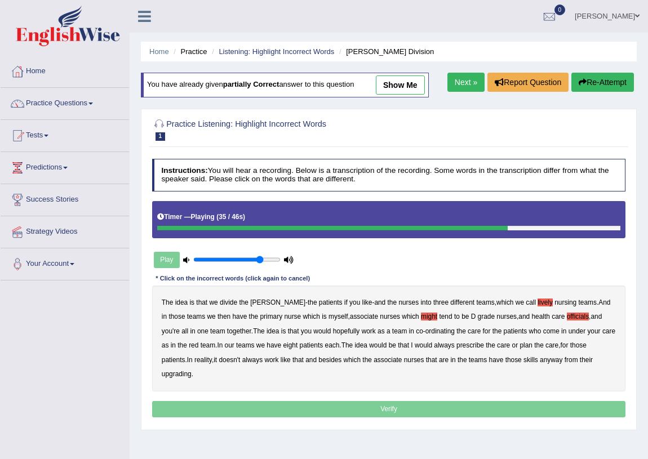
click at [434, 345] on b "always" at bounding box center [444, 346] width 20 height 8
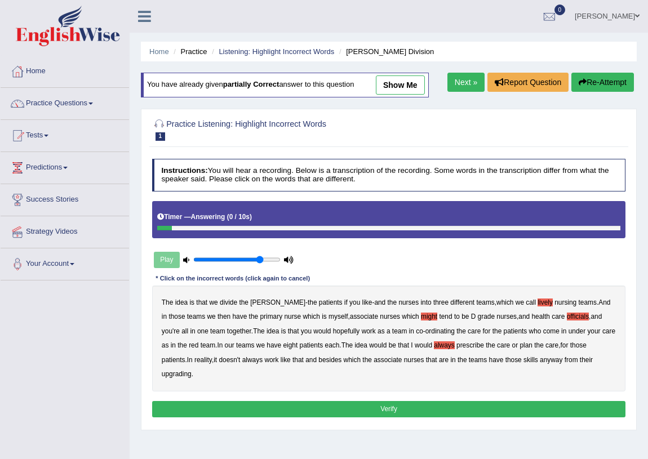
click at [192, 370] on b "upgrading" at bounding box center [177, 374] width 30 height 8
click at [512, 401] on button "Verify" at bounding box center [389, 409] width 474 height 16
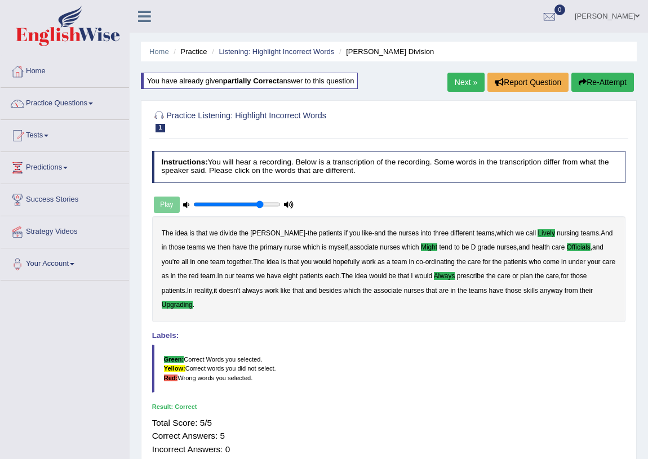
click at [400, 402] on div "Result:" at bounding box center [389, 406] width 474 height 9
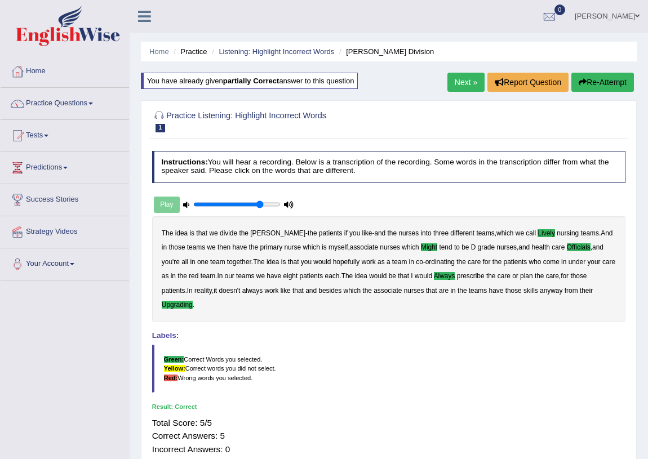
click at [400, 402] on div "Result:" at bounding box center [389, 406] width 474 height 9
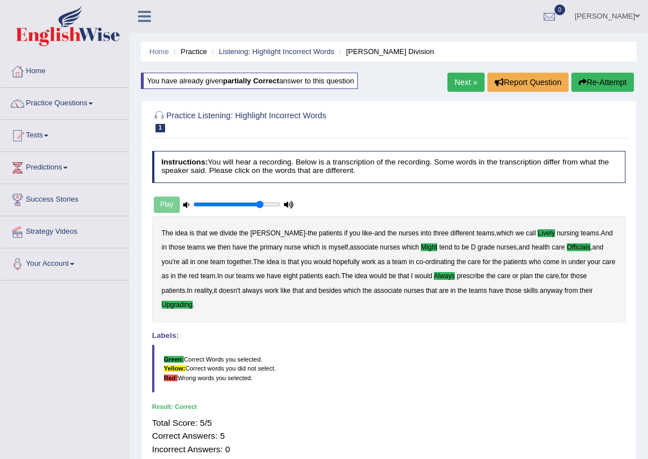
click at [51, 326] on div "Toggle navigation Home Practice Questions Speaking Practice Read Aloud Repeat S…" at bounding box center [324, 293] width 648 height 586
click at [44, 100] on link "Practice Questions" at bounding box center [65, 102] width 128 height 28
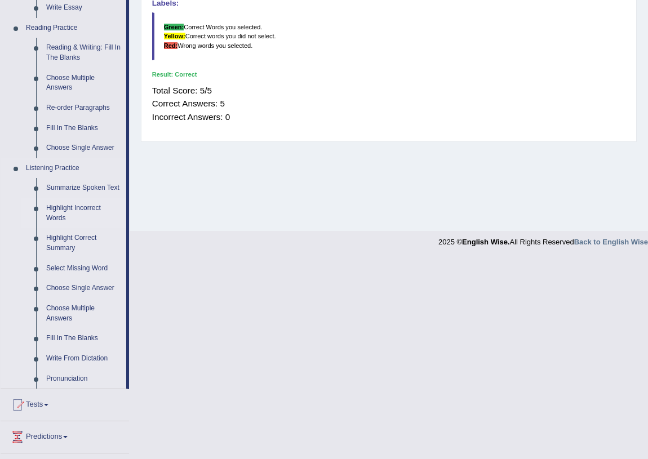
scroll to position [342, 0]
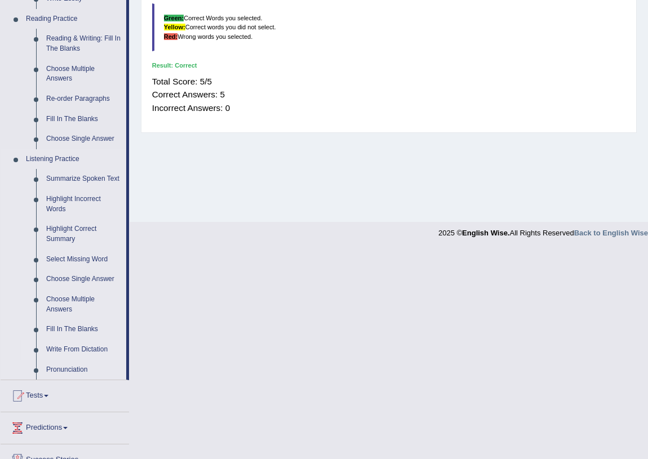
click at [92, 347] on link "Write From Dictation" at bounding box center [83, 350] width 85 height 20
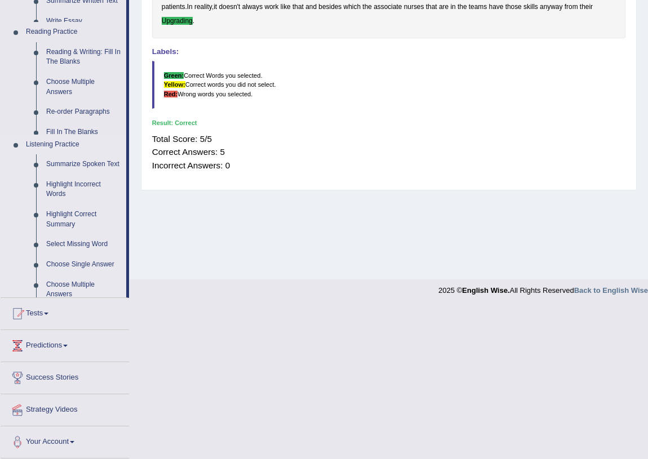
scroll to position [132, 0]
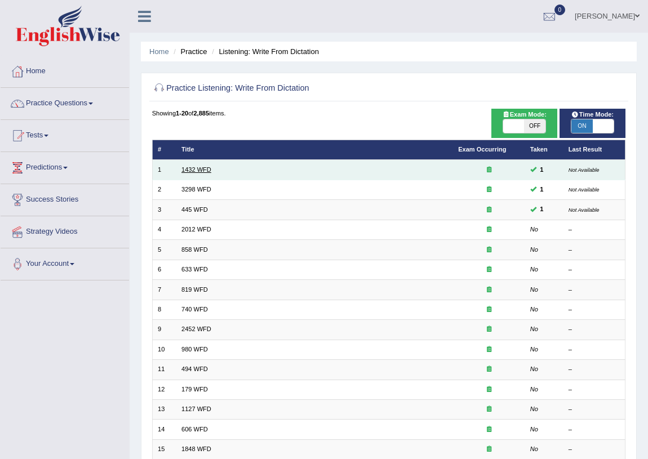
click at [202, 169] on link "1432 WFD" at bounding box center [196, 169] width 30 height 7
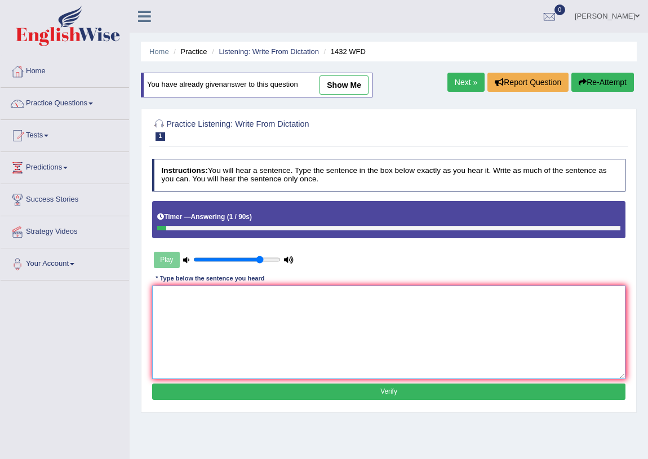
click at [186, 303] on textarea at bounding box center [389, 332] width 474 height 93
type textarea "m"
click at [438, 351] on textarea "More physical activies are much benificial to your health" at bounding box center [389, 332] width 474 height 93
click at [269, 350] on textarea "More physical activies are much benificial to your health" at bounding box center [389, 332] width 474 height 93
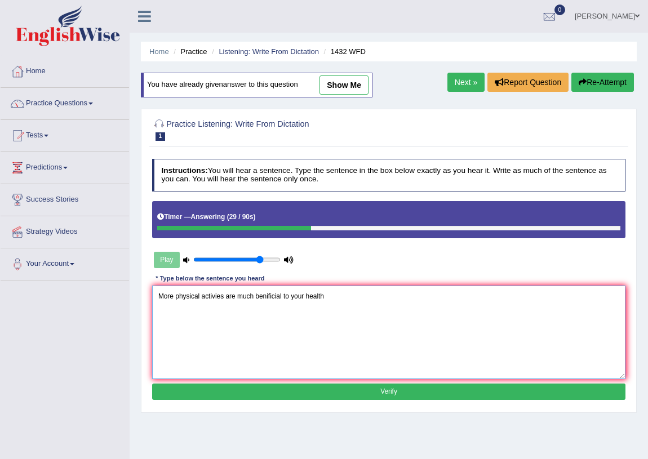
type textarea "More physical activies are much benificial to your health"
click at [392, 393] on button "Verify" at bounding box center [389, 392] width 474 height 16
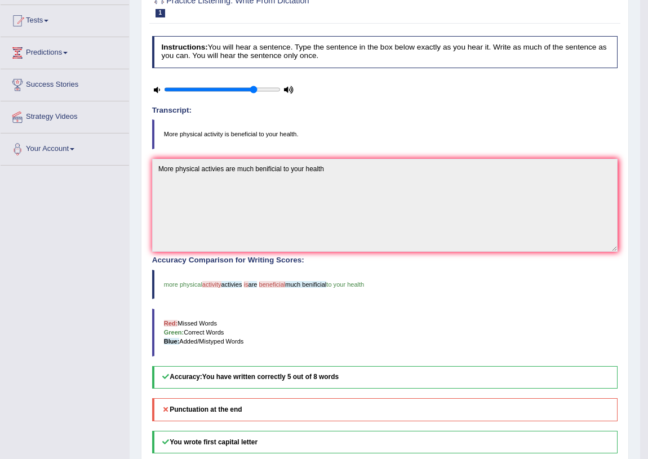
scroll to position [170, 0]
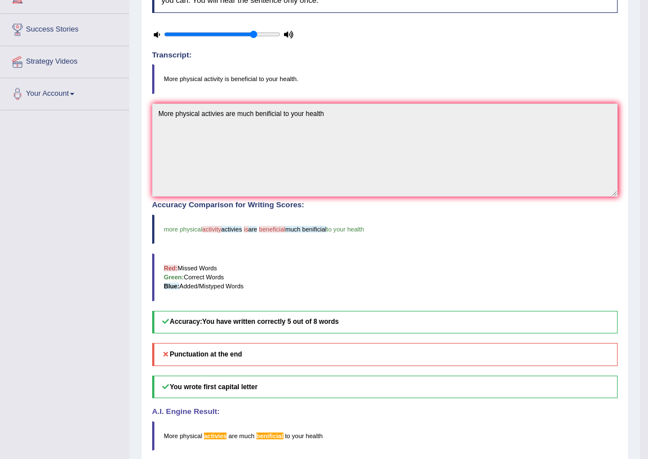
click at [264, 283] on blockquote "Red: Missed Words Green: Correct Words Blue: Added/Mistyped Words" at bounding box center [385, 278] width 466 height 48
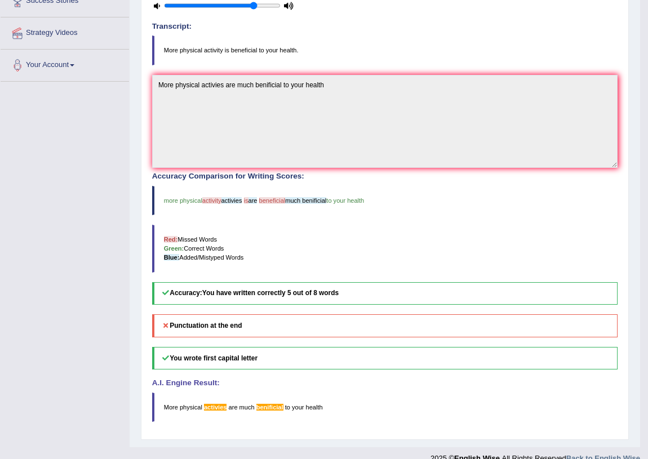
scroll to position [214, 0]
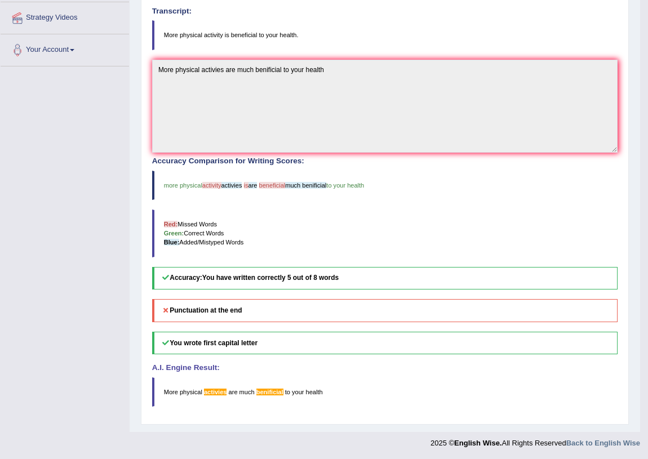
click at [215, 403] on blockquote "More physical activies are much benificial to your health" at bounding box center [385, 392] width 466 height 29
click at [209, 402] on blockquote "More physical activies are much benificial to your health" at bounding box center [385, 392] width 466 height 29
click at [220, 205] on div "Accuracy Comparison for Writing Scores: more physical activity activies is are …" at bounding box center [385, 223] width 466 height 132
click at [290, 220] on blockquote "Red: Missed Words Green: Correct Words Blue: Added/Mistyped Words" at bounding box center [385, 234] width 466 height 48
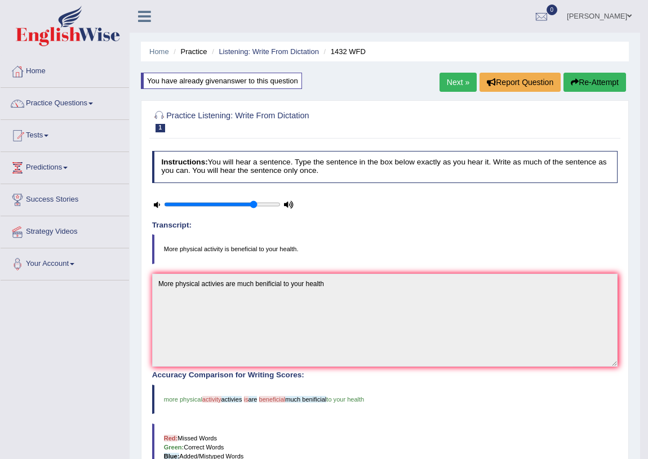
click at [453, 78] on link "Next »" at bounding box center [458, 82] width 37 height 19
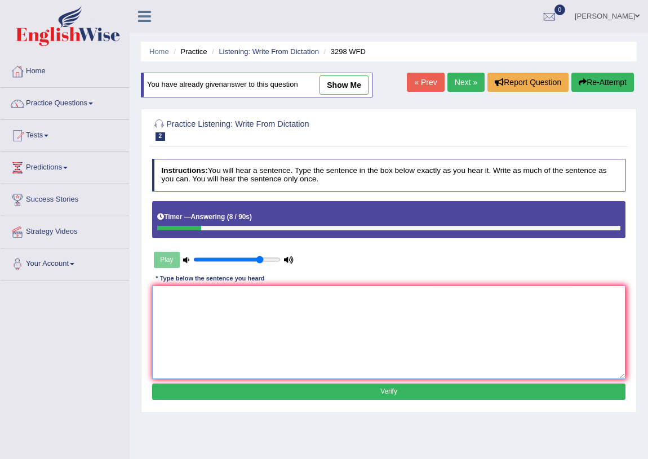
click at [170, 296] on textarea at bounding box center [389, 332] width 474 height 93
click at [199, 297] on textarea "Animal distinc as to human humans." at bounding box center [389, 332] width 474 height 93
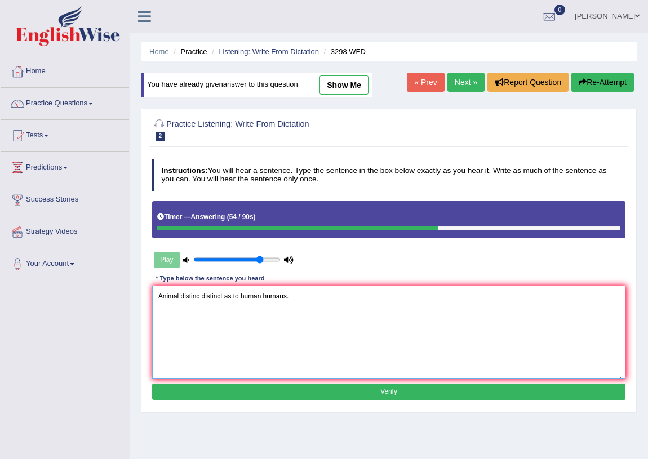
click at [180, 296] on textarea "Animal distinc distinct as to human humans." at bounding box center [389, 332] width 474 height 93
type textarea "Animal is are distinc distinct as to human humans."
click at [390, 395] on button "Verify" at bounding box center [389, 392] width 474 height 16
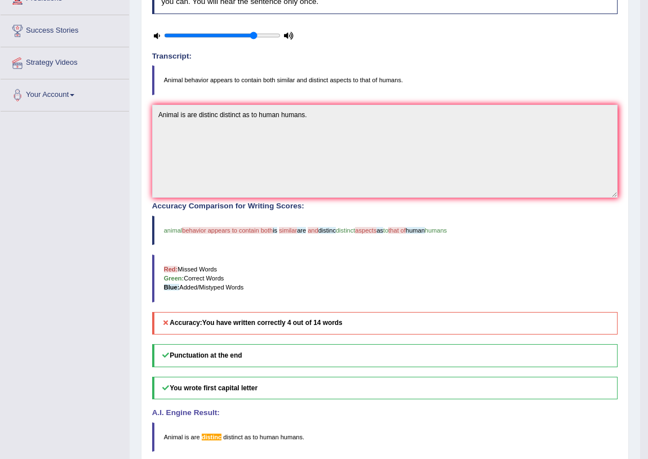
scroll to position [214, 0]
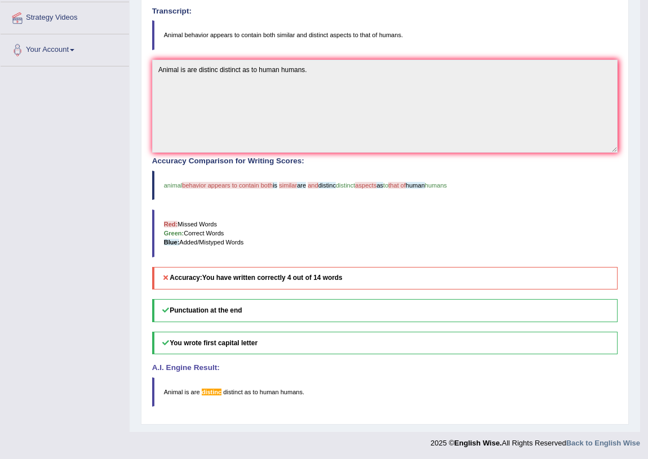
click at [372, 276] on h5 "Accuracy: You have written correctly 4 out of 14 words" at bounding box center [385, 278] width 466 height 23
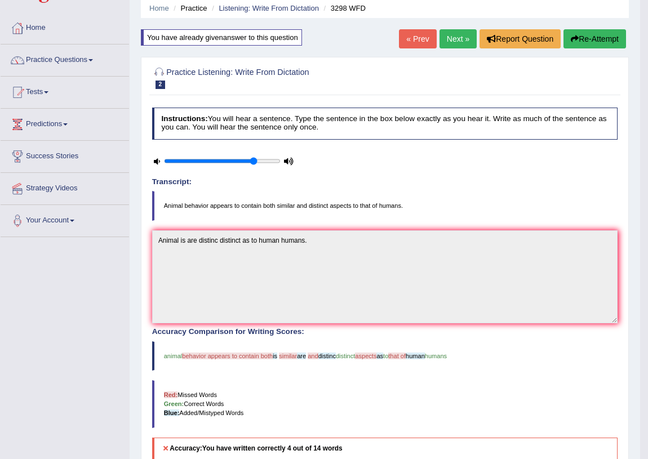
scroll to position [0, 0]
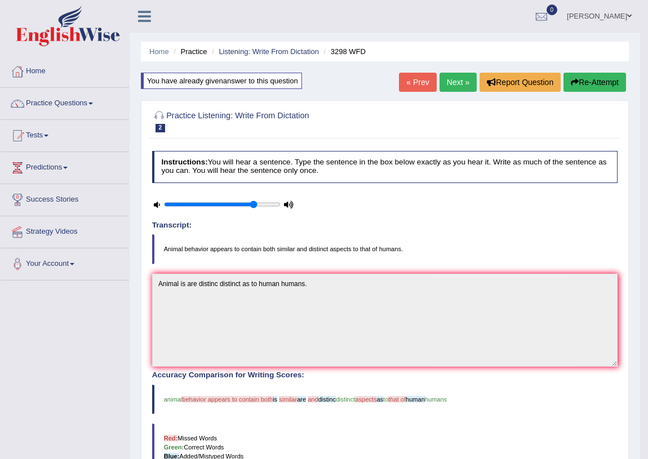
click at [451, 81] on link "Next »" at bounding box center [458, 82] width 37 height 19
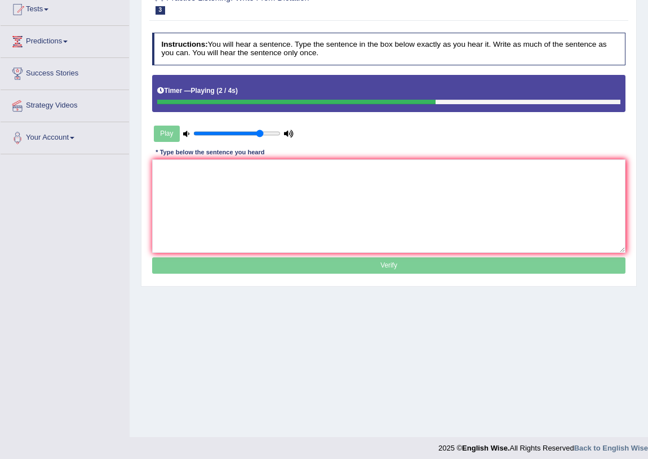
scroll to position [132, 0]
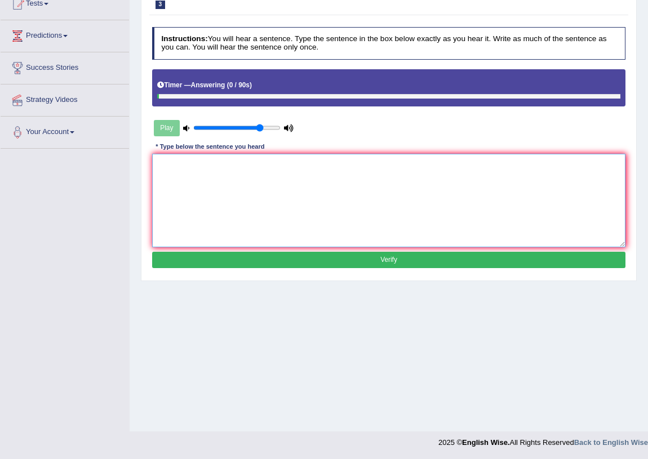
click at [197, 166] on textarea at bounding box center [389, 200] width 474 height 93
type textarea "The American astronomers."
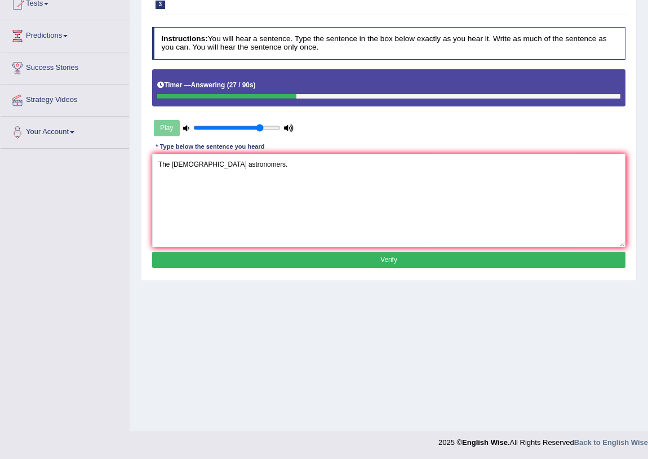
click at [282, 255] on button "Verify" at bounding box center [389, 260] width 474 height 16
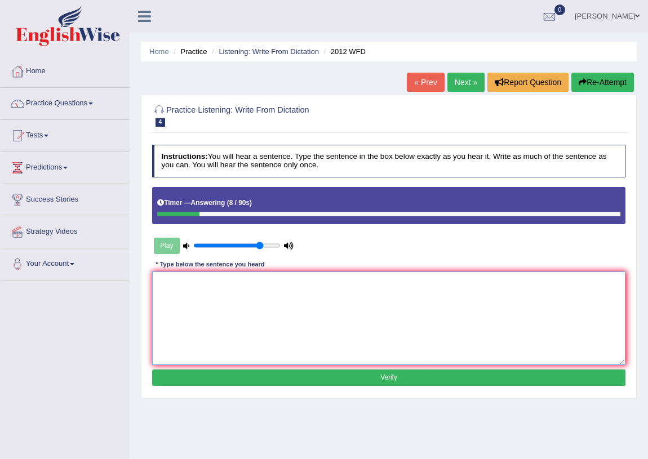
click at [163, 281] on textarea at bounding box center [389, 318] width 474 height 93
click at [175, 282] on textarea "Theres a great debate on this topic topics." at bounding box center [389, 318] width 474 height 93
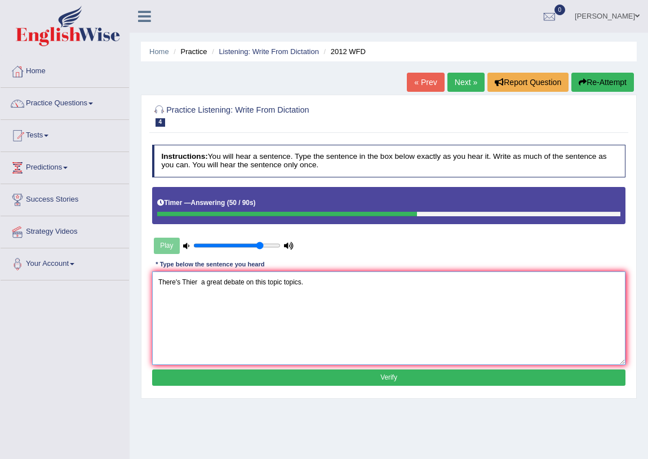
click at [209, 283] on textarea "There's Thier a great debate on this topic topics." at bounding box center [389, 318] width 474 height 93
click at [222, 283] on textarea "There's Thier a great debate on this topic topics." at bounding box center [389, 318] width 474 height 93
click at [246, 281] on textarea "There's Thier a great debate on this topic topics." at bounding box center [389, 318] width 474 height 93
click at [221, 282] on textarea "There's Thier a great debate debates on in this topic topics." at bounding box center [389, 318] width 474 height 93
click at [200, 283] on textarea "There's Thier a great debate debates on in this topic topics." at bounding box center [389, 318] width 474 height 93
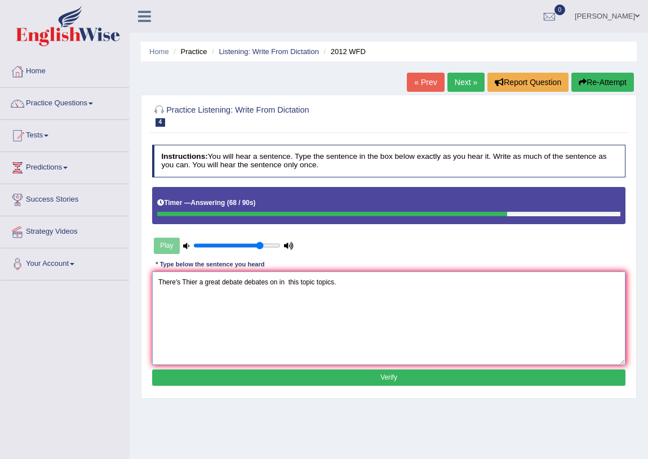
click at [203, 299] on textarea "There's Thier a great debate debates on in this topic topics." at bounding box center [389, 318] width 474 height 93
click at [194, 282] on textarea "There's Thier a great debate debates on in this topic topics." at bounding box center [389, 318] width 474 height 93
click at [339, 281] on textarea "There's Thier a great debate debates on in this topic topics." at bounding box center [389, 318] width 474 height 93
type textarea "There's Thier a great debate debates on in this topic topics."
click at [403, 377] on button "Verify" at bounding box center [389, 378] width 474 height 16
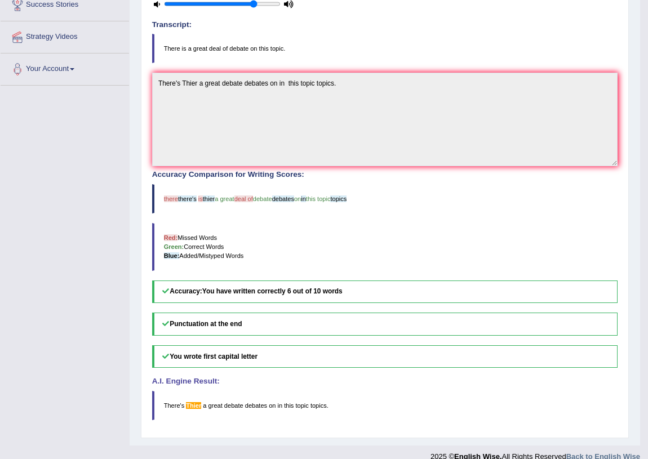
scroll to position [209, 0]
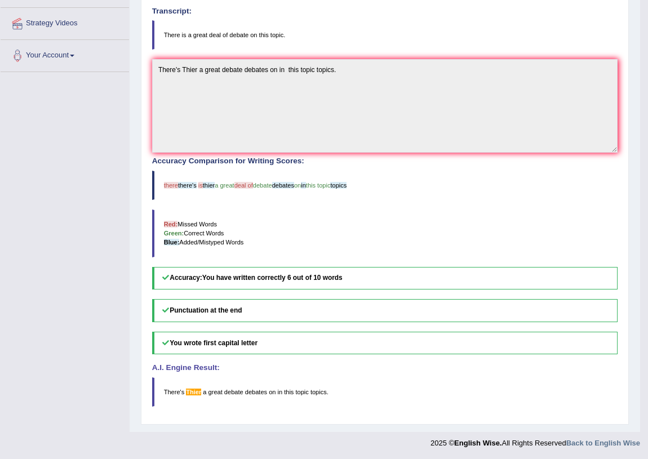
click at [228, 424] on div "Home Practice Listening: Write From Dictation 2012 WFD « Prev Next » Report Que…" at bounding box center [385, 111] width 511 height 641
click at [202, 409] on div "Instructions: You will hear a sentence. Type the sentence in the box below exac…" at bounding box center [384, 175] width 471 height 487
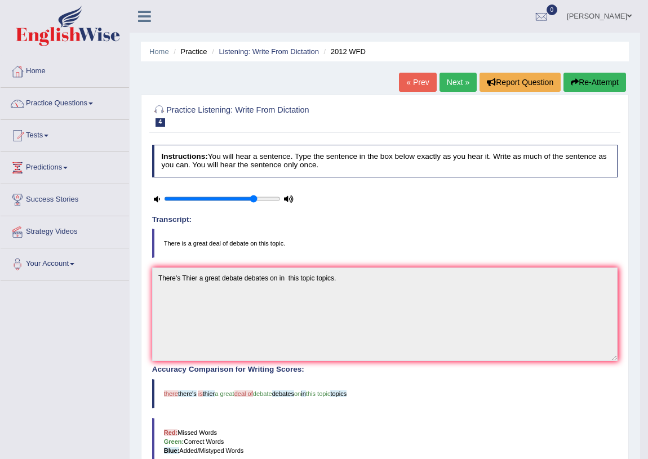
drag, startPoint x: 455, startPoint y: 82, endPoint x: 440, endPoint y: 103, distance: 26.6
click at [455, 82] on link "Next »" at bounding box center [458, 82] width 37 height 19
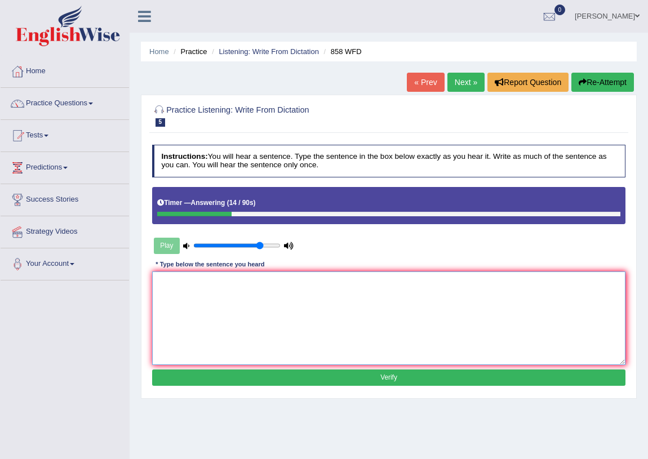
click at [170, 290] on textarea at bounding box center [389, 318] width 474 height 93
click at [208, 282] on textarea "The year artifact to the historian" at bounding box center [389, 318] width 474 height 93
click at [184, 284] on textarea "The year artifact artifacts to the historian" at bounding box center [389, 318] width 474 height 93
click at [278, 283] on textarea "The year artifact artifacts to the historian" at bounding box center [389, 318] width 474 height 93
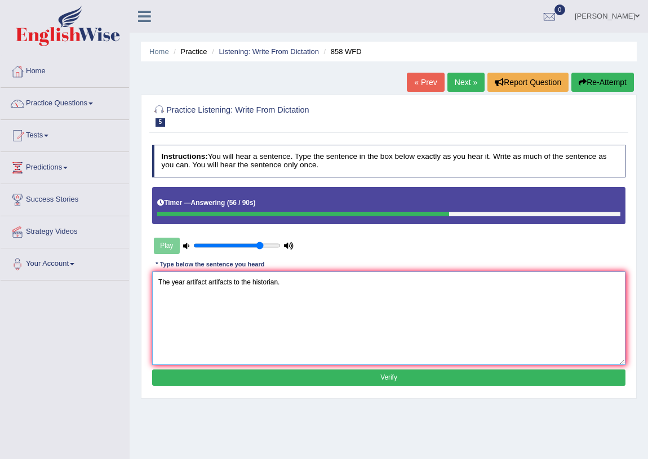
click at [258, 308] on textarea "The year artifact artifacts to the historian." at bounding box center [389, 318] width 474 height 93
click at [220, 315] on textarea "The year artifact artifacts to the historian." at bounding box center [389, 318] width 474 height 93
click at [239, 286] on textarea "The year artifact artifacts to the historian." at bounding box center [389, 318] width 474 height 93
click at [249, 285] on textarea "The year artifact artifacts to the historian." at bounding box center [389, 318] width 474 height 93
click at [244, 321] on textarea "The year artifact artifacts to the historian." at bounding box center [389, 318] width 474 height 93
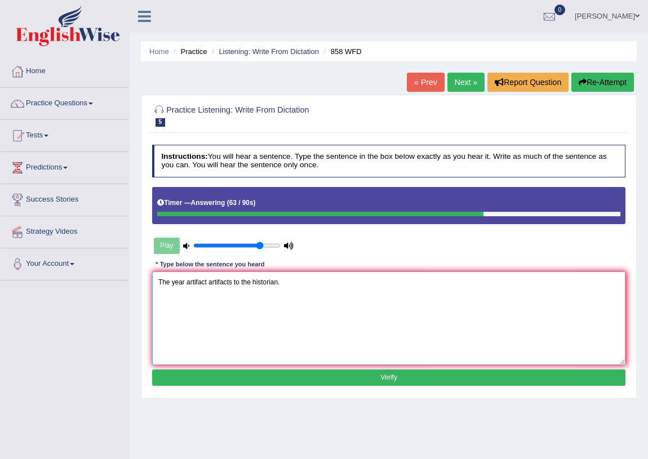
click at [213, 337] on textarea "The year artifact artifacts to the historian." at bounding box center [389, 318] width 474 height 93
click at [183, 316] on textarea "The year artifact artifacts to the historian." at bounding box center [389, 318] width 474 height 93
click at [179, 297] on textarea "The year artifact artifacts to the historian." at bounding box center [389, 318] width 474 height 93
drag, startPoint x: 184, startPoint y: 283, endPoint x: 214, endPoint y: 292, distance: 31.2
click at [198, 285] on textarea "The year artifact artifacts to the historian." at bounding box center [389, 318] width 474 height 93
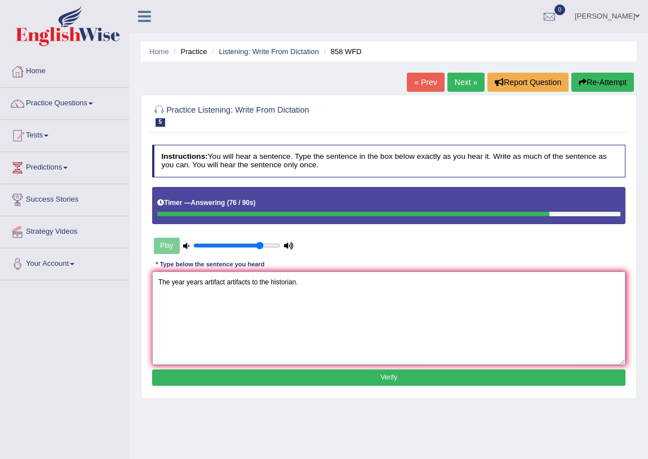
click at [360, 327] on textarea "The year years artifact artifacts to the historian." at bounding box center [389, 318] width 474 height 93
type textarea "The year years artifact artifacts to the historian."
click at [377, 378] on button "Verify" at bounding box center [389, 378] width 474 height 16
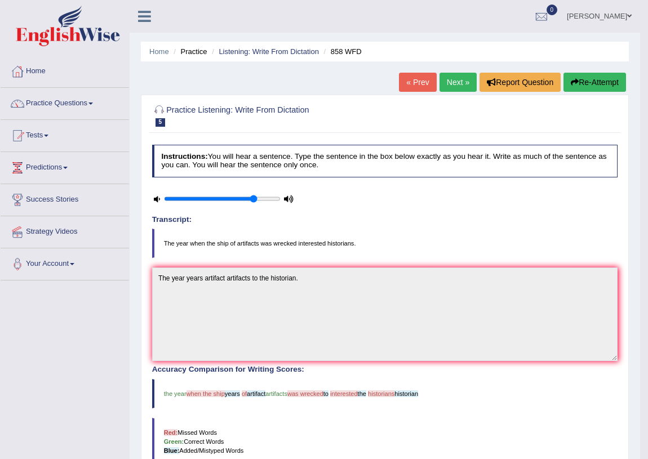
click at [447, 82] on link "Next »" at bounding box center [458, 82] width 37 height 19
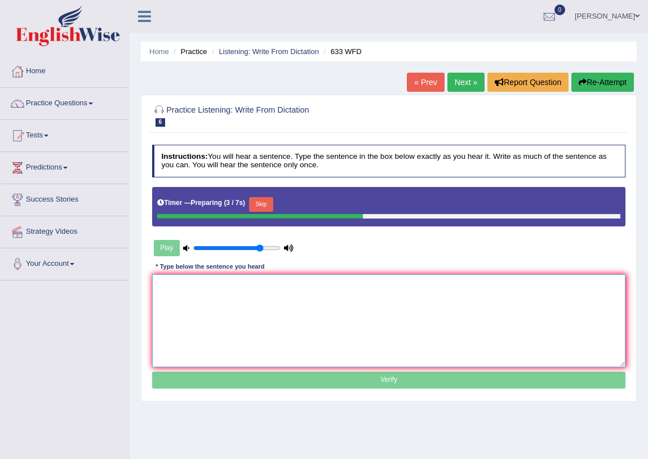
click at [167, 289] on textarea at bounding box center [389, 320] width 474 height 93
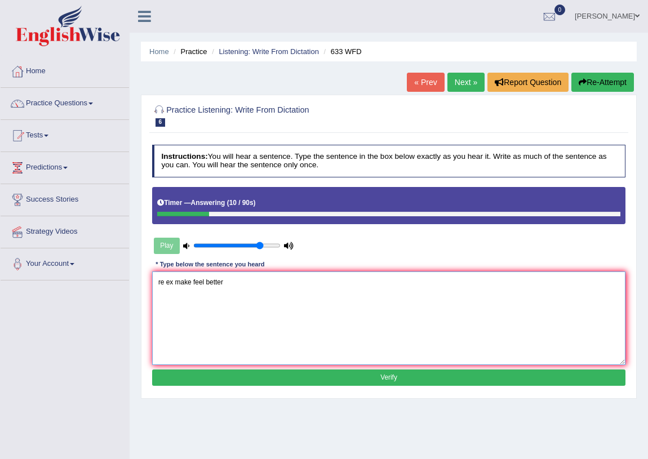
click at [164, 282] on textarea "re ex make feel better" at bounding box center [389, 318] width 474 height 93
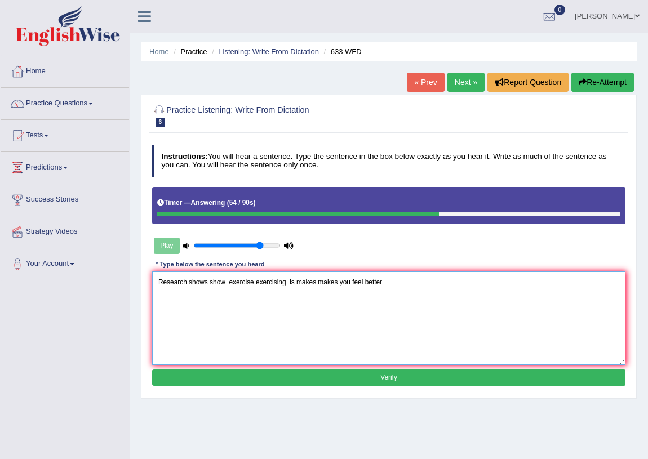
click at [383, 284] on textarea "Research shows show exercise exercising is makes makes you feel better" at bounding box center [389, 318] width 474 height 93
type textarea "Research shows show exercise exercising is makes makes you feel better."
click at [406, 372] on button "Verify" at bounding box center [389, 378] width 474 height 16
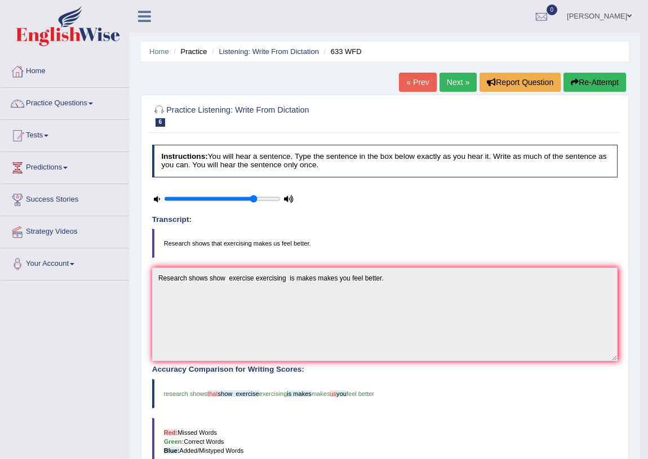
click at [456, 81] on link "Next »" at bounding box center [458, 82] width 37 height 19
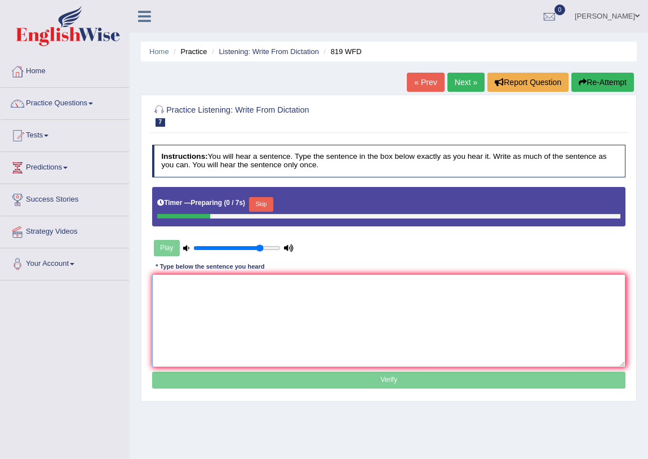
click at [200, 284] on textarea at bounding box center [389, 320] width 474 height 93
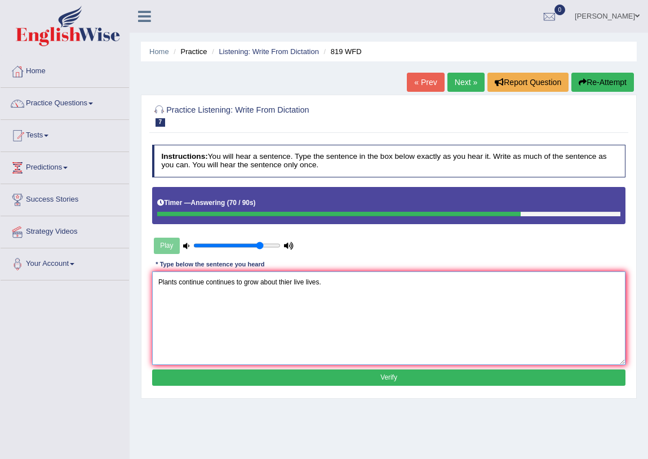
type textarea "Plants continue continues to grow about thier live lives."
click at [473, 379] on button "Verify" at bounding box center [389, 378] width 474 height 16
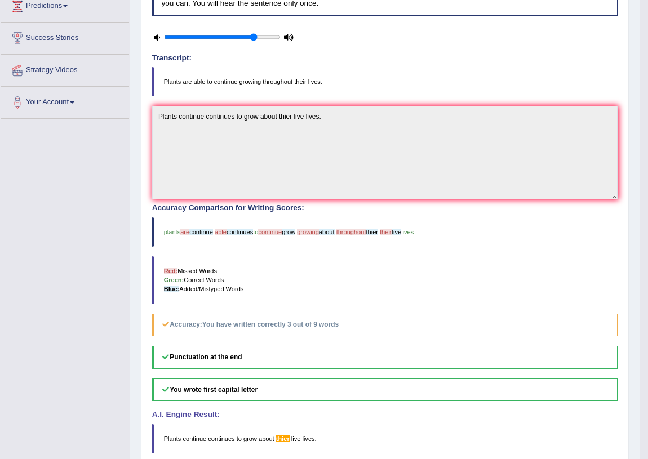
scroll to position [170, 0]
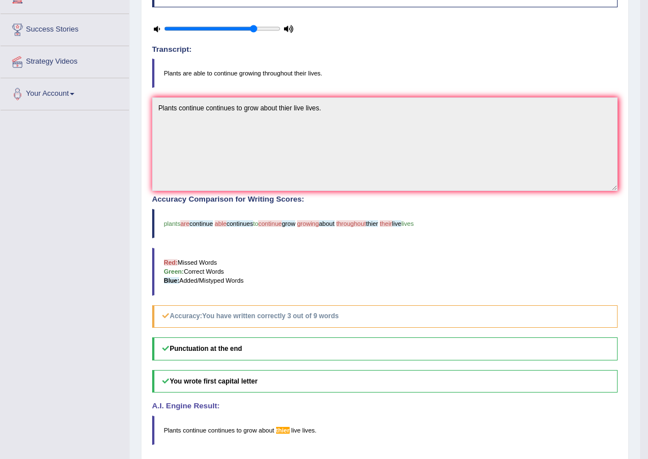
click at [305, 412] on div "Punctuation at the end You wrote first capital letter A.I. Engine Result: Plant…" at bounding box center [385, 392] width 466 height 108
click at [388, 253] on blockquote "Red: Missed Words Green: Correct Words Blue: Added/Mistyped Words" at bounding box center [385, 272] width 466 height 48
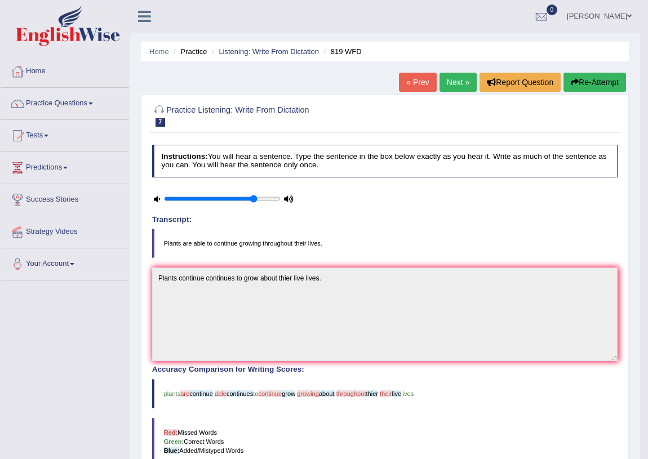
click at [457, 76] on link "Next »" at bounding box center [458, 82] width 37 height 19
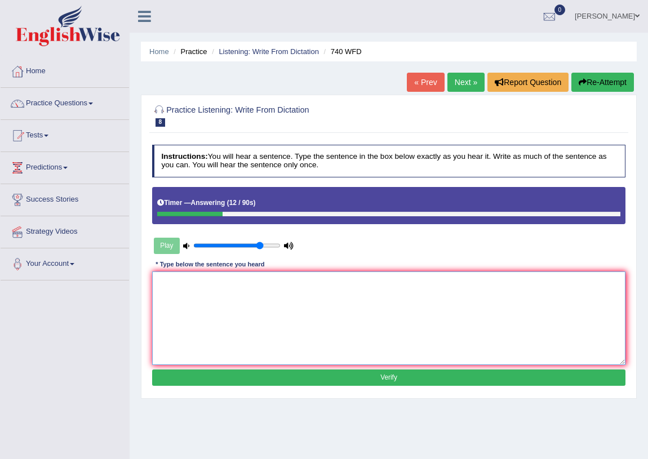
click at [173, 298] on textarea at bounding box center [389, 318] width 474 height 93
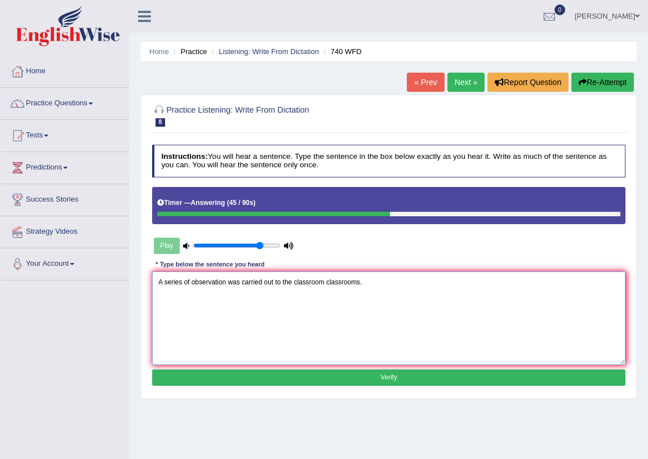
click at [227, 285] on textarea "A series of observation was carried out to the classroom classrooms." at bounding box center [389, 318] width 474 height 93
type textarea "A series of observation observations was were carried out to the classroom clas…"
click at [373, 376] on button "Verify" at bounding box center [389, 378] width 474 height 16
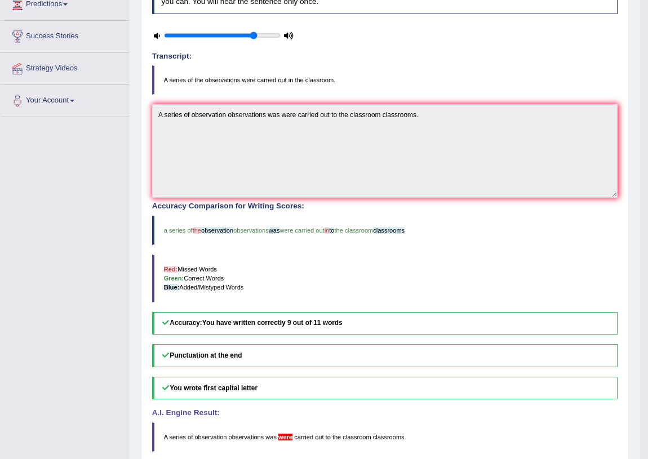
scroll to position [209, 0]
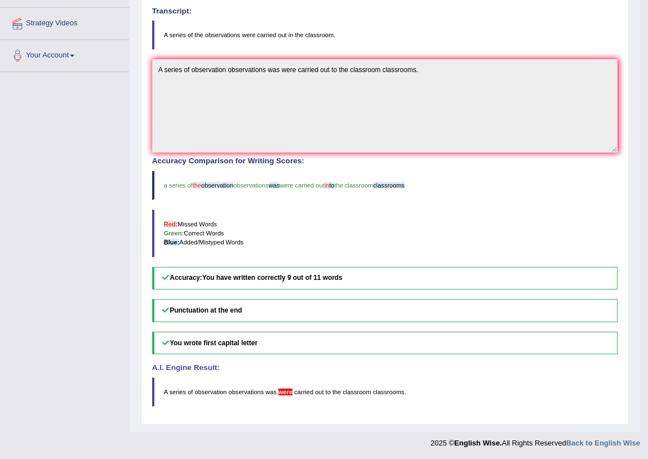
click at [356, 424] on div "Home Practice Listening: Write From Dictation 740 WFD « Prev Next » Report Ques…" at bounding box center [385, 111] width 511 height 641
click at [321, 218] on blockquote "Red: Missed Words Green: Correct Words Blue: Added/Mistyped Words" at bounding box center [385, 234] width 466 height 48
click at [330, 410] on div "Instructions: You will hear a sentence. Type the sentence in the box below exac…" at bounding box center [384, 175] width 471 height 487
click at [297, 411] on div "Instructions: You will hear a sentence. Type the sentence in the box below exac…" at bounding box center [384, 175] width 471 height 487
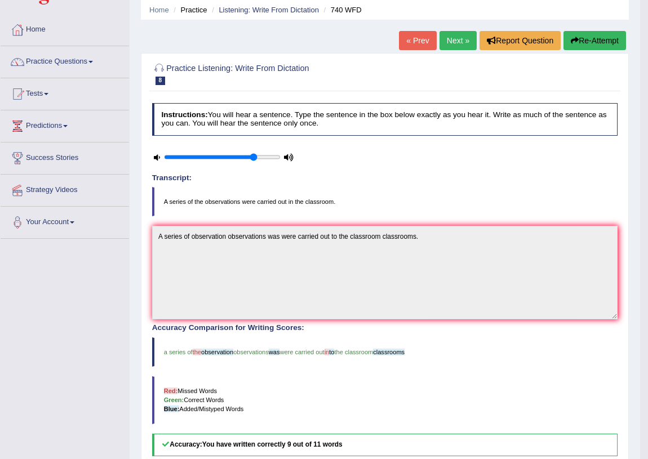
scroll to position [0, 0]
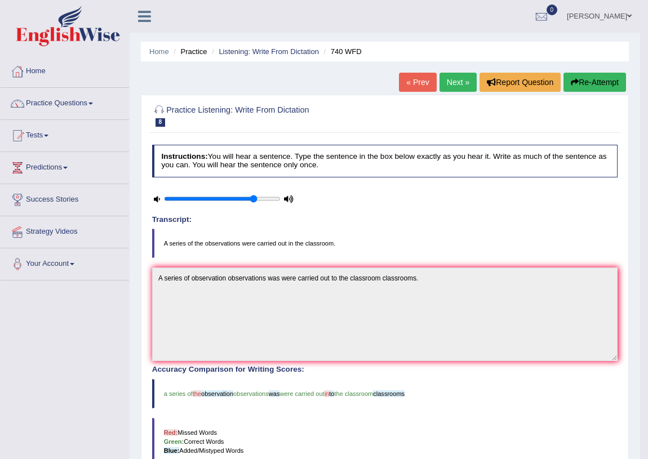
click at [468, 216] on h4 "Transcript:" at bounding box center [385, 220] width 466 height 8
click at [445, 81] on link "Next »" at bounding box center [458, 82] width 37 height 19
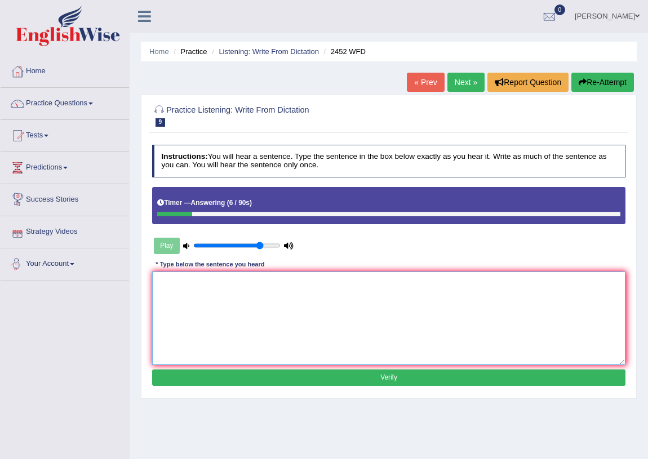
click at [170, 281] on textarea at bounding box center [389, 318] width 474 height 93
click at [180, 282] on textarea "It is a bebate the value values of knowlegde" at bounding box center [389, 318] width 474 height 93
click at [198, 281] on textarea "It is a debate the value values of knowlegde" at bounding box center [389, 318] width 474 height 93
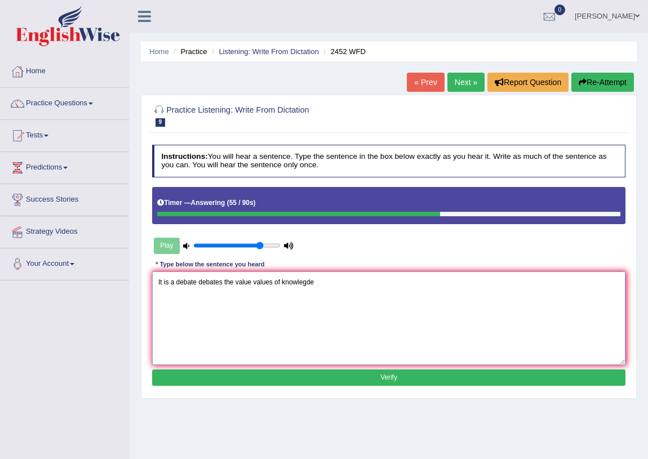
click at [273, 283] on textarea "It is a debate debates the value values of knowlegde" at bounding box center [389, 318] width 474 height 93
click at [283, 283] on textarea "It is a debate debates the value values of knowlegde" at bounding box center [389, 318] width 474 height 93
click at [280, 280] on textarea "It is a debate debates the value values of knowlegde" at bounding box center [389, 318] width 474 height 93
type textarea "It is a debate debates the value values of the knowlegde."
click at [373, 374] on button "Verify" at bounding box center [389, 378] width 474 height 16
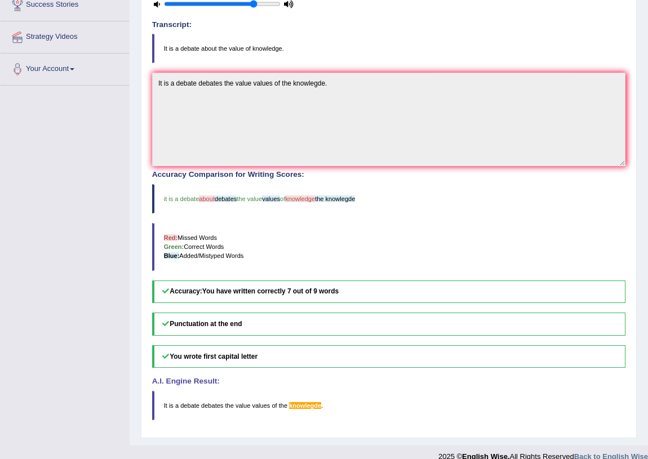
scroll to position [209, 0]
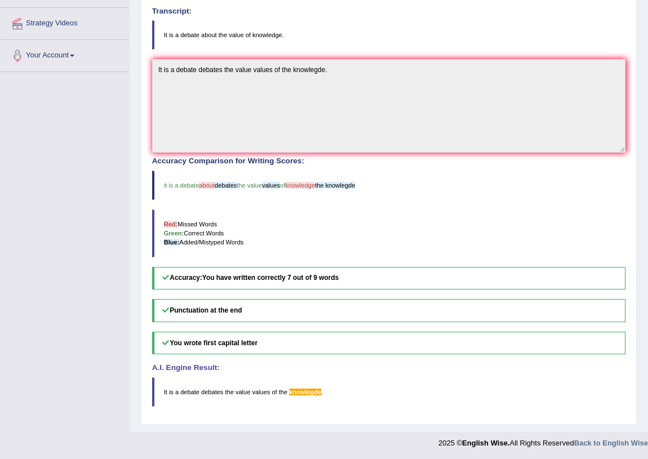
click at [348, 405] on blockquote "It is a debate debates the value values of the knowlegde ." at bounding box center [389, 392] width 474 height 29
click at [268, 207] on div "Accuracy Comparison for Writing Scores: it is a debate about debates the value …" at bounding box center [389, 223] width 474 height 132
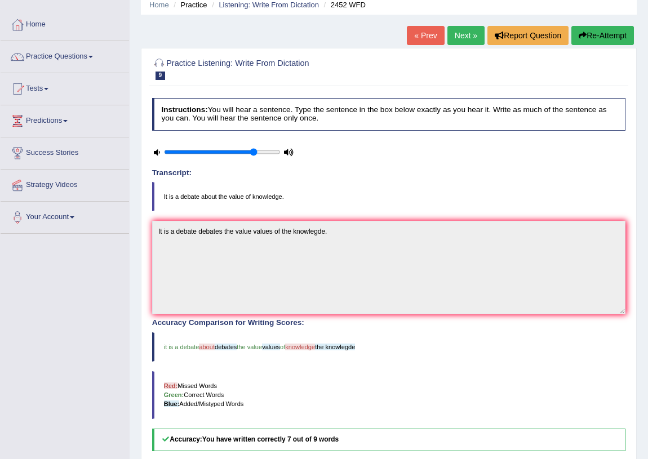
scroll to position [0, 0]
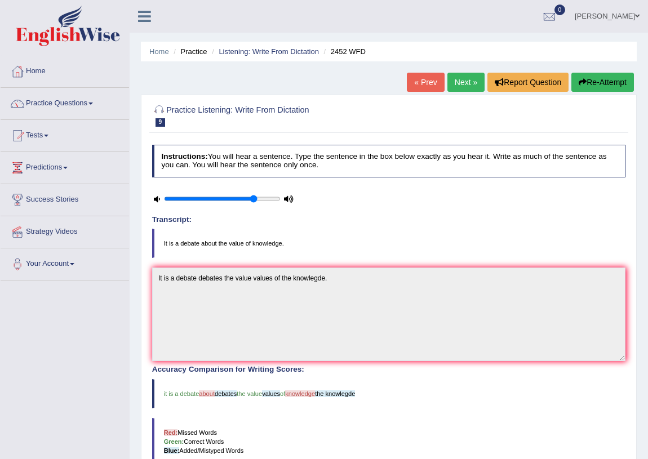
click at [471, 86] on link "Next »" at bounding box center [465, 82] width 37 height 19
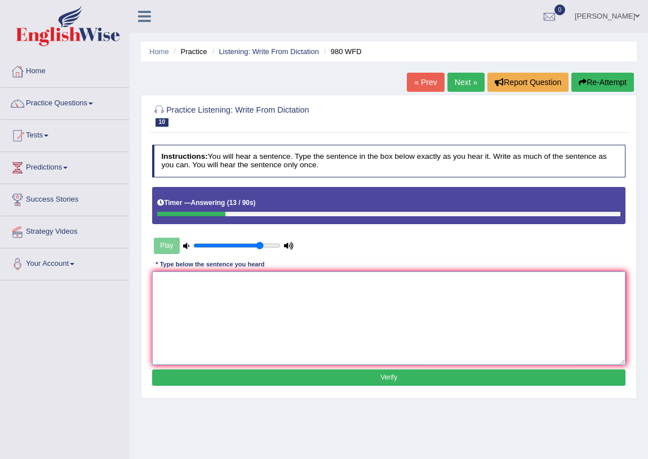
click at [178, 284] on textarea at bounding box center [389, 318] width 474 height 93
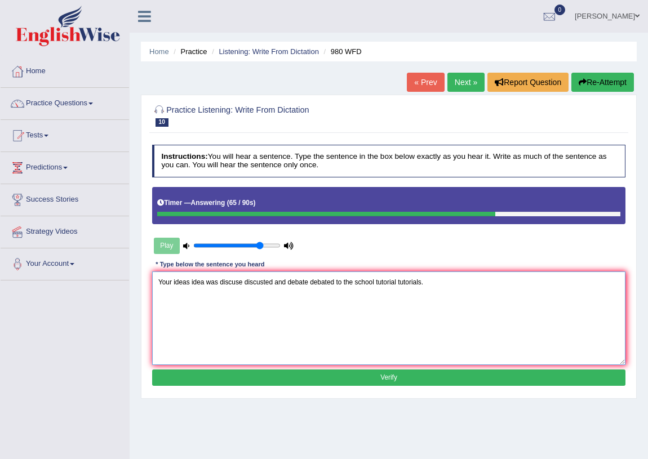
click at [256, 335] on textarea "Your ideas idea was discuse discusted and debate debated to the school tutorial…" at bounding box center [389, 318] width 474 height 93
click at [283, 334] on textarea "Your ideas idea was discuse discusted and debate debated to the school tutorial…" at bounding box center [389, 318] width 474 height 93
click at [310, 332] on textarea "Your ideas idea was discuse discusted and debate debated to the school tutorial…" at bounding box center [389, 318] width 474 height 93
type textarea "Your ideas idea was discuse discusted and debate debated to the school tutorial…"
click at [338, 380] on button "Verify" at bounding box center [389, 378] width 474 height 16
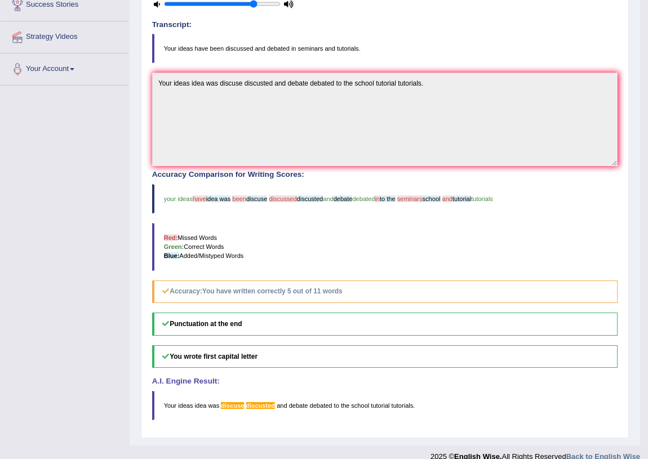
scroll to position [209, 0]
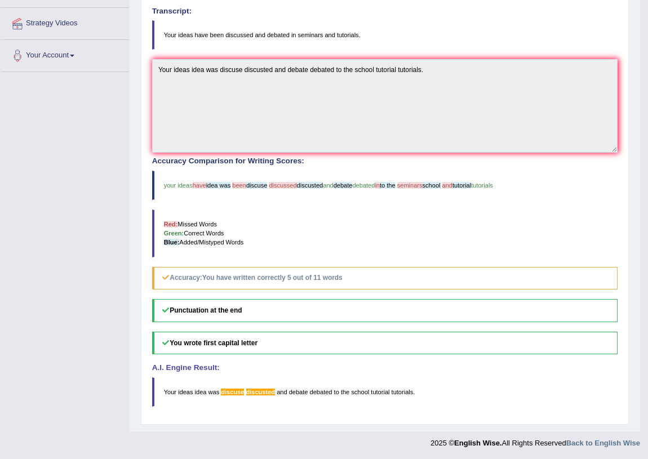
click at [234, 417] on div "Instructions: You will hear a sentence. Type the sentence in the box below exac…" at bounding box center [384, 175] width 471 height 487
click at [333, 422] on div "Practice Listening: Write From Dictation 10 980 WFD Instructions: You will hear…" at bounding box center [385, 155] width 488 height 539
click at [283, 431] on div "Home Practice Listening: Write From Dictation 980 WFD « Prev Next » Report Ques…" at bounding box center [385, 111] width 511 height 641
click at [281, 408] on div "Instructions: You will hear a sentence. Type the sentence in the box below exac…" at bounding box center [384, 175] width 471 height 487
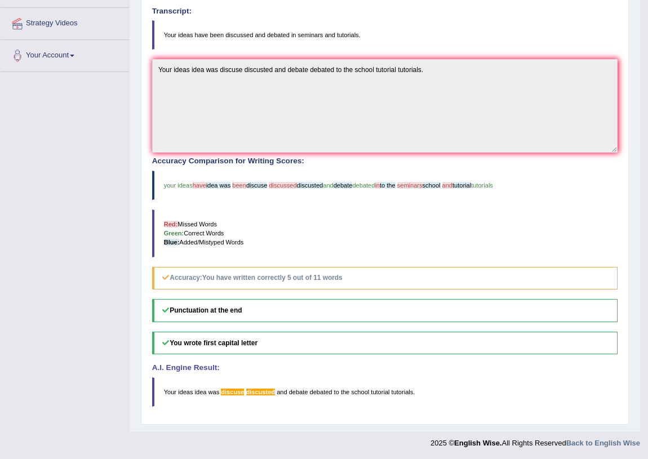
click at [293, 198] on blockquote "your ideas have idea was been discuse discussed discusted and debate debated in…" at bounding box center [385, 185] width 466 height 29
click at [240, 418] on div "Practice Listening: Write From Dictation 10 980 WFD Instructions: You will hear…" at bounding box center [385, 155] width 488 height 539
click at [295, 202] on div "Accuracy Comparison for Writing Scores: your ideas have idea was been discuse d…" at bounding box center [385, 223] width 466 height 132
click at [338, 430] on div "Home Practice Listening: Write From Dictation 980 WFD « Prev Next » Report Ques…" at bounding box center [385, 111] width 511 height 641
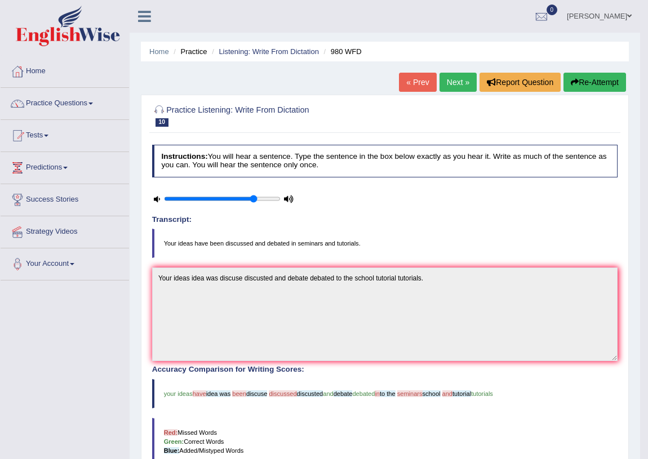
click at [451, 84] on link "Next »" at bounding box center [458, 82] width 37 height 19
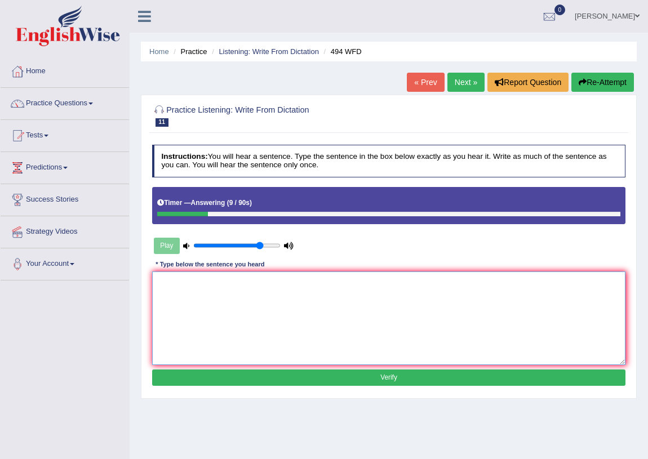
click at [206, 294] on textarea at bounding box center [389, 318] width 474 height 93
type textarea "t"
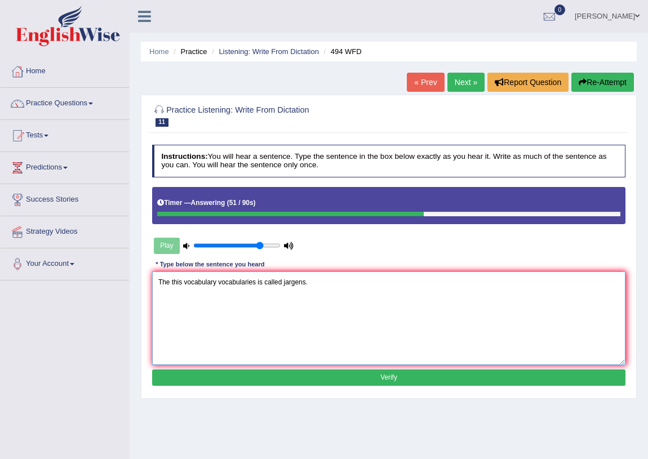
click at [264, 282] on textarea "The this vocabulary vocabularies is called jargens." at bounding box center [389, 318] width 474 height 93
click at [295, 304] on textarea "The this vocabulary vocabularies is was called jargens." at bounding box center [389, 318] width 474 height 93
type textarea "The this vocabulary vocabularies is was called jargens."
click at [355, 372] on button "Verify" at bounding box center [389, 378] width 474 height 16
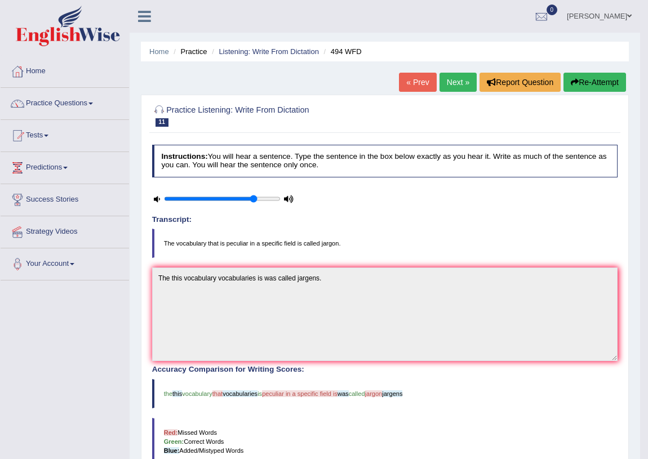
click at [445, 80] on link "Next »" at bounding box center [458, 82] width 37 height 19
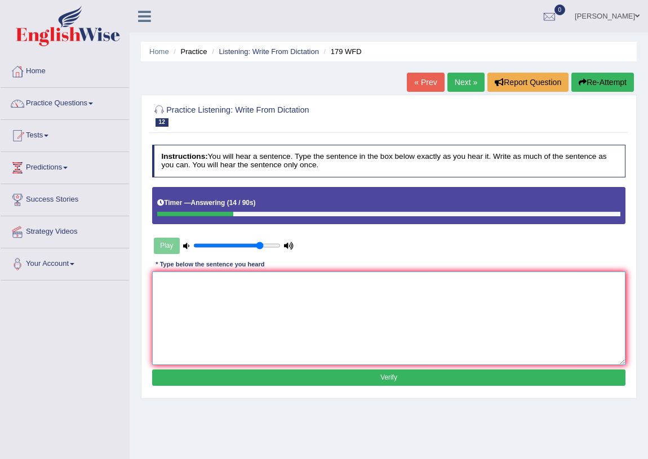
click at [192, 297] on textarea at bounding box center [389, 318] width 474 height 93
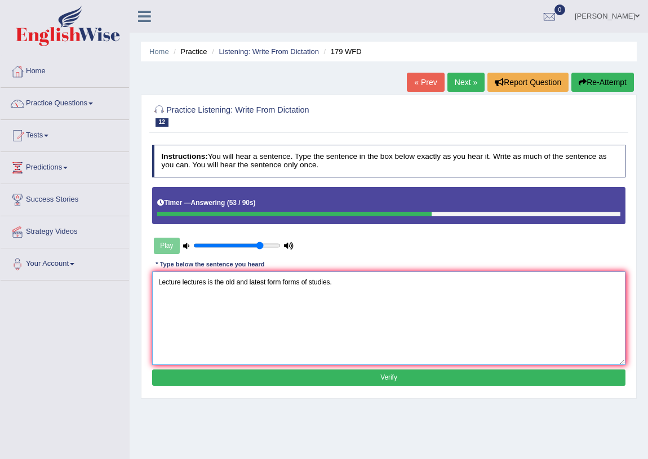
type textarea "Lecture lectures is the old and latest form forms of studies."
click at [317, 371] on button "Verify" at bounding box center [389, 378] width 474 height 16
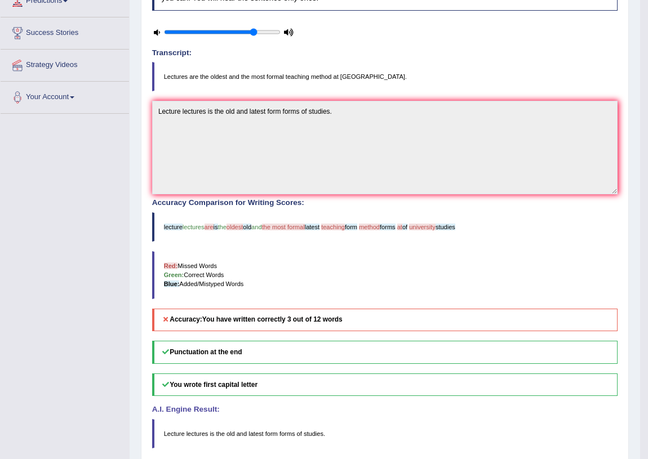
scroll to position [209, 0]
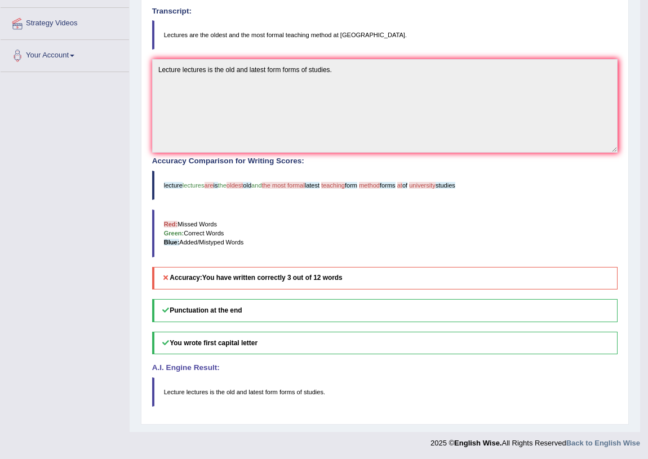
click at [404, 371] on h4 "A.I. Engine Result:" at bounding box center [385, 368] width 466 height 8
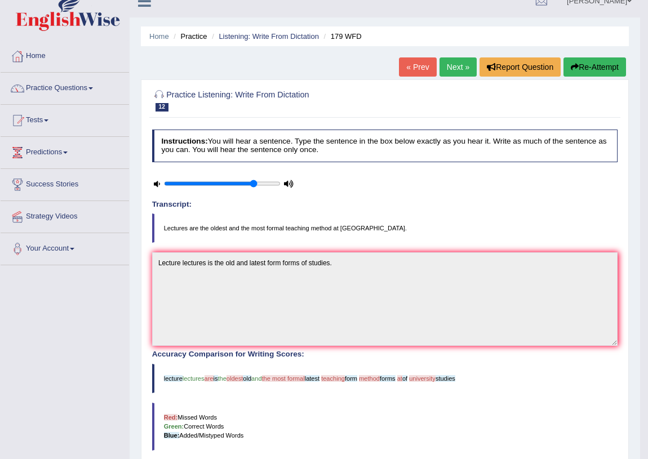
scroll to position [0, 0]
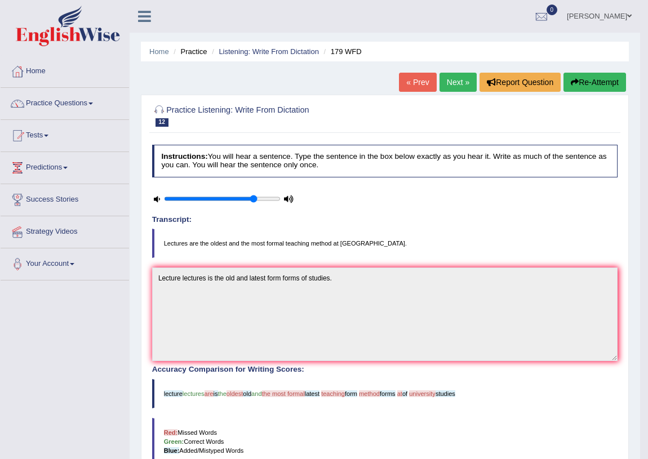
click at [461, 85] on link "Next »" at bounding box center [458, 82] width 37 height 19
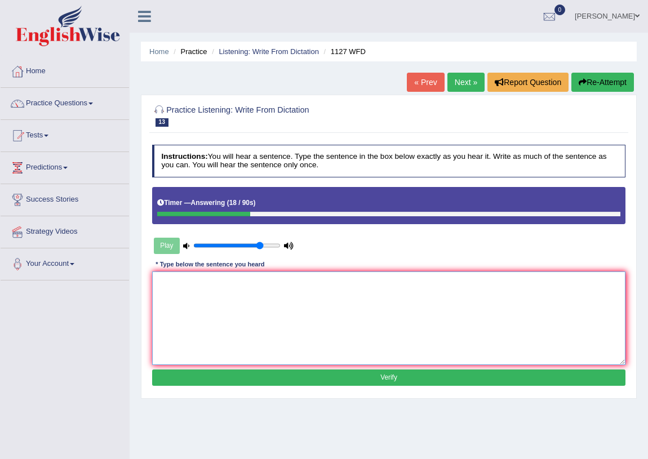
click at [253, 300] on textarea at bounding box center [389, 318] width 474 height 93
type textarea "a"
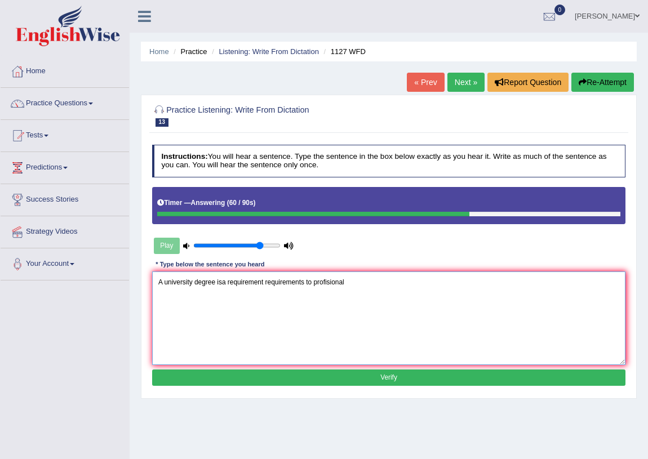
click at [192, 284] on textarea "A university degree isa requirement requirements to profisional" at bounding box center [389, 318] width 474 height 93
type textarea "A university universities degree degrees is a requirement requirements to proff…"
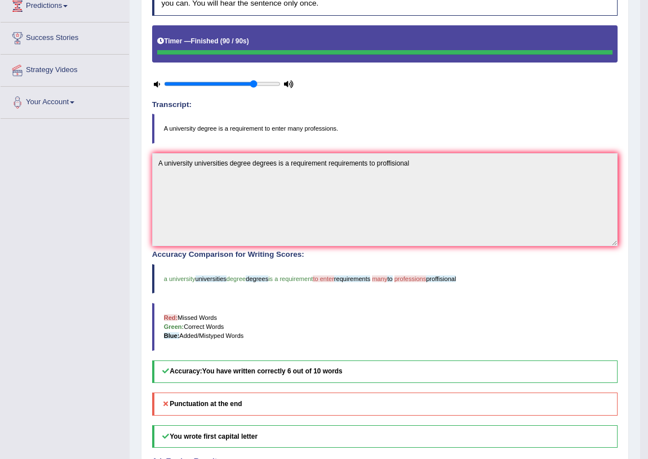
scroll to position [170, 0]
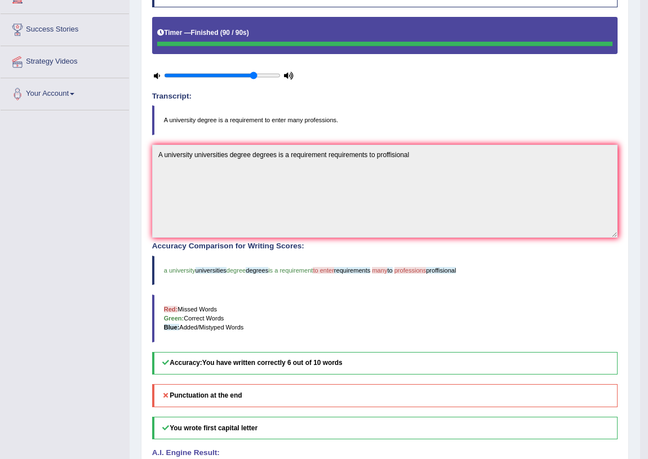
click at [299, 304] on blockquote "Red: Missed Words Green: Correct Words Blue: Added/Mistyped Words" at bounding box center [385, 319] width 466 height 48
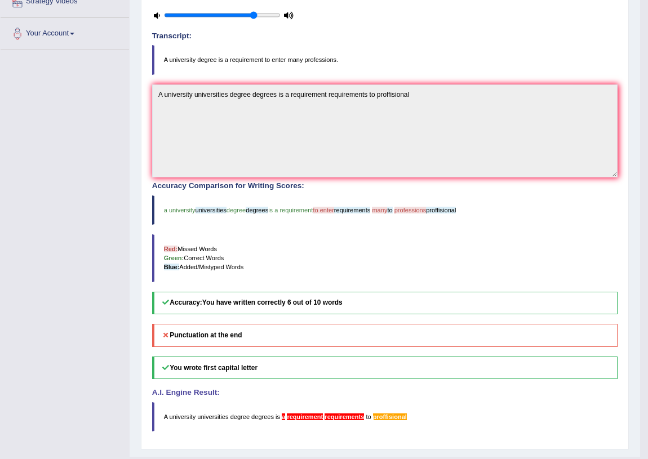
scroll to position [255, 0]
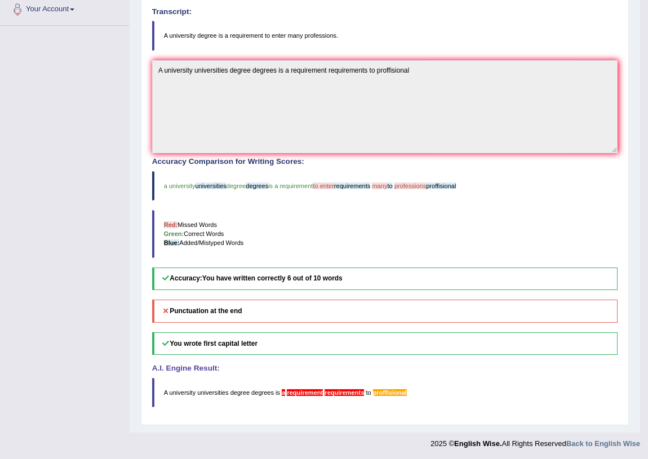
drag, startPoint x: 336, startPoint y: 422, endPoint x: 341, endPoint y: 416, distance: 8.0
click at [336, 422] on div "Practice Listening: Write From Dictation 13 1127 WFD Instructions: You will hea…" at bounding box center [385, 133] width 488 height 586
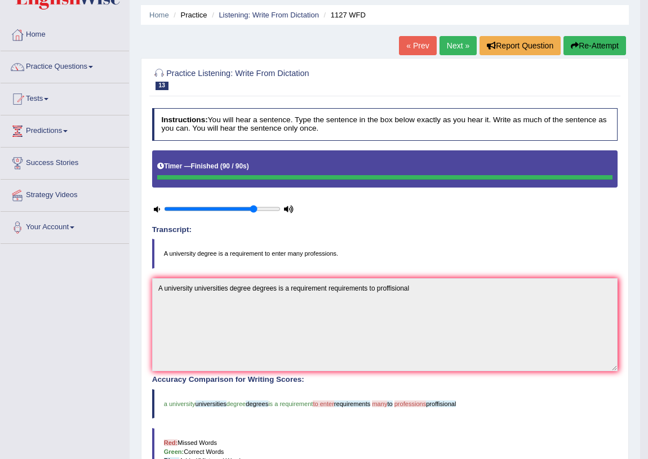
scroll to position [0, 0]
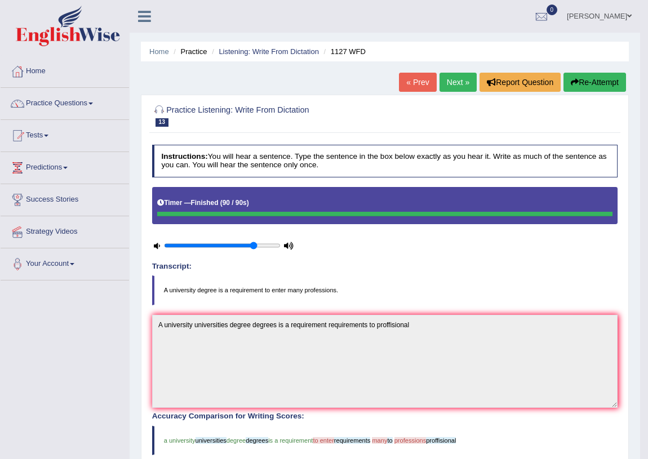
click at [459, 80] on link "Next »" at bounding box center [458, 82] width 37 height 19
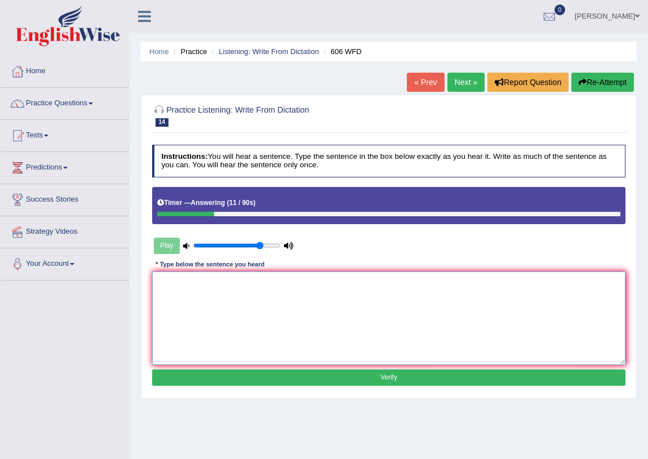
click at [178, 297] on textarea at bounding box center [389, 318] width 474 height 93
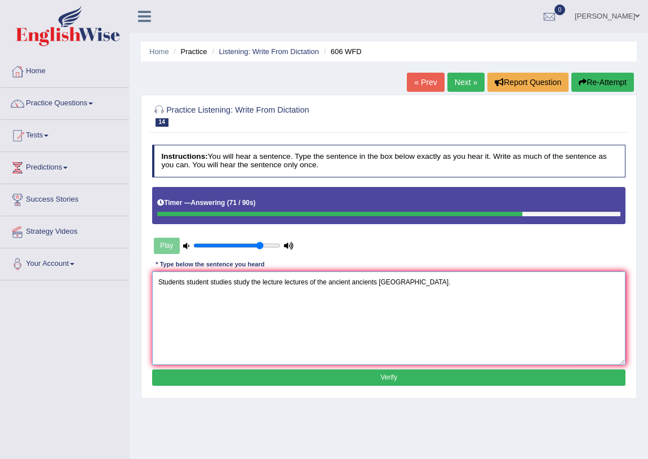
type textarea "Students student studies study the lecture lectures of the ancient ancients [GE…"
click at [396, 376] on button "Verify" at bounding box center [389, 378] width 474 height 16
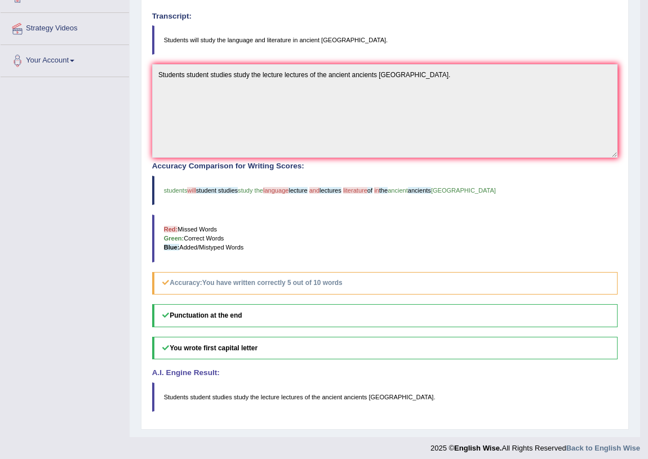
scroll to position [209, 0]
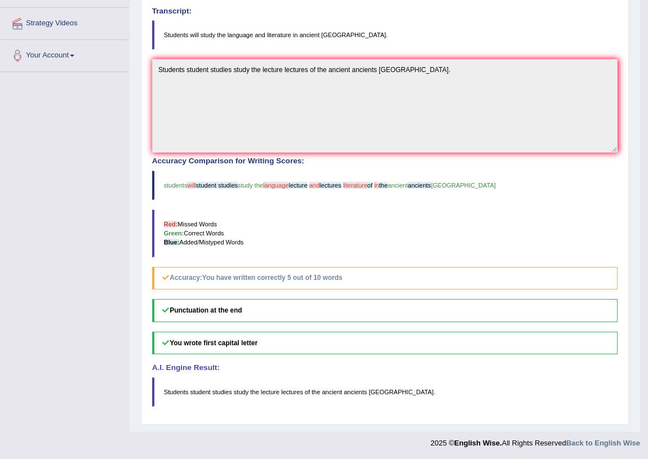
click at [343, 406] on blockquote "Students student studies study the lecture lectures of the ancient ancients [GE…" at bounding box center [385, 392] width 466 height 29
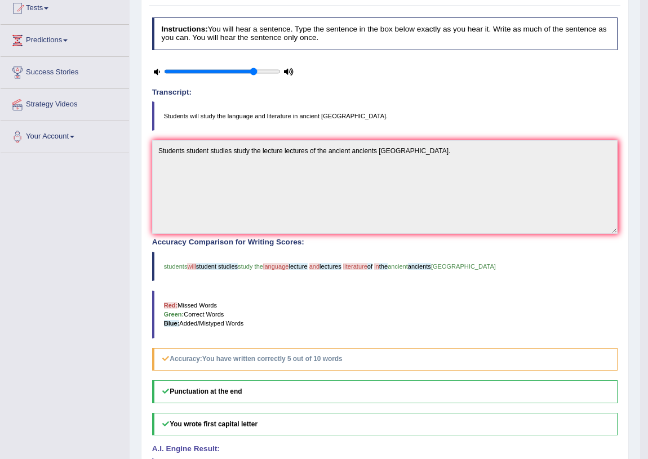
scroll to position [0, 0]
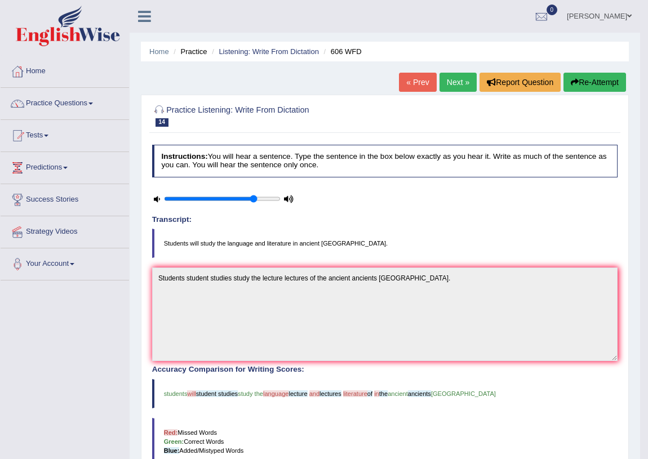
click at [425, 232] on blockquote "Students will study the language and literature in ancient [GEOGRAPHIC_DATA]." at bounding box center [385, 243] width 466 height 29
click at [459, 77] on link "Next »" at bounding box center [458, 82] width 37 height 19
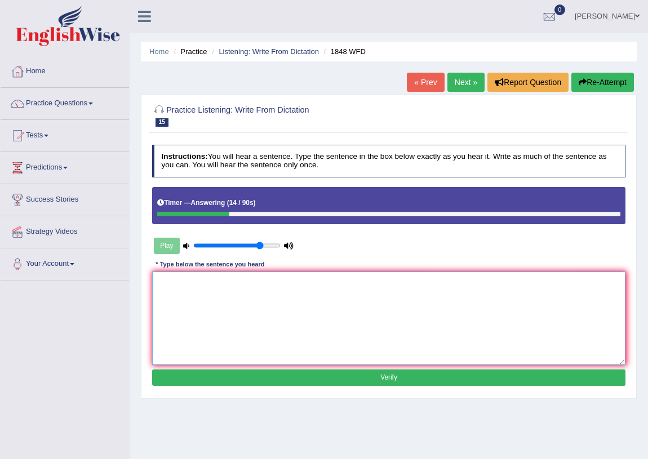
click at [187, 283] on textarea at bounding box center [389, 318] width 474 height 93
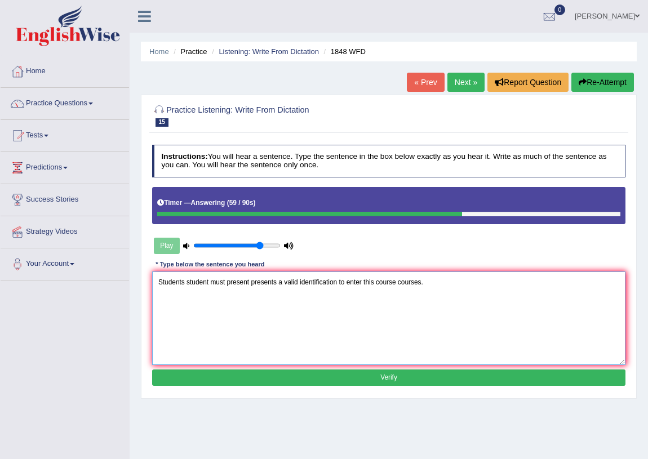
click at [336, 282] on textarea "Students student must present presents a valid identification to enter this cou…" at bounding box center [389, 318] width 474 height 93
click at [404, 284] on textarea "Students student must present presents a valid identification identifications t…" at bounding box center [389, 318] width 474 height 93
click at [417, 283] on textarea "Students student must present presents a valid identification identifications t…" at bounding box center [389, 318] width 474 height 93
drag, startPoint x: 471, startPoint y: 312, endPoint x: 469, endPoint y: 327, distance: 15.3
click at [469, 314] on textarea "Students student must present presents a valid identification identifications t…" at bounding box center [389, 318] width 474 height 93
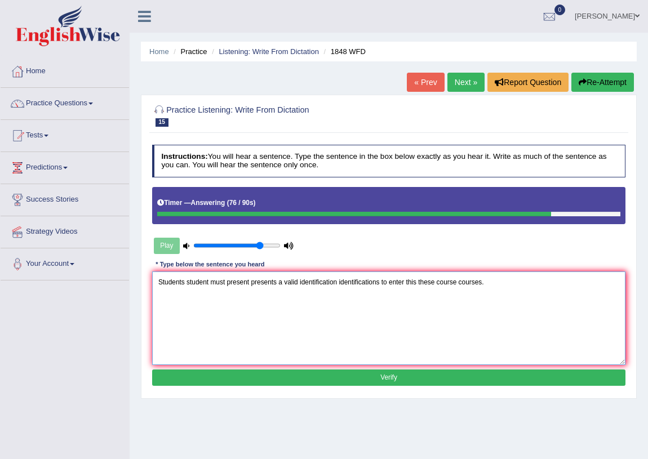
type textarea "Students student must present presents a valid identification identifications t…"
click at [482, 378] on button "Verify" at bounding box center [389, 378] width 474 height 16
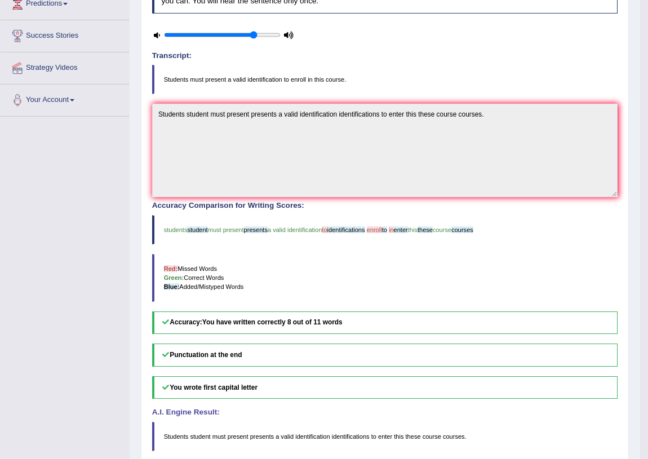
scroll to position [209, 0]
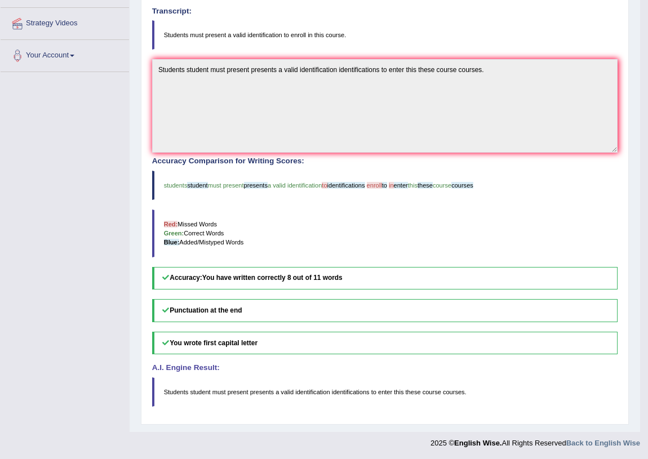
click at [316, 371] on h4 "A.I. Engine Result:" at bounding box center [385, 368] width 466 height 8
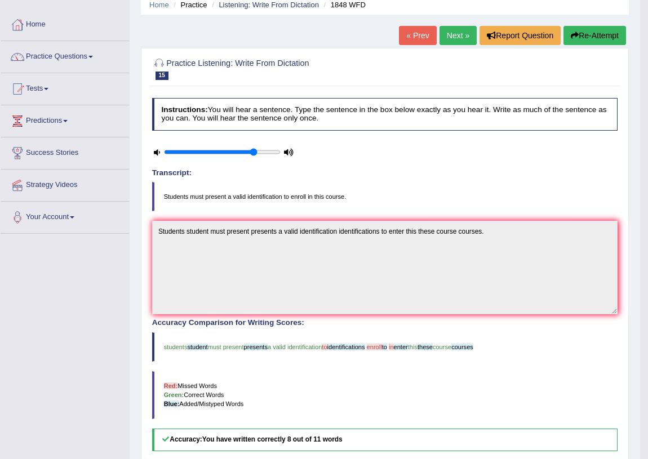
scroll to position [0, 0]
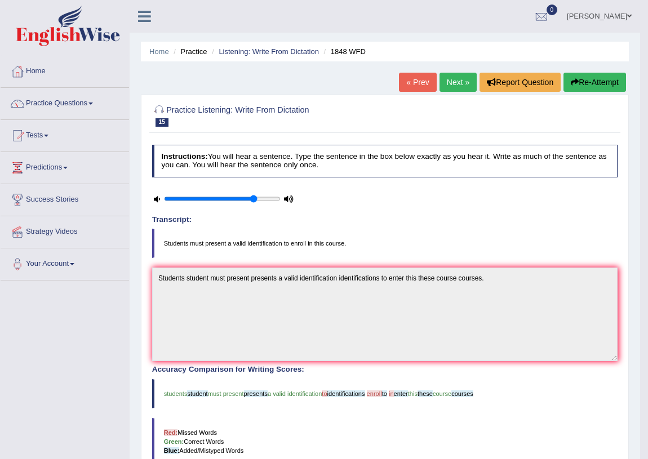
click at [458, 203] on div "Instructions: You will hear a sentence. Type the sentence in the box below exac…" at bounding box center [384, 383] width 471 height 487
click at [451, 79] on link "Next »" at bounding box center [458, 82] width 37 height 19
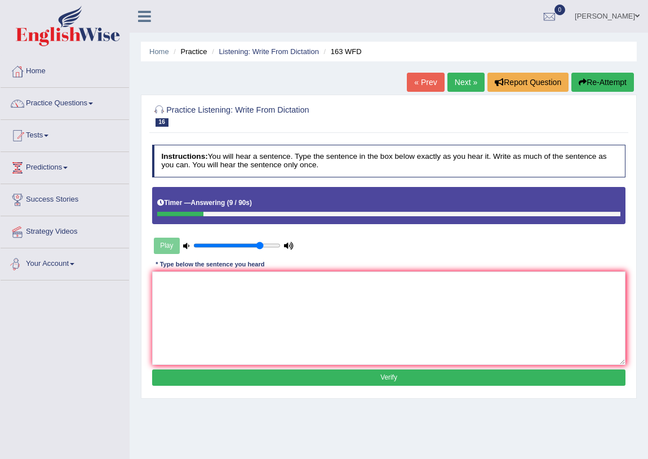
click at [175, 270] on div "Instructions: You will hear a sentence. Type the sentence in the box below exac…" at bounding box center [388, 267] width 478 height 254
click at [190, 289] on textarea at bounding box center [389, 318] width 474 height 93
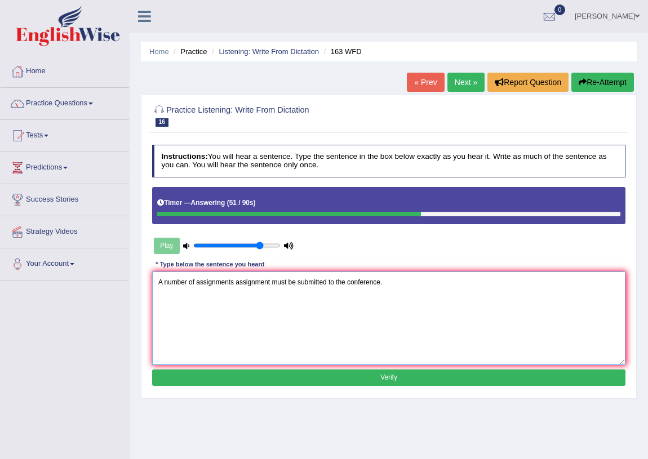
click at [295, 283] on textarea "A number of assignments assignment must be submitted to the conference." at bounding box center [389, 318] width 474 height 93
click at [368, 285] on textarea "A number of assignments assignment must be submitted submit to the conference." at bounding box center [389, 318] width 474 height 93
type textarea "A number of assignments assignment must be submitted submit to the conference."
click at [387, 376] on button "Verify" at bounding box center [389, 378] width 474 height 16
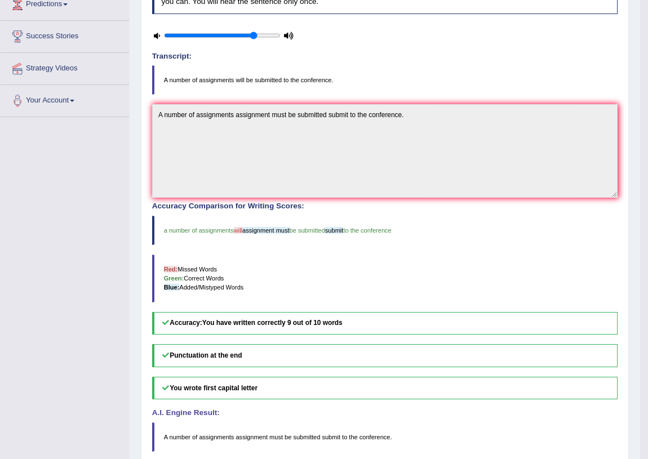
scroll to position [209, 0]
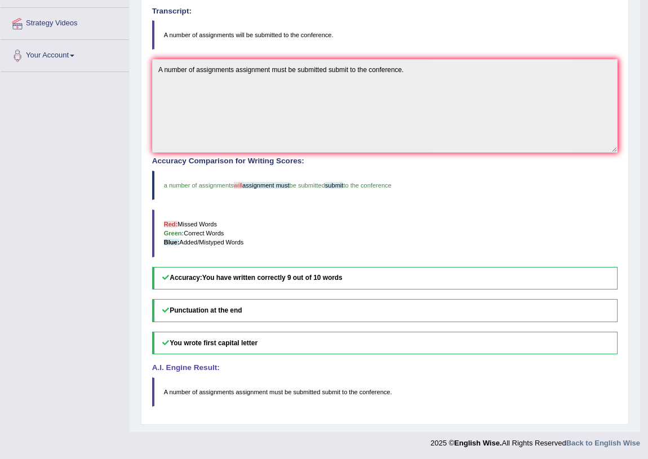
click at [352, 401] on blockquote "A number of assignments assignment must be submitted submit to the conference ." at bounding box center [385, 392] width 466 height 29
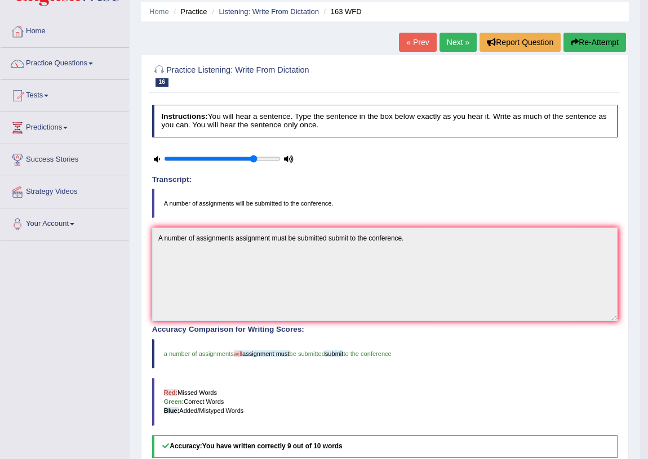
scroll to position [0, 0]
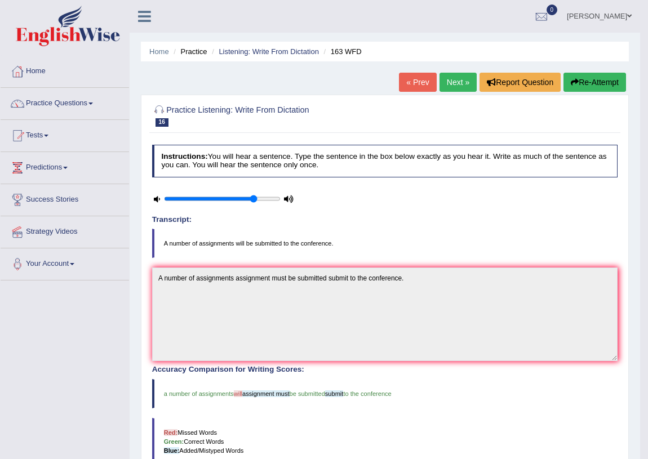
click at [434, 391] on blockquote "a number of assignments will assignment must be submitted submit to the confere…" at bounding box center [385, 393] width 466 height 29
click at [482, 206] on div "Instructions: You will hear a sentence. Type the sentence in the box below exac…" at bounding box center [384, 383] width 471 height 487
click at [458, 83] on link "Next »" at bounding box center [458, 82] width 37 height 19
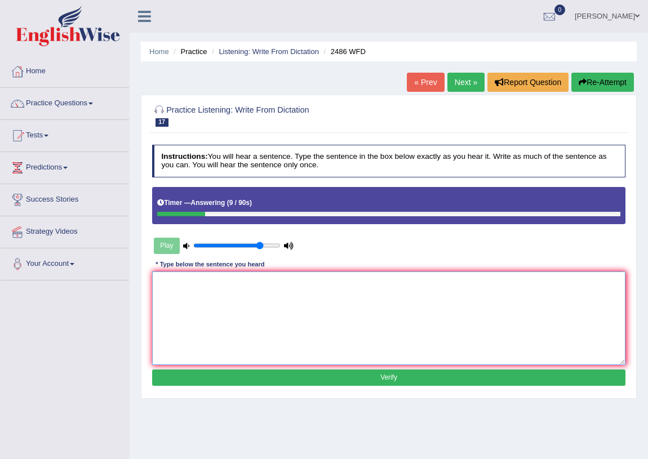
click at [155, 278] on textarea at bounding box center [389, 318] width 474 height 93
drag, startPoint x: 217, startPoint y: 282, endPoint x: 229, endPoint y: 285, distance: 12.7
click at [218, 282] on textarea "It is quit clear clears across the world." at bounding box center [389, 318] width 474 height 93
click at [238, 285] on textarea "It is quit clear clears across the world." at bounding box center [389, 318] width 474 height 93
click at [249, 285] on textarea "It is quit clear clears across the world." at bounding box center [389, 318] width 474 height 93
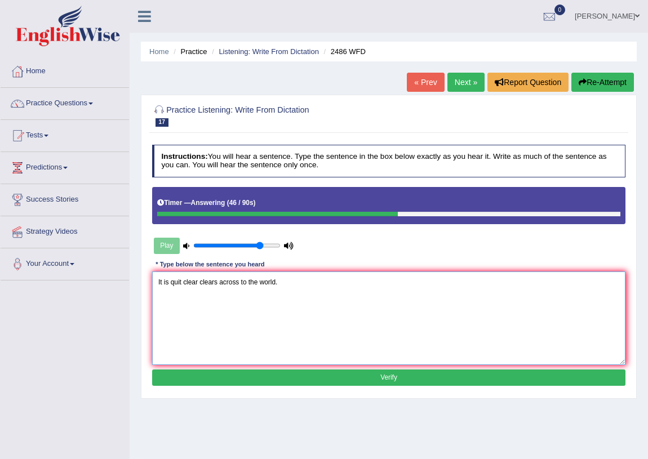
click at [181, 282] on textarea "It is quit clear clears across to the world." at bounding box center [389, 318] width 474 height 93
click at [233, 317] on textarea "It is quit quite clear clears across to the world." at bounding box center [389, 318] width 474 height 93
type textarea "It is quit quite clear clears across to the world."
click at [291, 376] on button "Verify" at bounding box center [389, 378] width 474 height 16
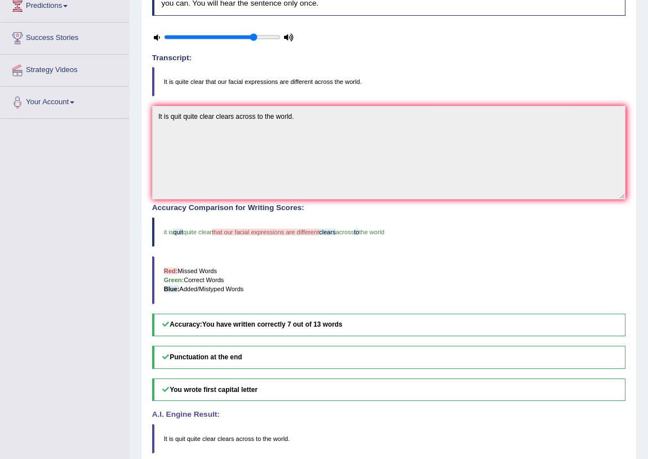
scroll to position [170, 0]
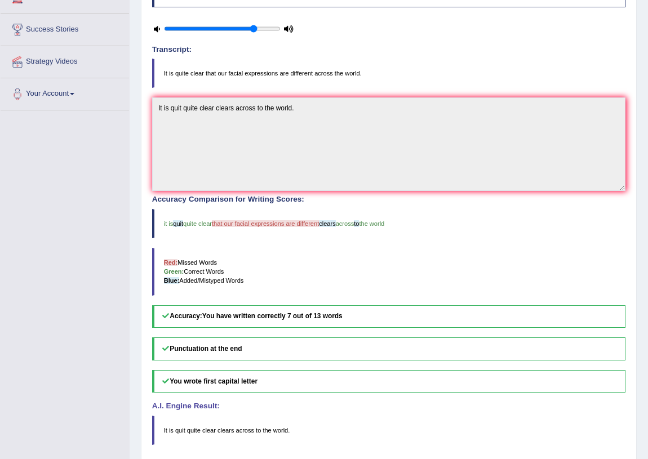
click at [330, 406] on h4 "A.I. Engine Result:" at bounding box center [389, 406] width 474 height 8
click at [321, 426] on blockquote "It is quit quite clear clears across to the world ." at bounding box center [389, 430] width 474 height 29
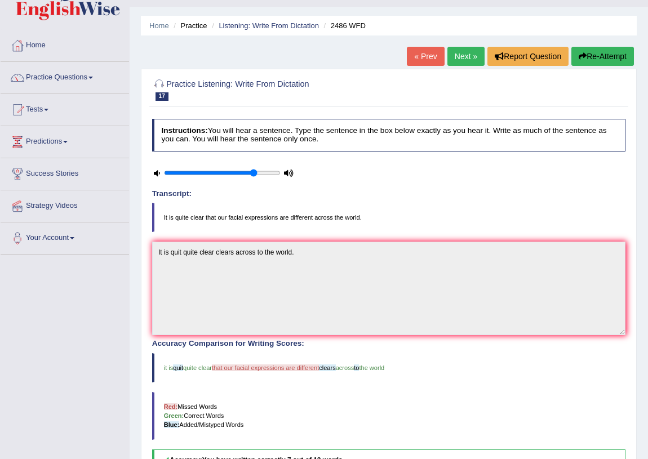
scroll to position [0, 0]
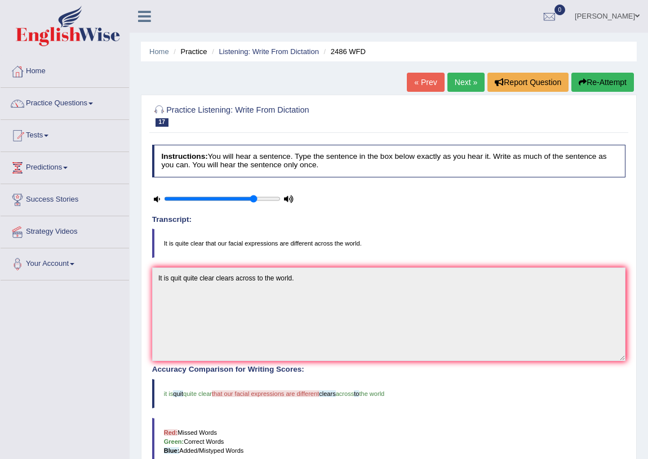
drag, startPoint x: 414, startPoint y: 224, endPoint x: 434, endPoint y: 185, distance: 44.4
click at [423, 219] on div "Transcript: It is quite clear that our facial expressions are different across …" at bounding box center [389, 237] width 474 height 43
click at [463, 83] on link "Next »" at bounding box center [465, 82] width 37 height 19
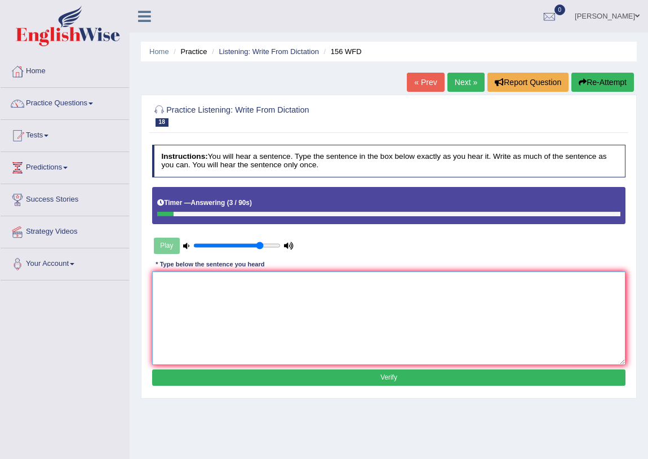
click at [322, 280] on textarea at bounding box center [389, 318] width 474 height 93
click at [282, 308] on textarea "All of your assignment assignments are all due tommorow." at bounding box center [389, 318] width 474 height 93
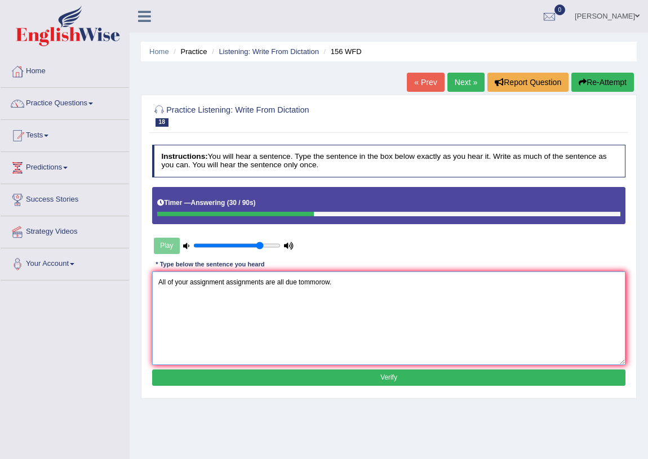
click at [340, 280] on textarea "All of your assignment assignments are all due tommorow." at bounding box center [389, 318] width 474 height 93
click at [283, 329] on textarea "All of your assignment assignments are all due tommorow." at bounding box center [389, 318] width 474 height 93
click at [282, 313] on textarea "All of your assignment assignments are all due tommorow." at bounding box center [389, 318] width 474 height 93
click at [276, 287] on textarea "All of your assignment assignments are all due tommorow." at bounding box center [389, 318] width 474 height 93
type textarea "All of your assignment assignments are is all due tommorow."
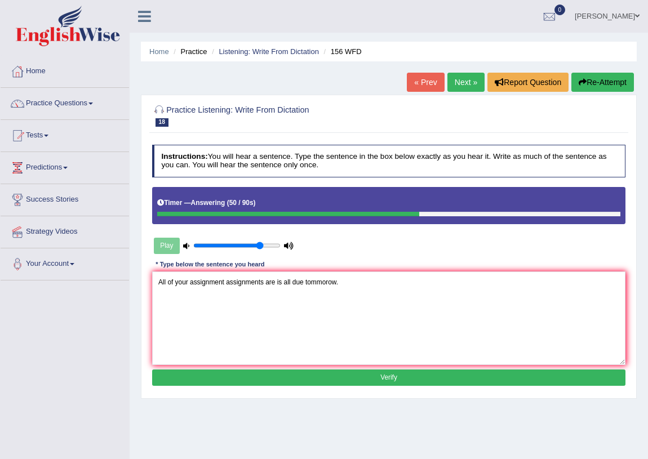
click at [411, 377] on button "Verify" at bounding box center [389, 378] width 474 height 16
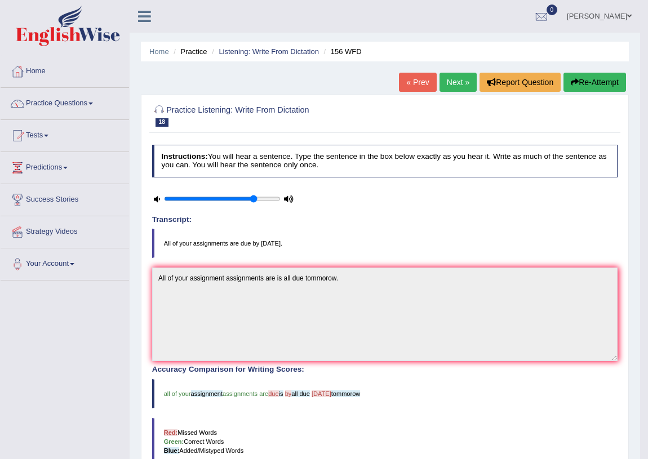
scroll to position [209, 0]
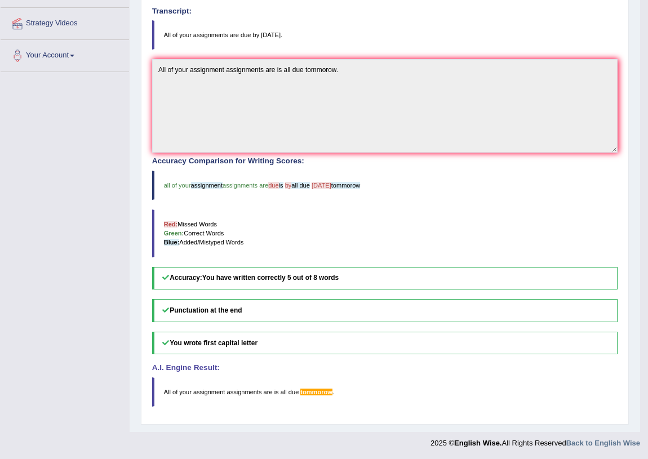
click at [378, 396] on blockquote "All of your assignment assignments are is all due tommorow ." at bounding box center [385, 392] width 466 height 29
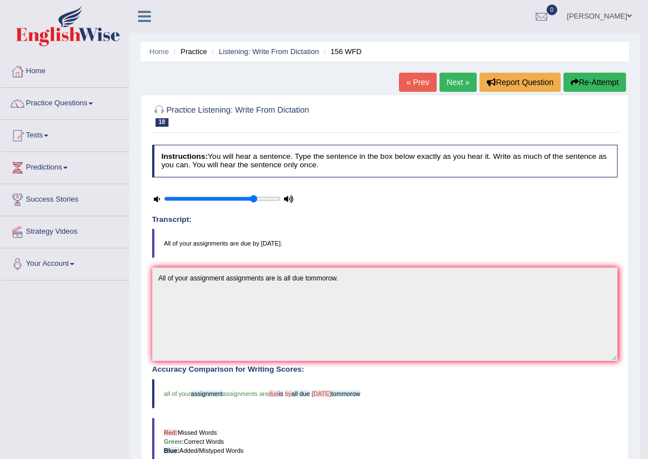
click at [453, 78] on link "Next »" at bounding box center [458, 82] width 37 height 19
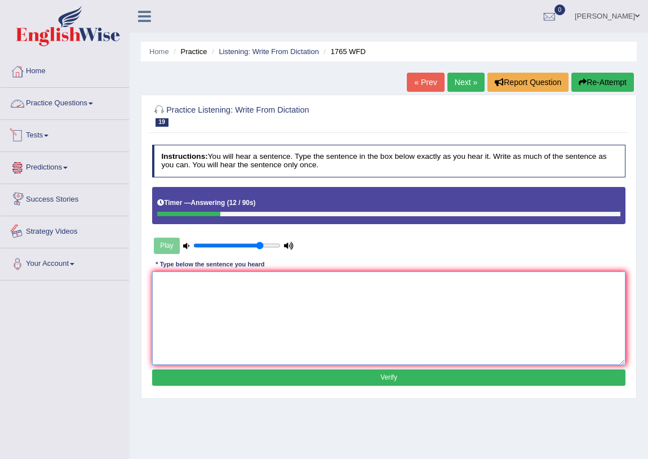
click at [172, 286] on textarea at bounding box center [389, 318] width 474 height 93
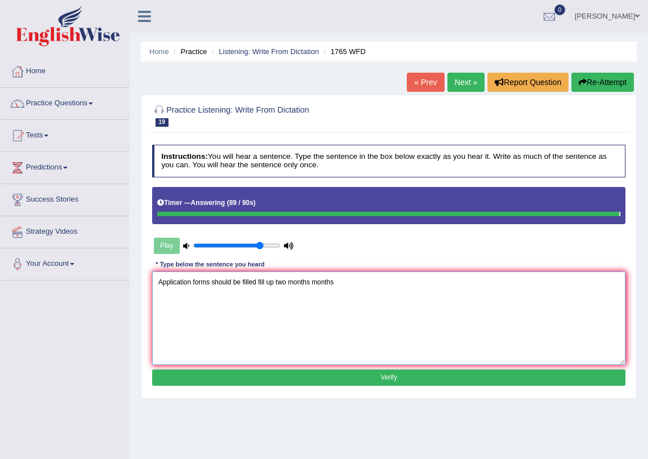
type textarea "Application forms should be filled fill up two months months"
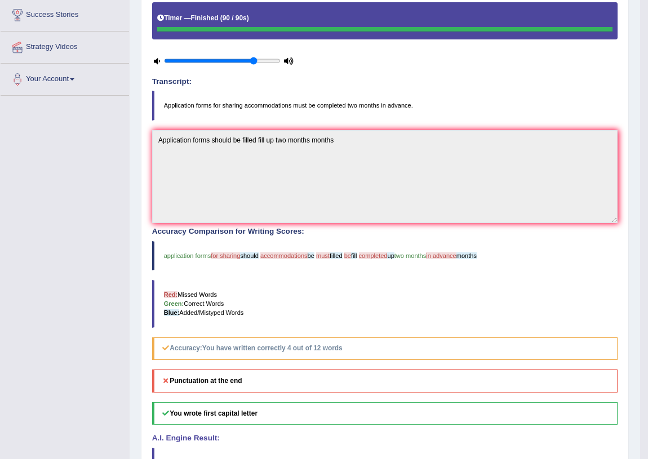
scroll to position [255, 0]
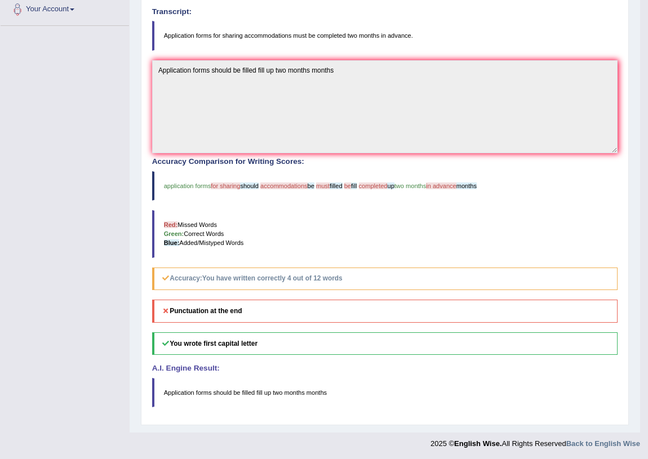
click at [363, 392] on blockquote "Application forms should be filled fill up two months months" at bounding box center [385, 392] width 466 height 29
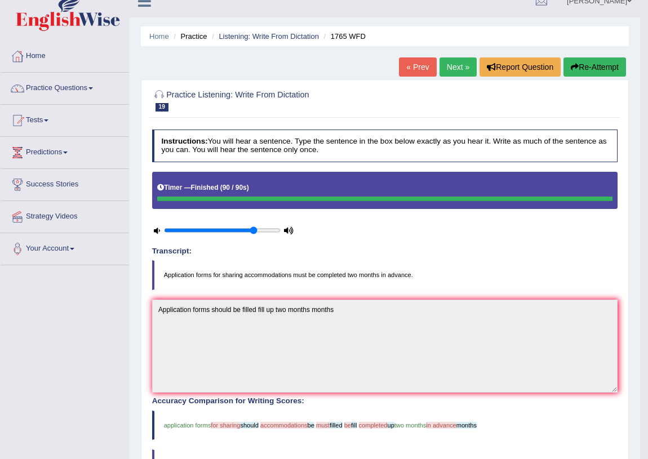
scroll to position [0, 0]
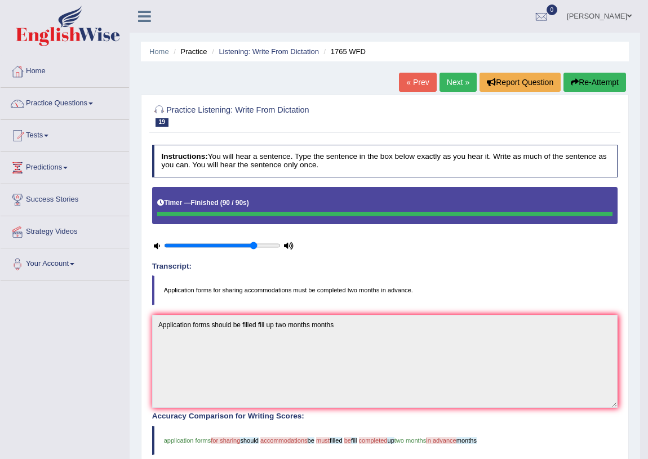
click at [455, 81] on link "Next »" at bounding box center [458, 82] width 37 height 19
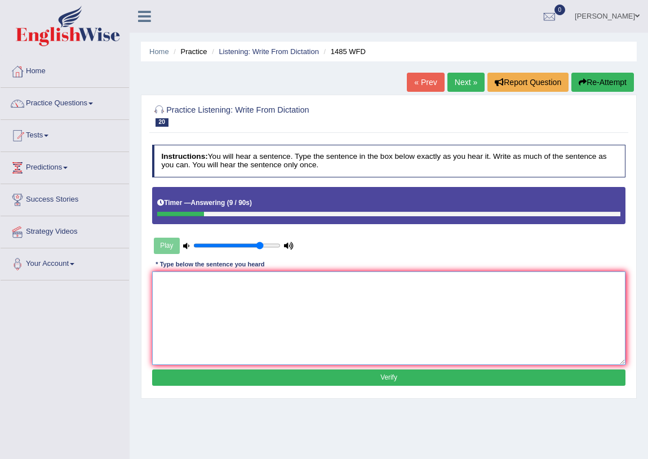
drag, startPoint x: 196, startPoint y: 287, endPoint x: 203, endPoint y: 286, distance: 7.4
click at [199, 287] on textarea at bounding box center [389, 318] width 474 height 93
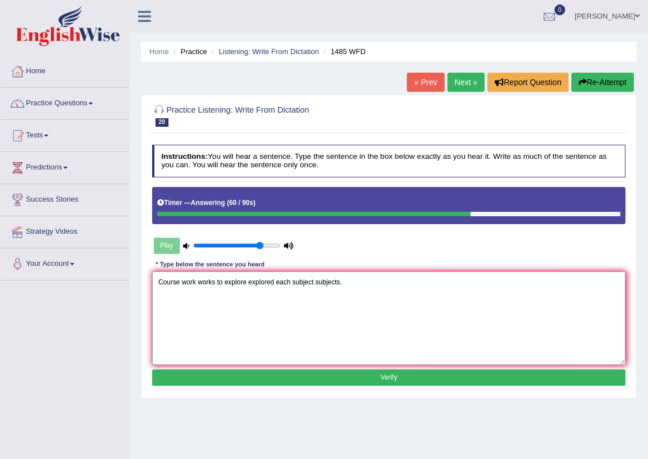
type textarea "Course work works to explore explored each subject subjects."
click at [371, 370] on button "Verify" at bounding box center [389, 378] width 474 height 16
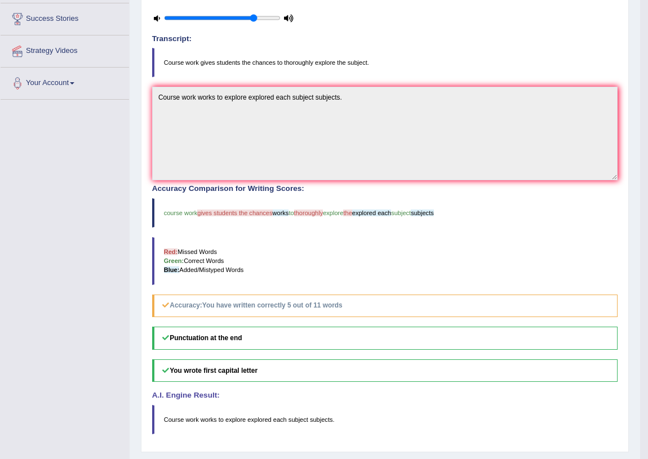
scroll to position [209, 0]
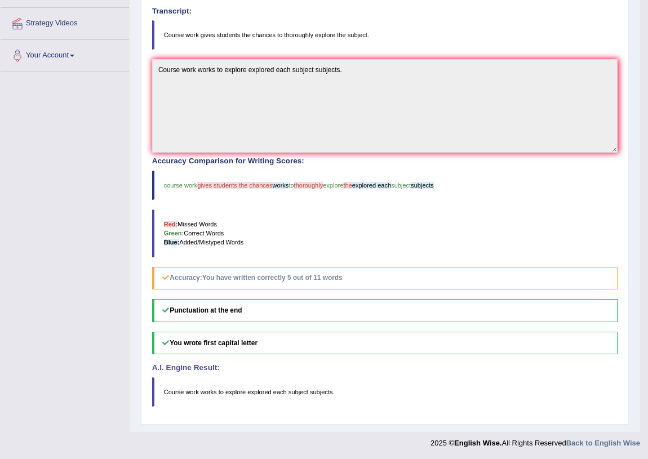
click at [369, 378] on blockquote "Course work works to explore explored each subject subjects ." at bounding box center [385, 392] width 466 height 29
click at [299, 389] on span "subject" at bounding box center [299, 392] width 20 height 7
click at [445, 215] on blockquote "Red: Missed Words Green: Correct Words Blue: Added/Mistyped Words" at bounding box center [385, 234] width 466 height 48
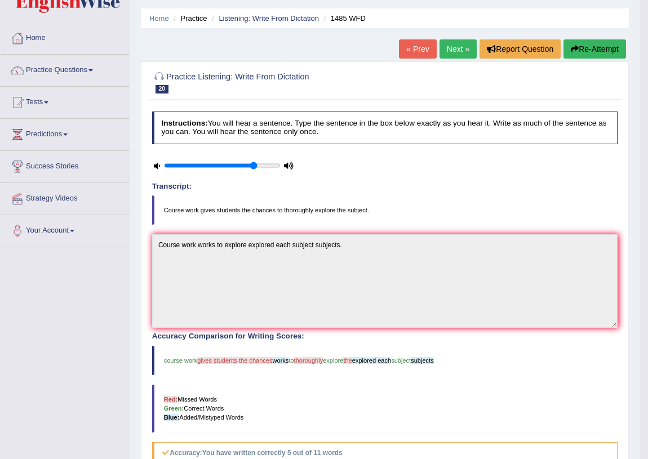
scroll to position [0, 0]
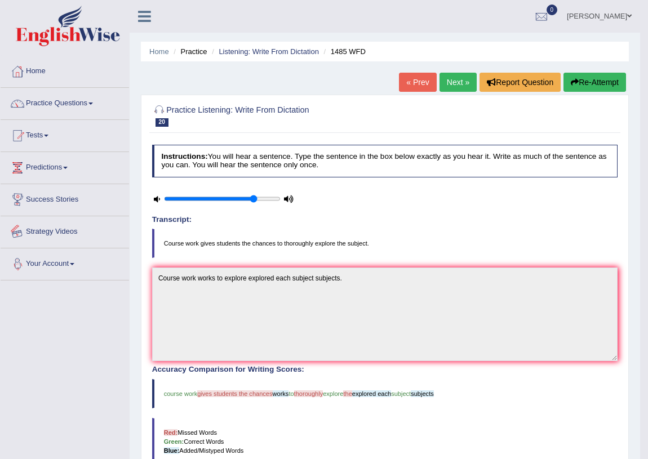
click at [25, 300] on div "Toggle navigation Home Practice Questions Speaking Practice Read Aloud Repeat S…" at bounding box center [320, 331] width 640 height 663
click at [40, 99] on link "Practice Questions" at bounding box center [65, 102] width 128 height 28
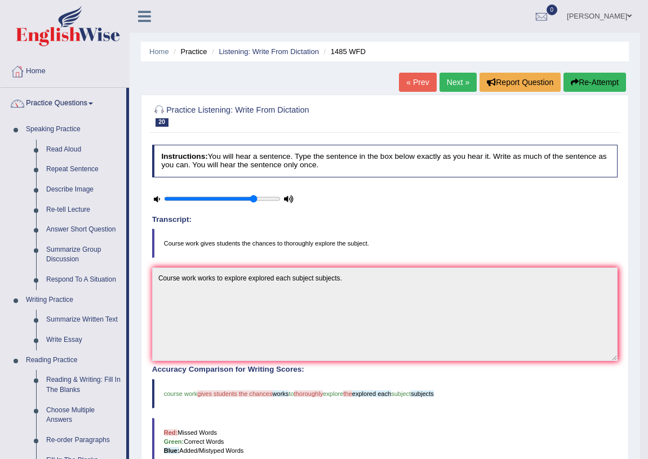
drag, startPoint x: 48, startPoint y: 96, endPoint x: 17, endPoint y: 114, distance: 36.3
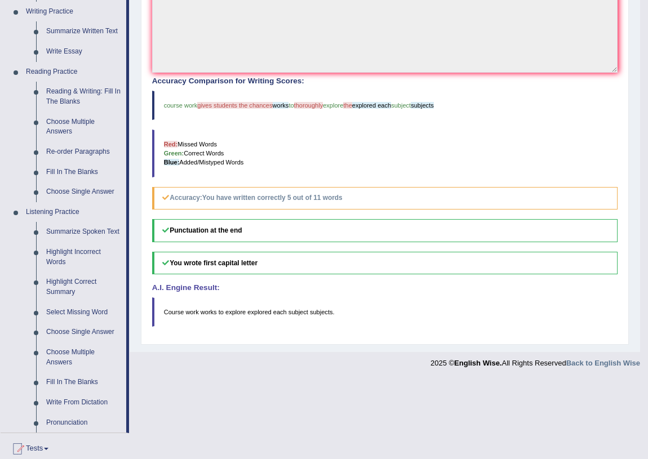
scroll to position [423, 0]
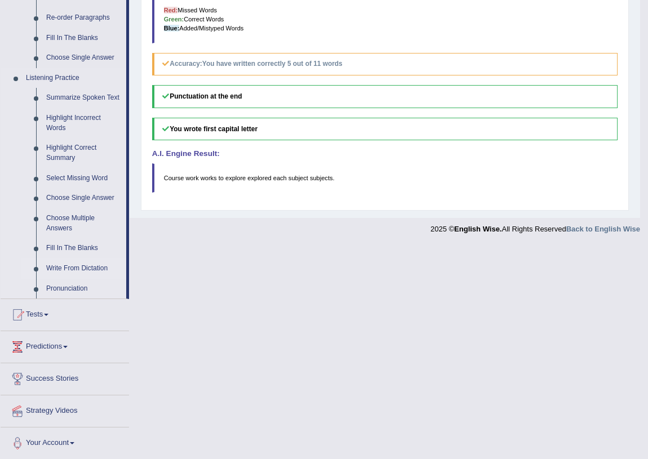
click at [77, 265] on link "Write From Dictation" at bounding box center [83, 269] width 85 height 20
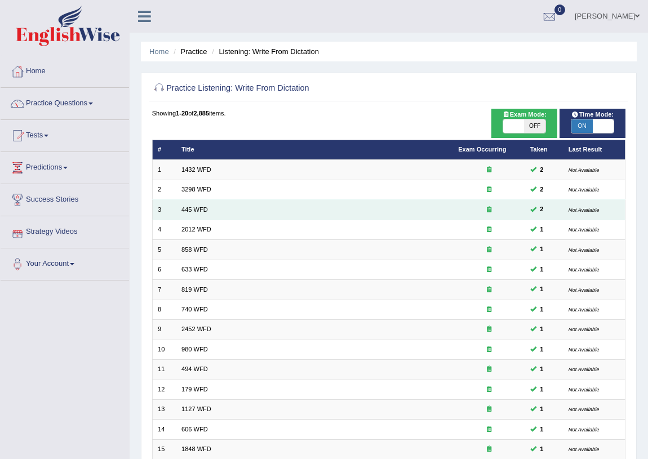
click at [190, 201] on td "445 WFD" at bounding box center [314, 210] width 277 height 20
click at [189, 205] on td "445 WFD" at bounding box center [314, 210] width 277 height 20
click at [185, 209] on link "445 WFD" at bounding box center [194, 209] width 26 height 7
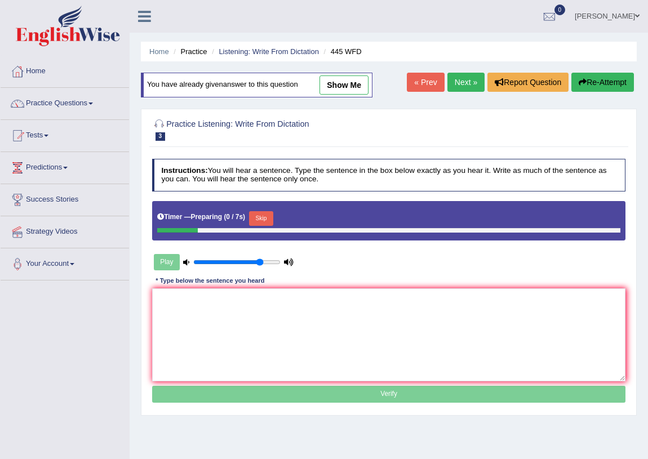
click at [327, 86] on link "show me" at bounding box center [344, 85] width 49 height 19
type textarea "The American astronomers."
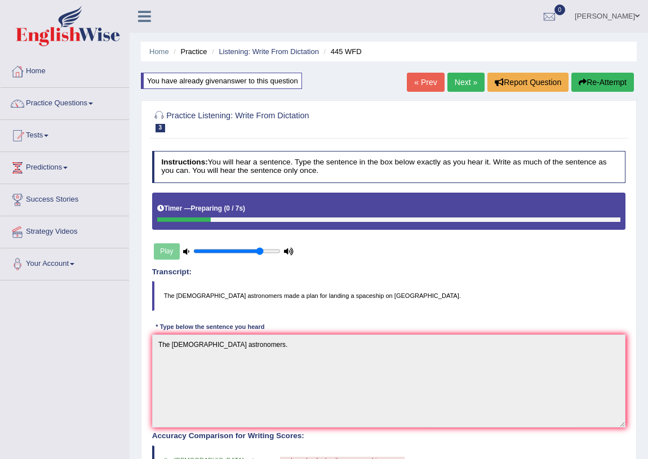
click at [460, 83] on link "Next »" at bounding box center [465, 82] width 37 height 19
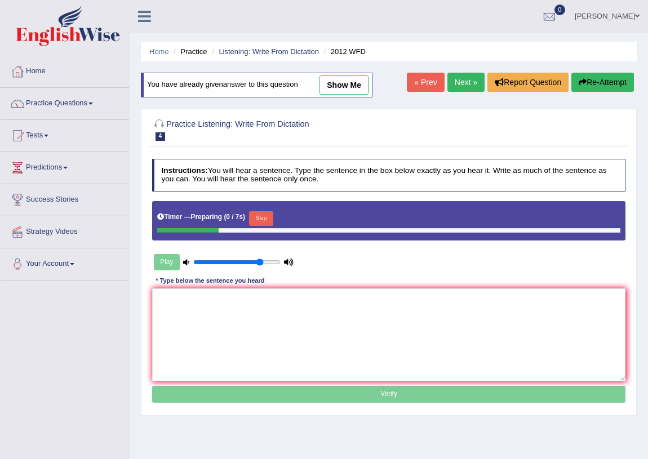
click at [335, 88] on link "show me" at bounding box center [344, 85] width 49 height 19
type textarea "There's Thier a great debate debates on in this topic topics."
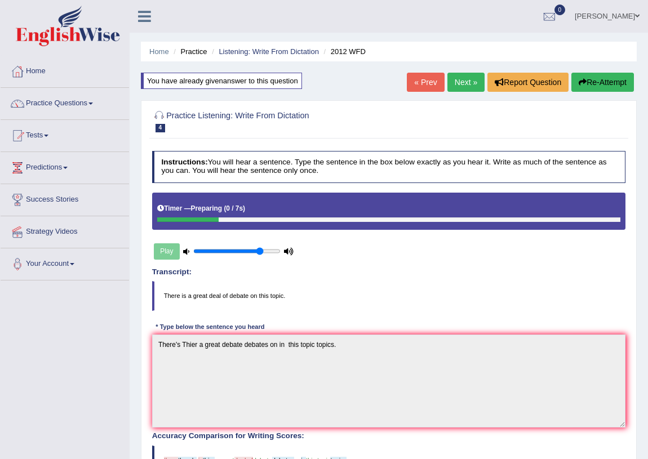
click at [461, 82] on link "Next »" at bounding box center [465, 82] width 37 height 19
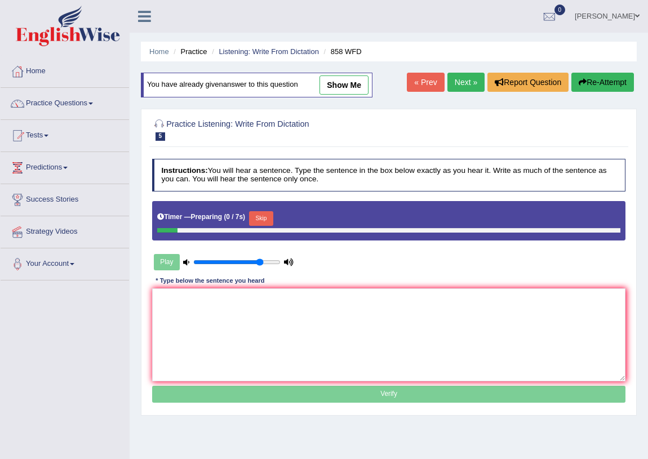
click at [357, 82] on link "show me" at bounding box center [344, 85] width 49 height 19
type textarea "The year years artifact artifacts to the historian."
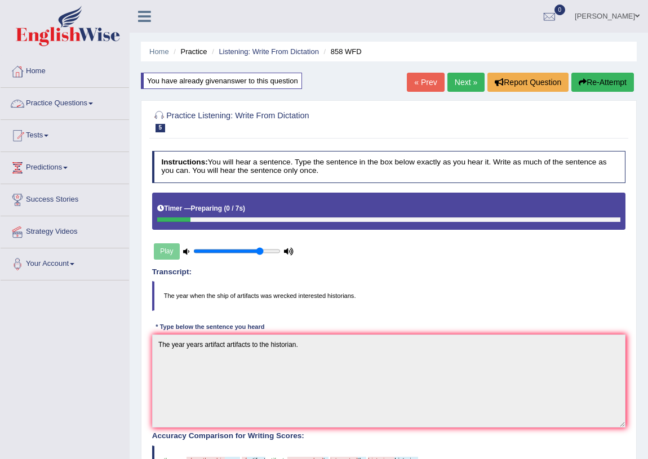
click at [95, 97] on link "Practice Questions" at bounding box center [65, 102] width 128 height 28
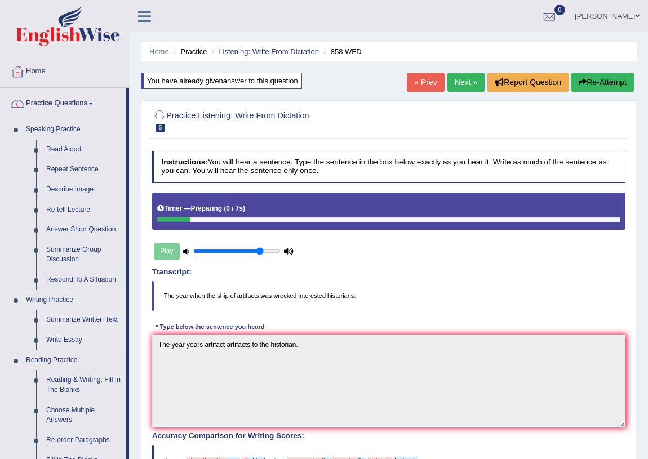
scroll to position [423, 0]
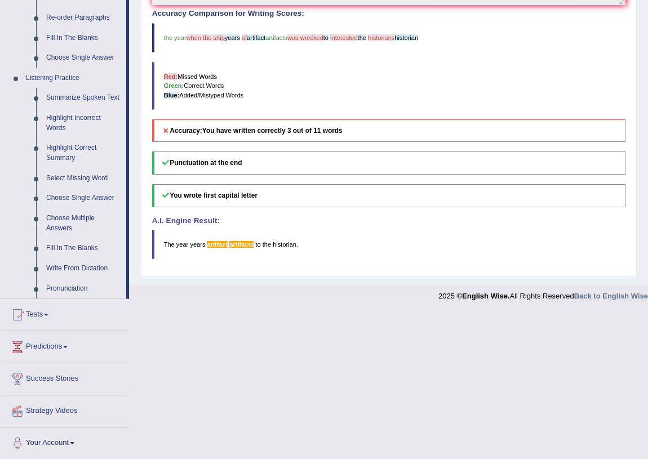
click at [77, 119] on link "Highlight Incorrect Words" at bounding box center [83, 123] width 85 height 30
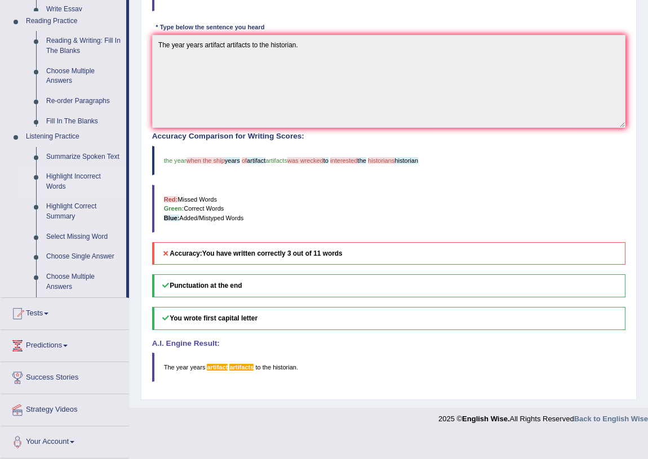
scroll to position [275, 0]
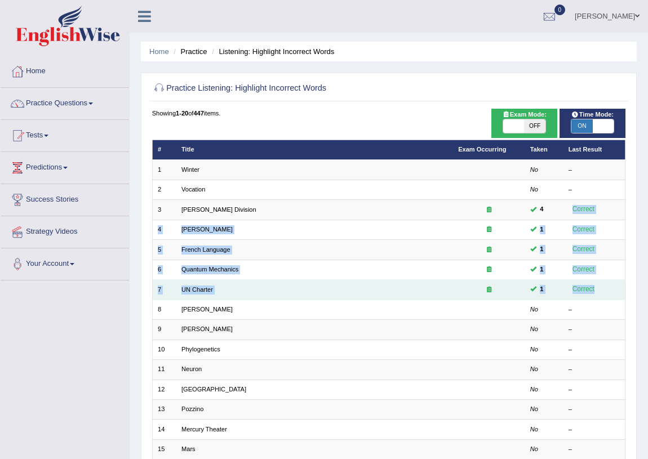
drag, startPoint x: 589, startPoint y: 207, endPoint x: 609, endPoint y: 288, distance: 83.5
click at [609, 288] on tbody "1 Winter No – 2 Vocation No – 3 Ward Division 4 Correct 4 Joseph Heller 1 Corre…" at bounding box center [388, 360] width 473 height 400
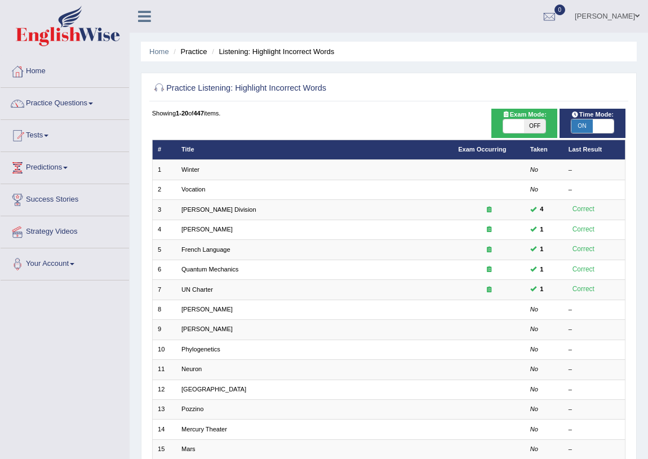
click at [564, 33] on div "Home Practice Listening: Highlight Incorrect Words Practice Listening: Highligh…" at bounding box center [389, 311] width 518 height 623
click at [602, 16] on link "Hoover Wallen" at bounding box center [607, 14] width 82 height 29
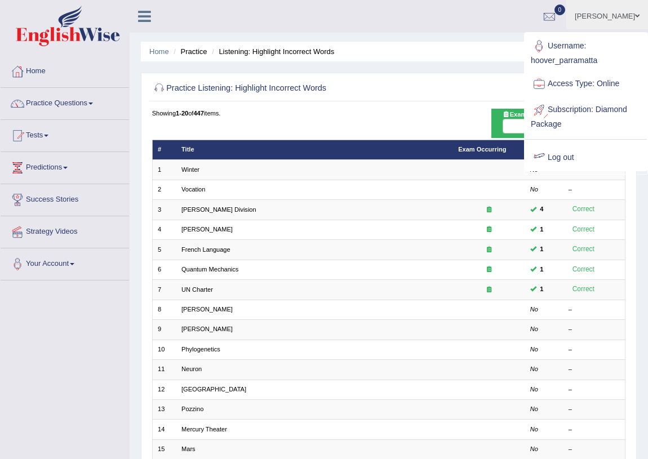
click at [564, 155] on link "Log out" at bounding box center [586, 158] width 122 height 26
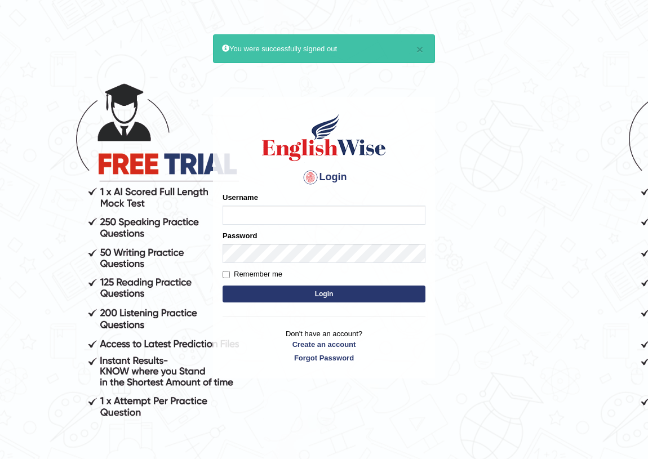
type input "neelamrani_parramatta"
click at [493, 83] on body "× You were successfully signed out Login Please fix the following errors: Usern…" at bounding box center [324, 262] width 648 height 459
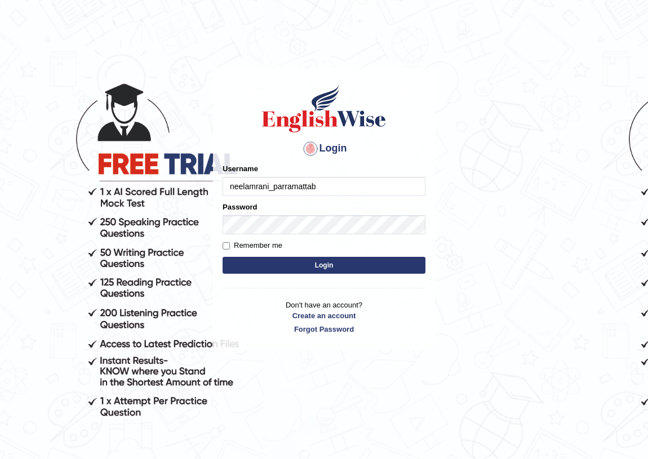
type input "neelamrani_parramattab"
